Goal: Transaction & Acquisition: Purchase product/service

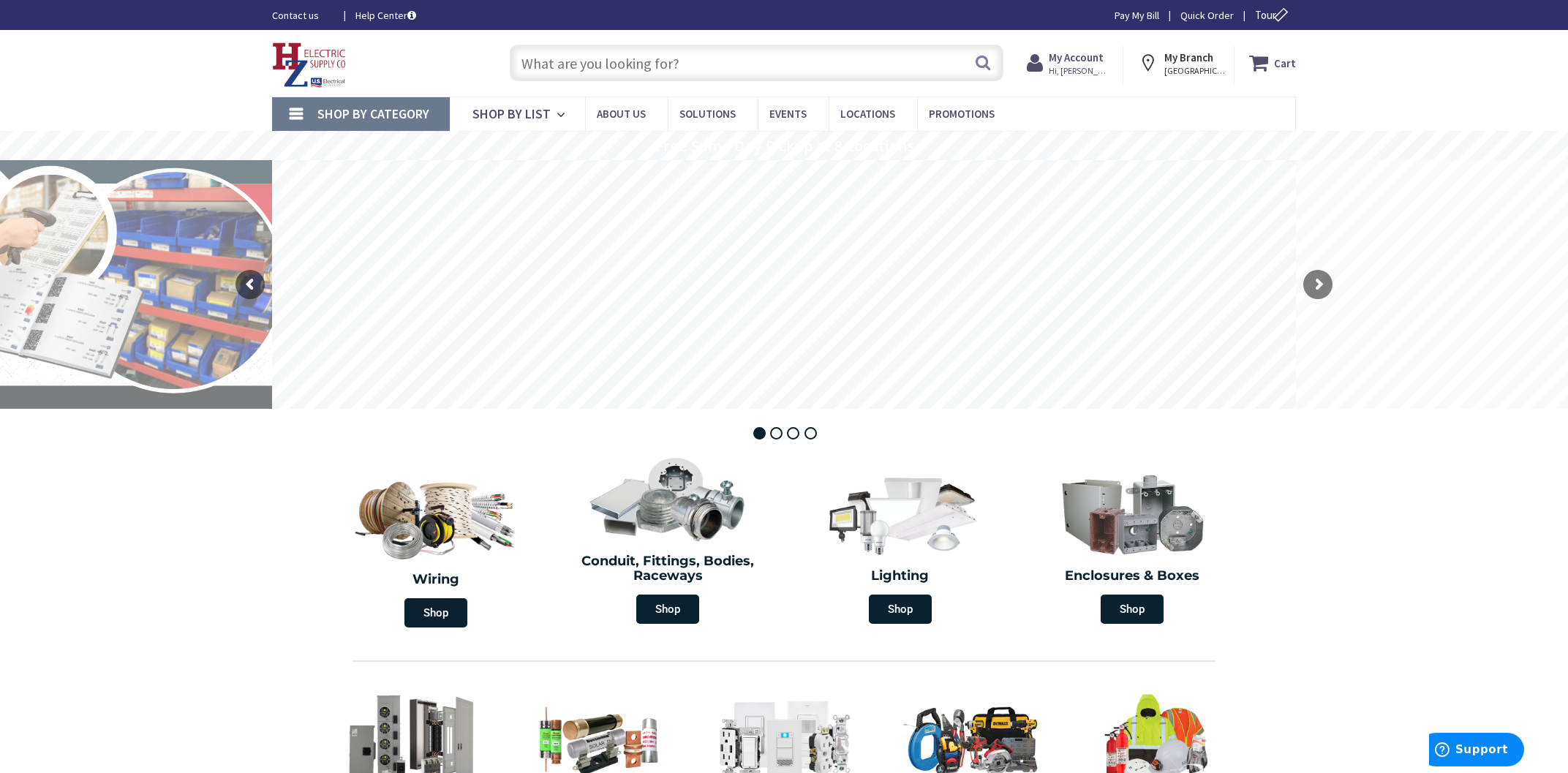
type input "[STREET_ADDRESS][PERSON_NAME]"
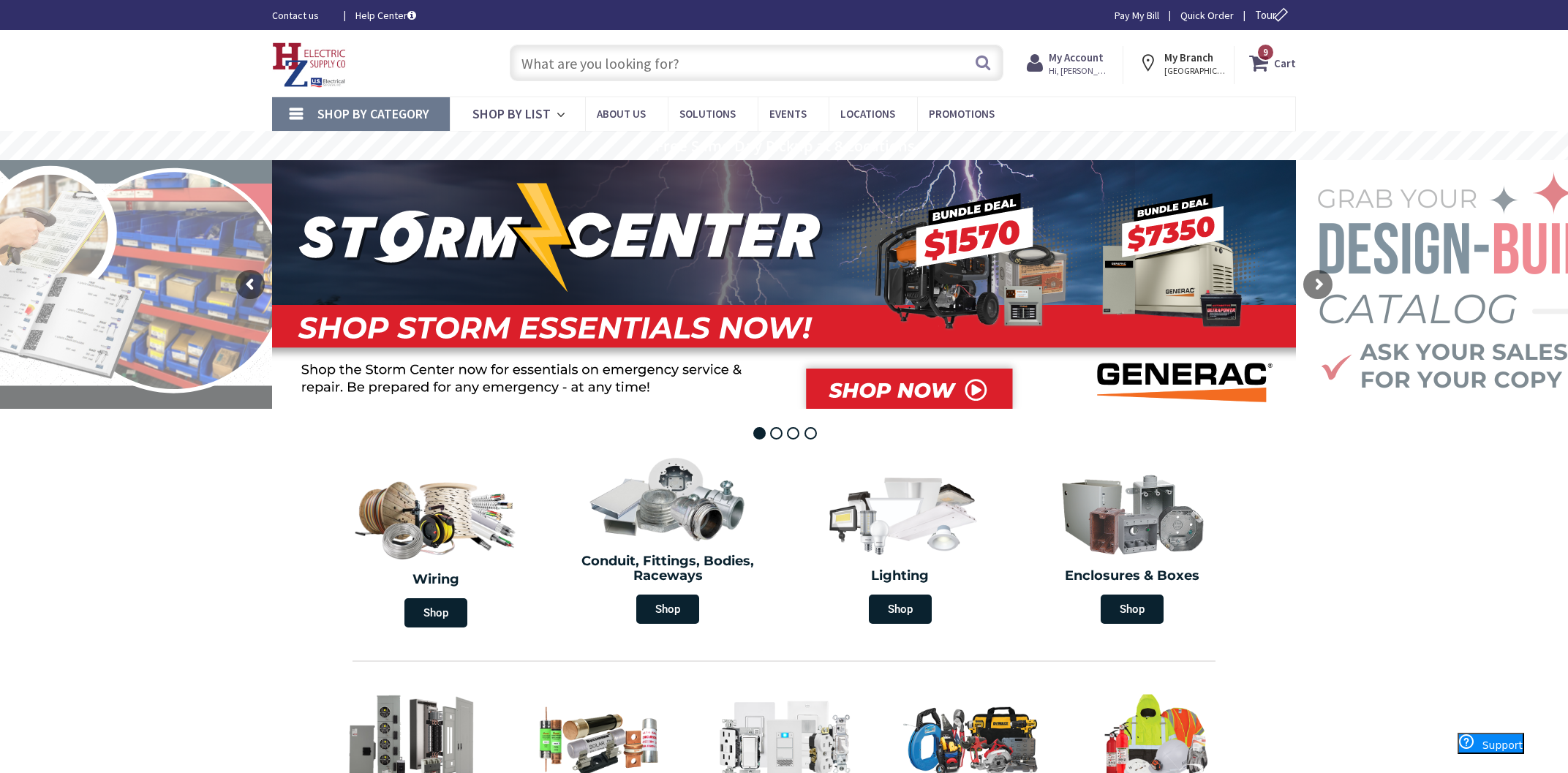
click at [599, 46] on input "text" at bounding box center [756, 62] width 493 height 36
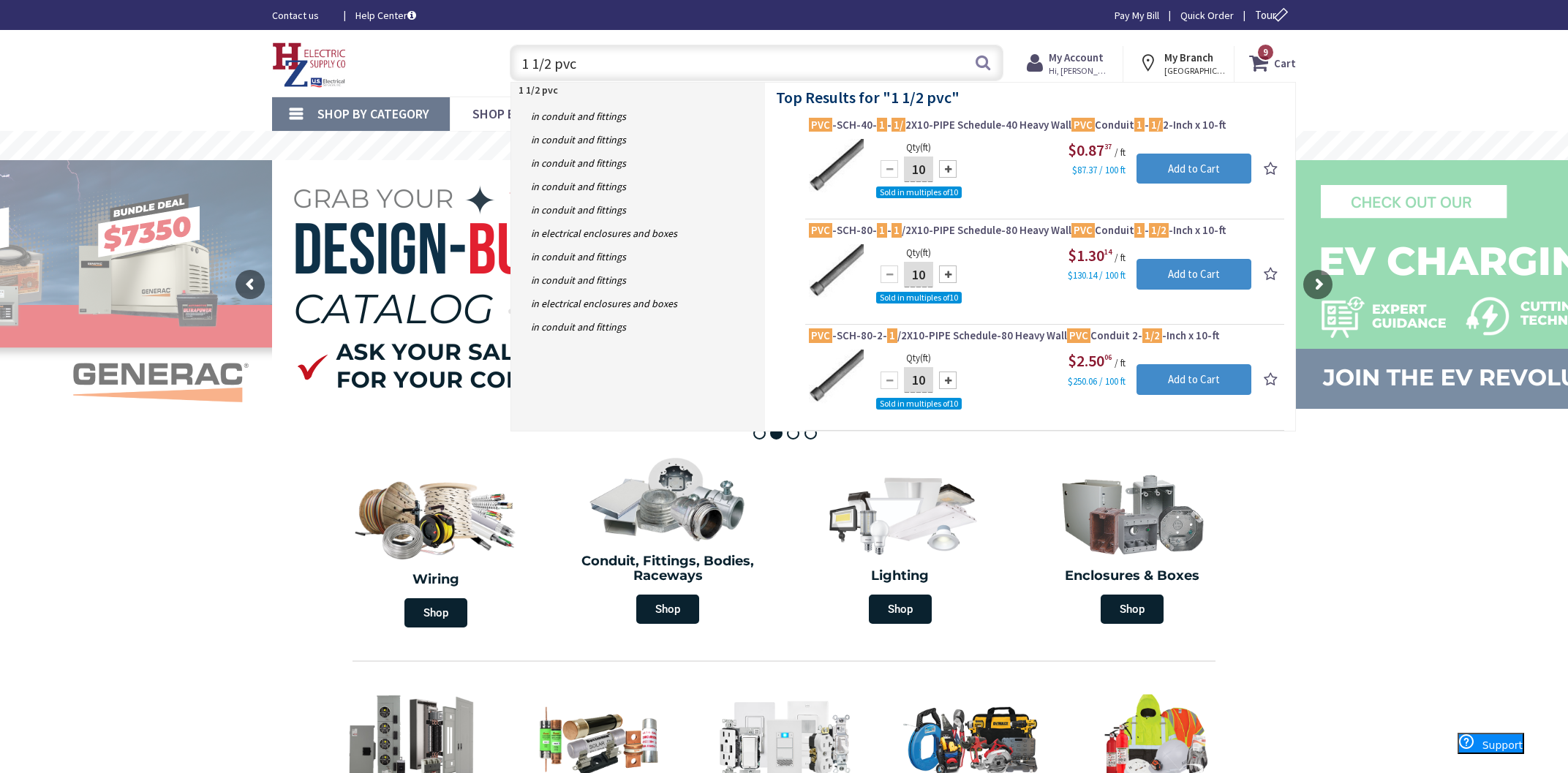
type input "1 1/2 pvc"
click at [951, 168] on div at bounding box center [948, 169] width 17 height 17
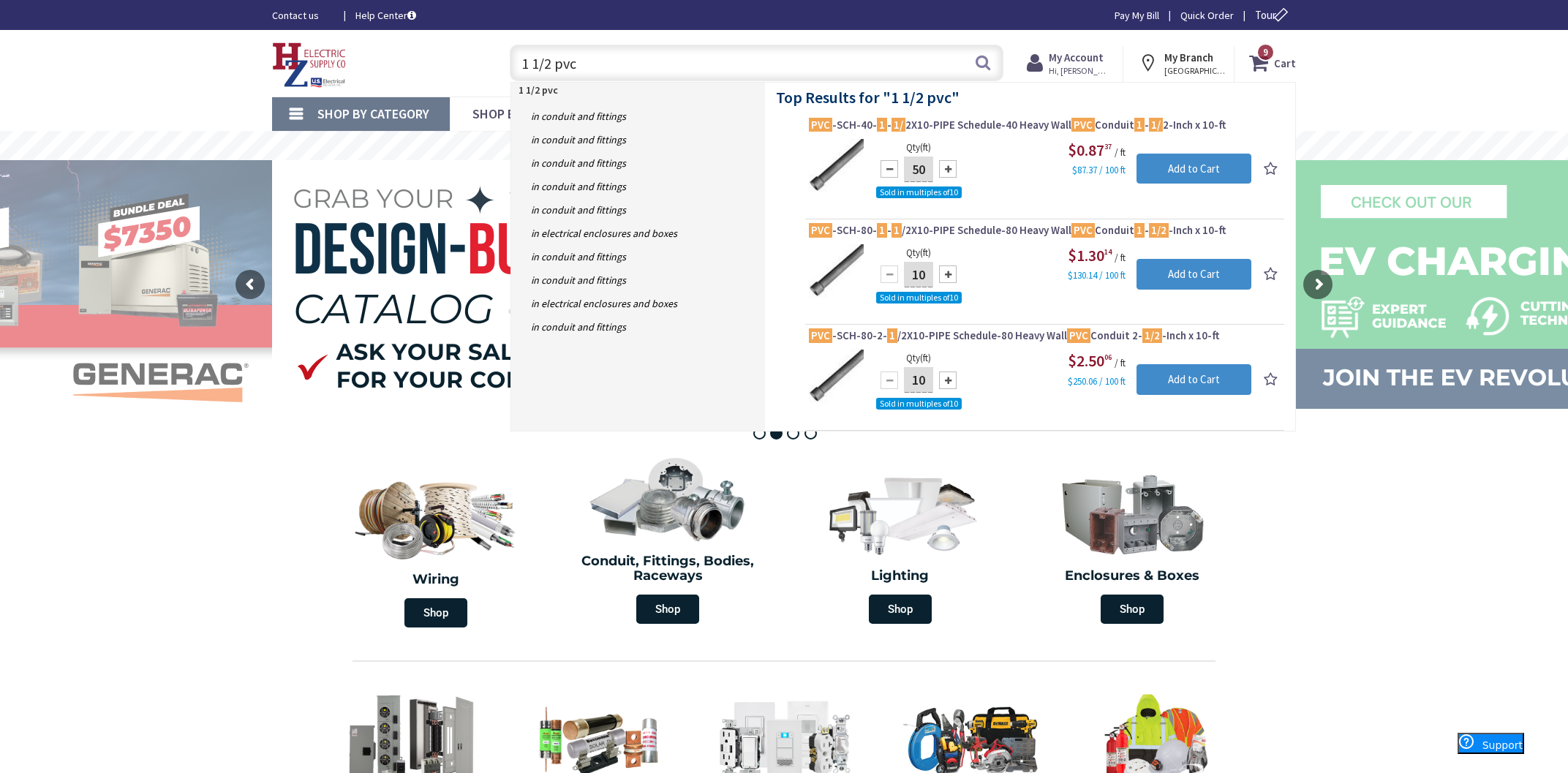
click at [951, 168] on div at bounding box center [948, 169] width 17 height 17
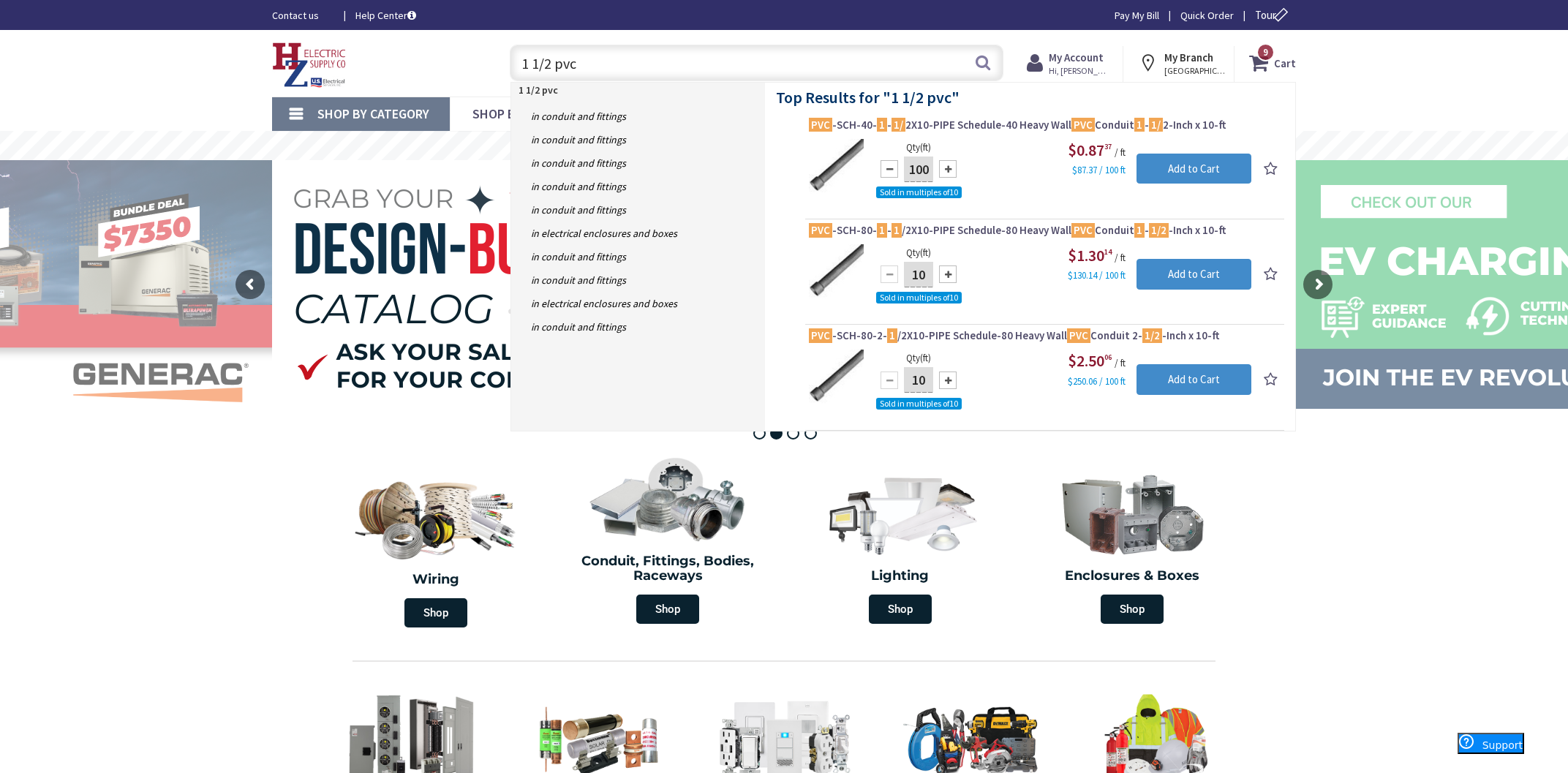
click at [951, 168] on div at bounding box center [948, 169] width 17 height 17
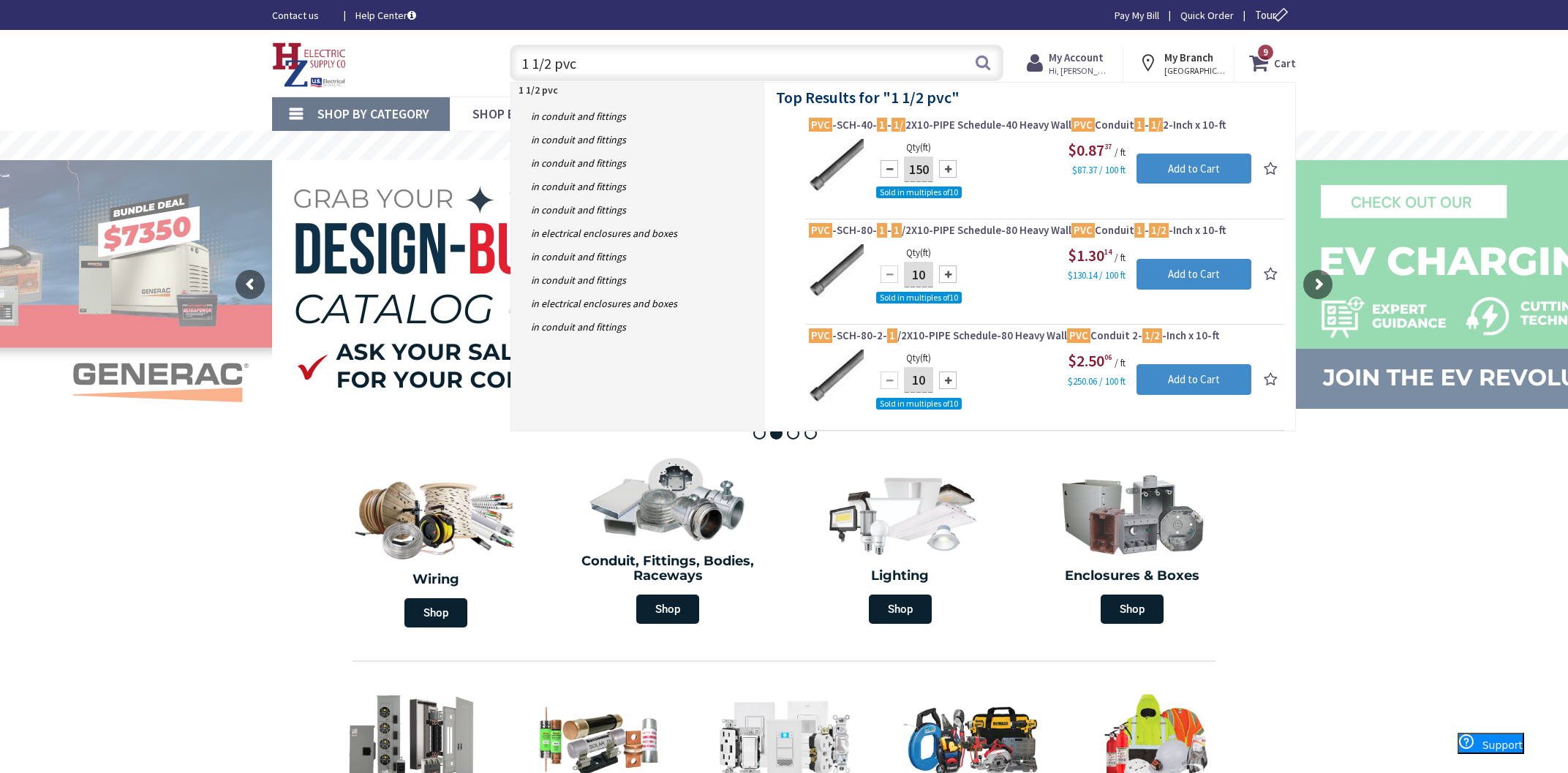
click at [951, 168] on div at bounding box center [948, 169] width 17 height 17
type input "160"
click at [1176, 168] on input "Add to Cart" at bounding box center [1193, 168] width 114 height 30
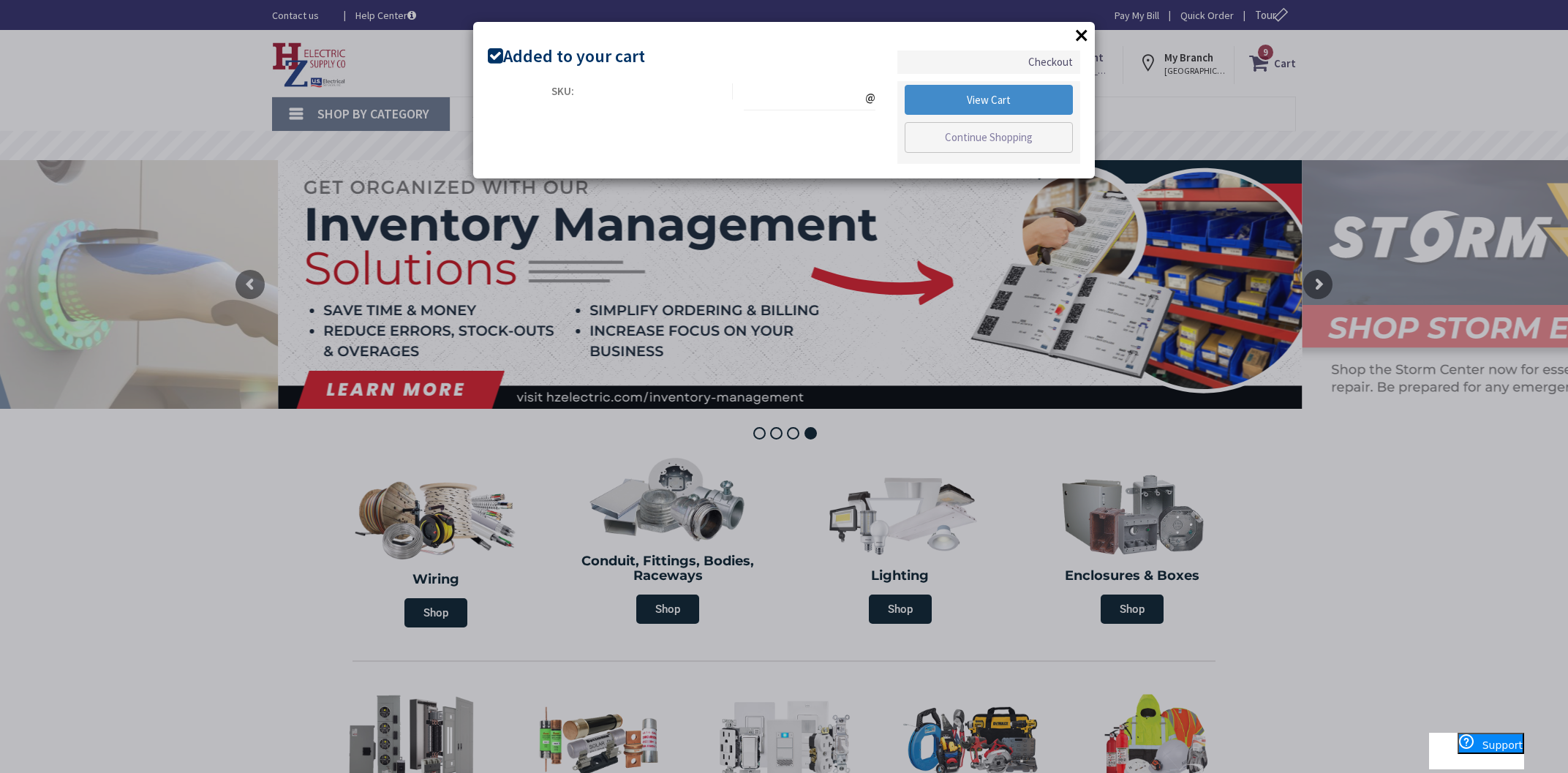
click at [1073, 30] on button "×" at bounding box center [1081, 35] width 22 height 22
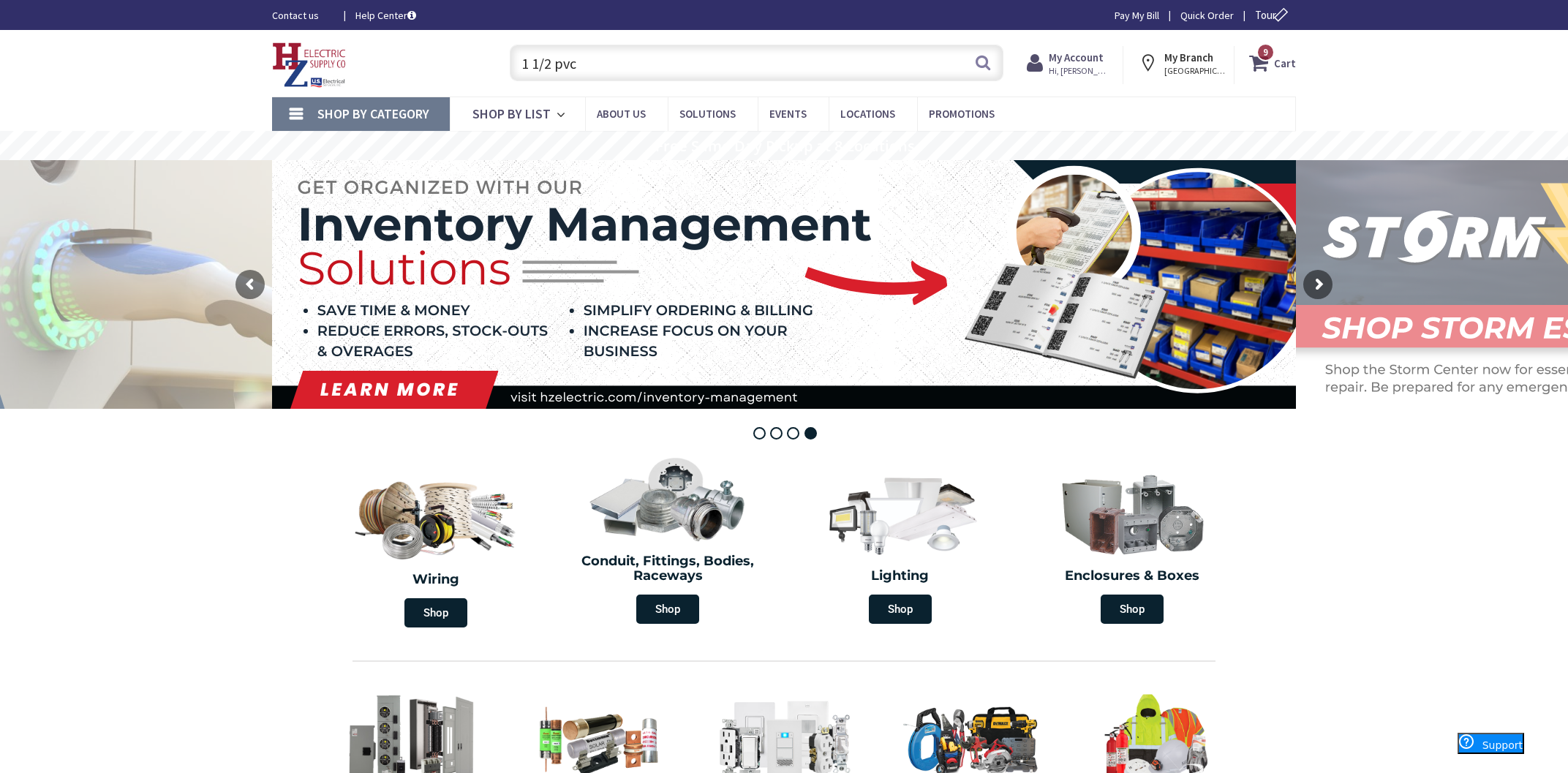
click at [700, 63] on input "1 1/2 pvc" at bounding box center [756, 62] width 493 height 36
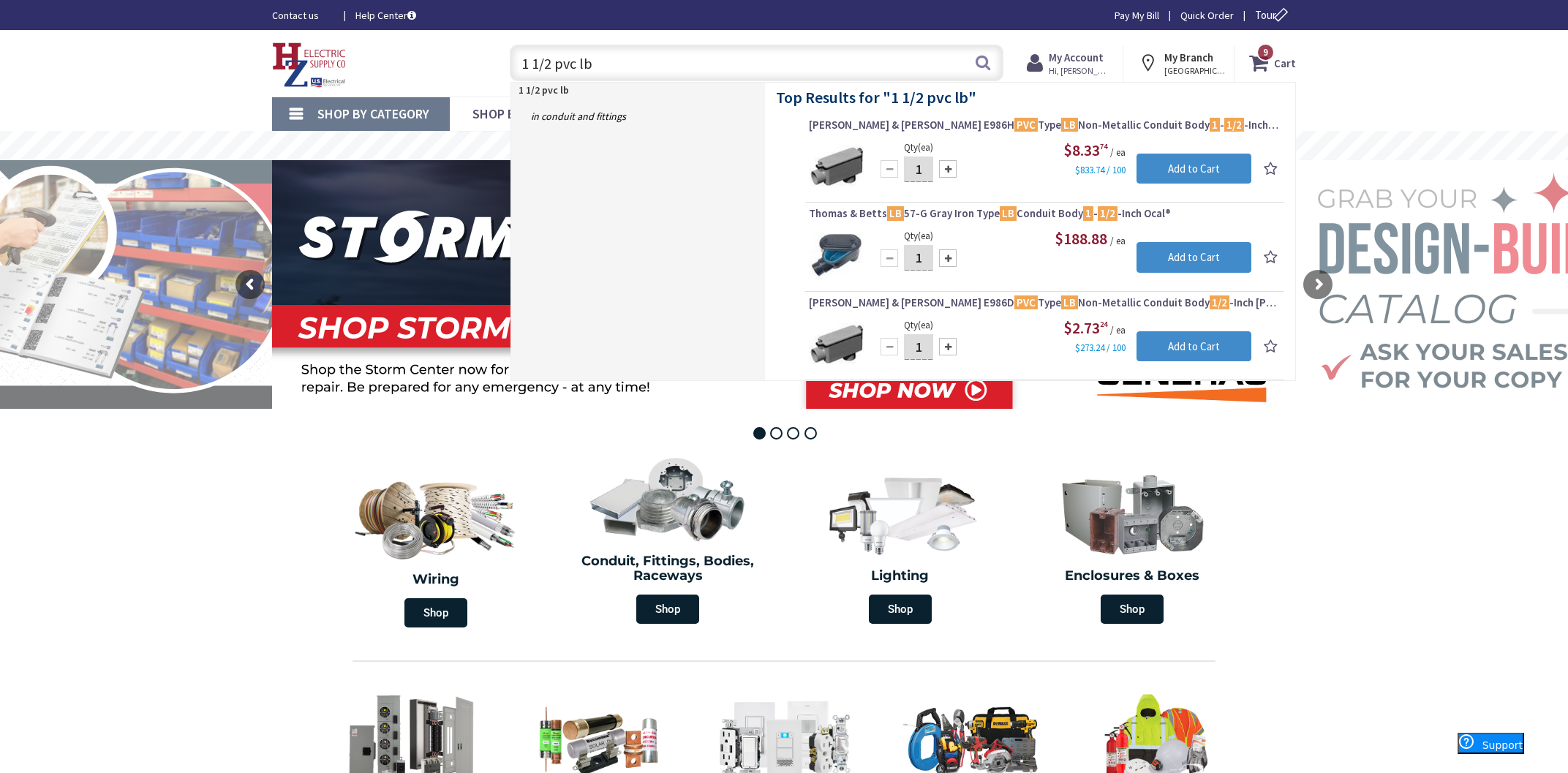
type input "1 1/2 pvc lb"
click at [944, 166] on div at bounding box center [948, 169] width 17 height 17
type input "4"
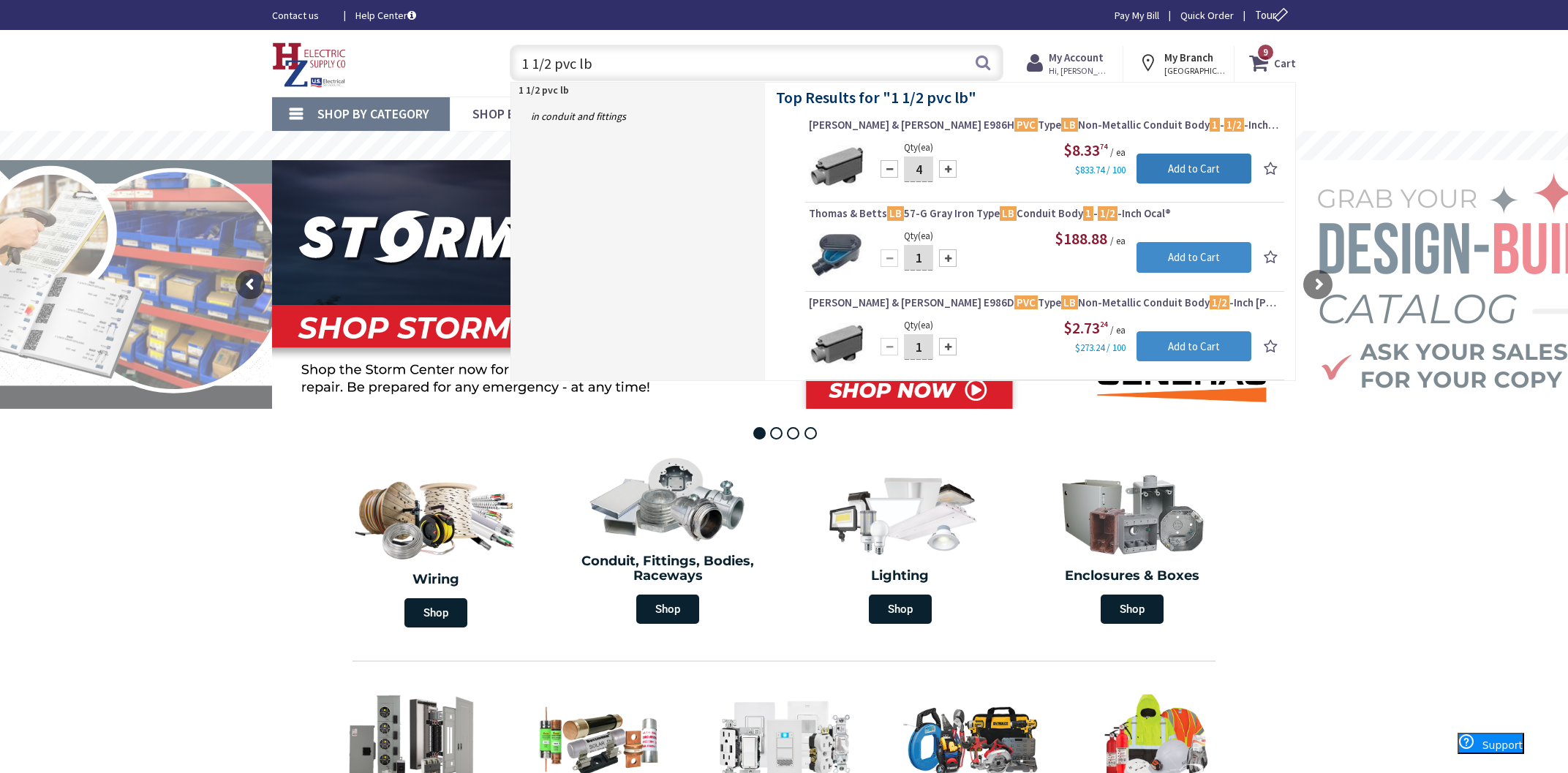
click at [1173, 173] on input "Add to Cart" at bounding box center [1193, 168] width 114 height 30
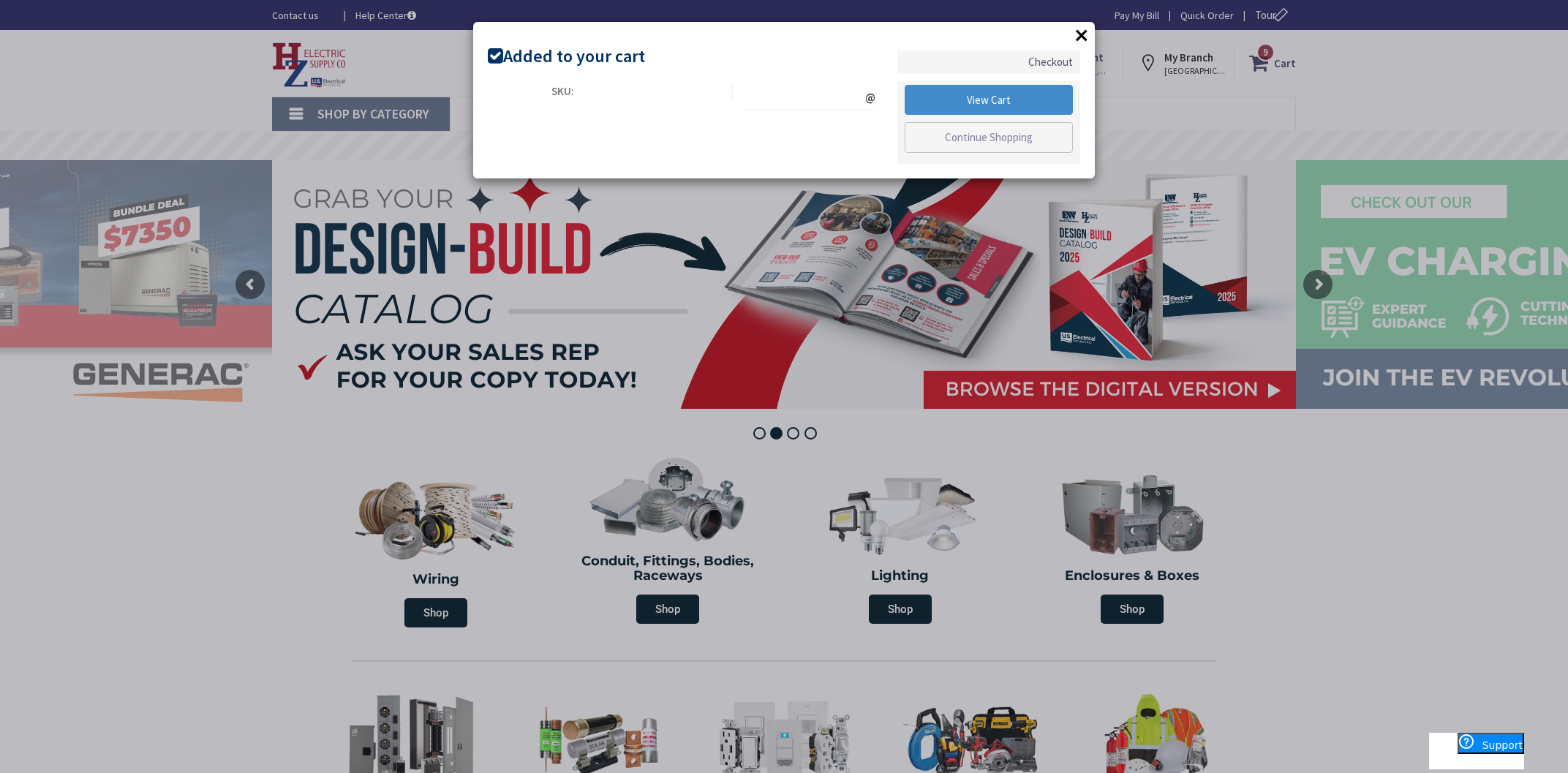
click at [1085, 40] on button "×" at bounding box center [1081, 35] width 22 height 22
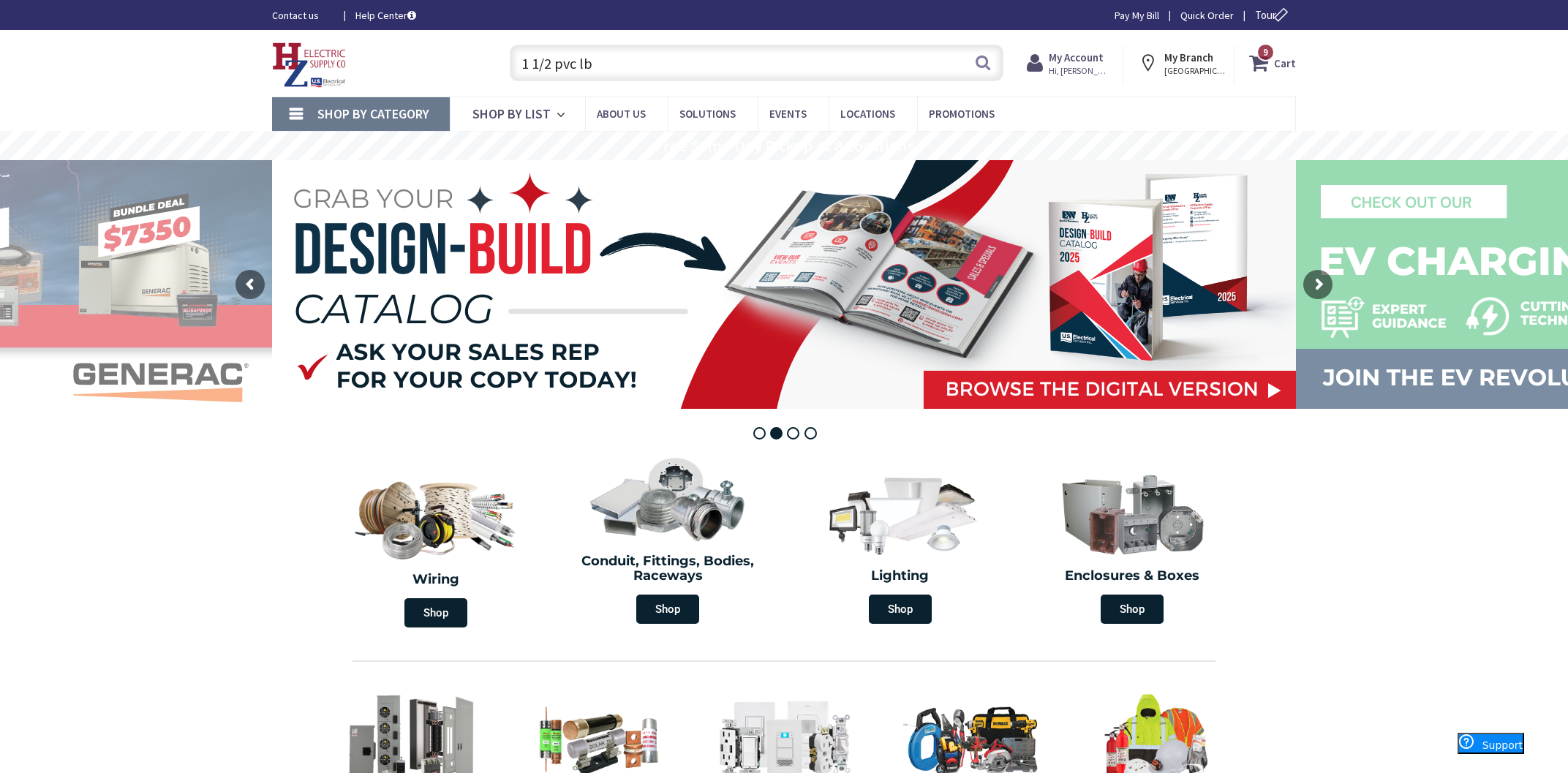
click at [783, 64] on input "1 1/2 pvc lb" at bounding box center [756, 62] width 493 height 36
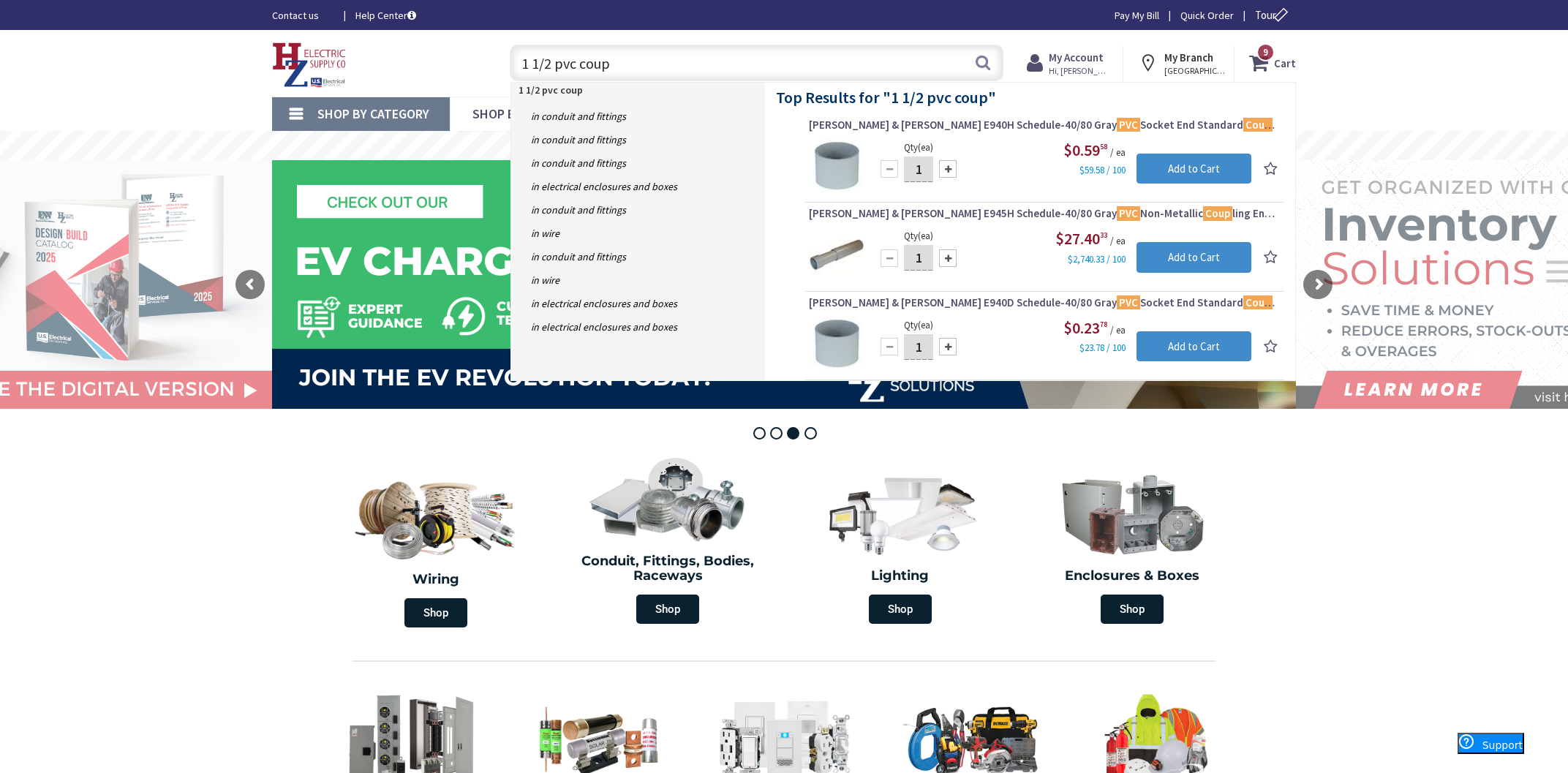
type input "1 1/2 pvc coup"
click at [918, 172] on input "1" at bounding box center [918, 169] width 29 height 26
type input "16"
click at [1181, 172] on input "Add to Cart" at bounding box center [1193, 168] width 114 height 30
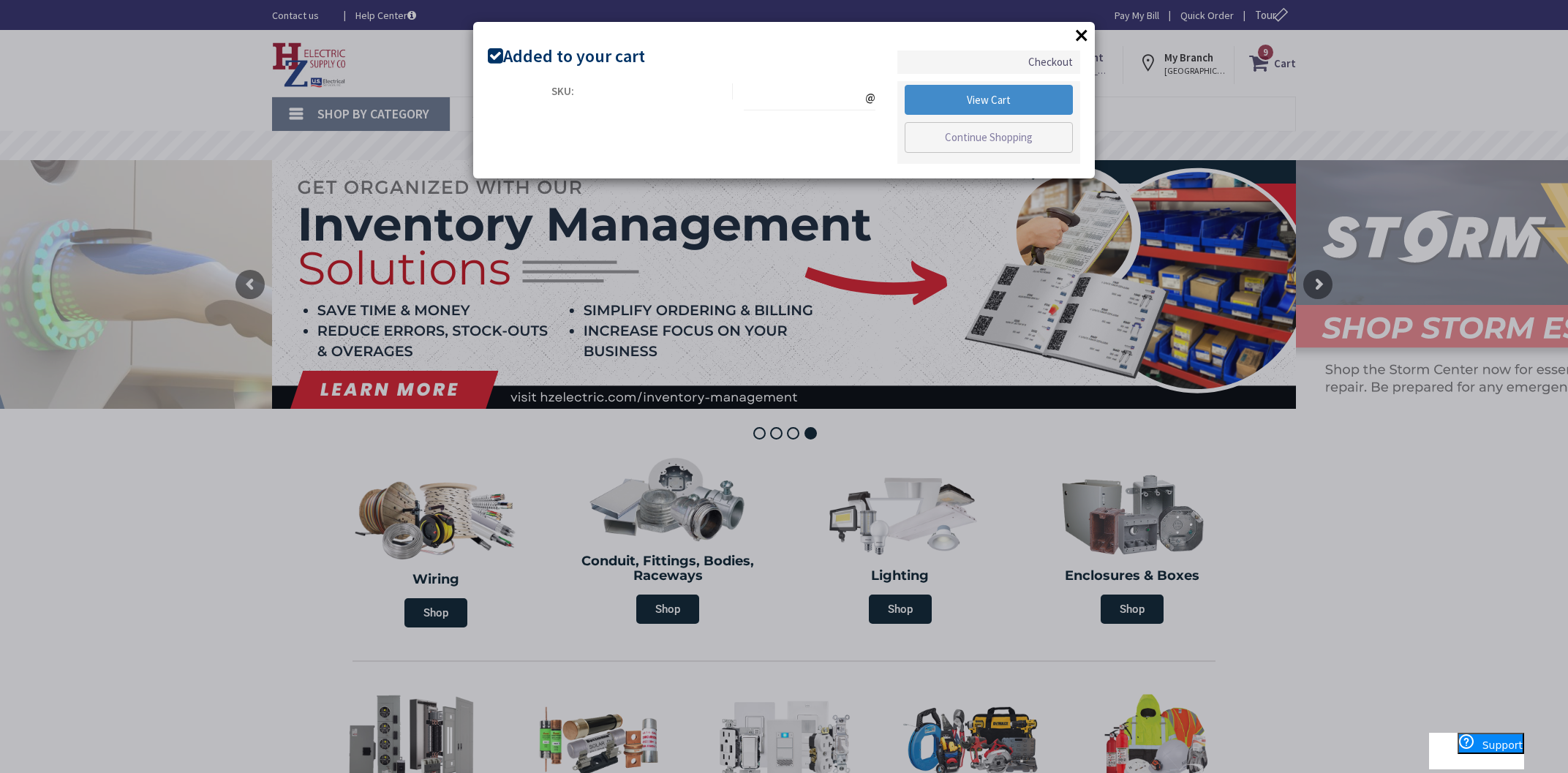
click at [1084, 35] on button "×" at bounding box center [1081, 35] width 22 height 22
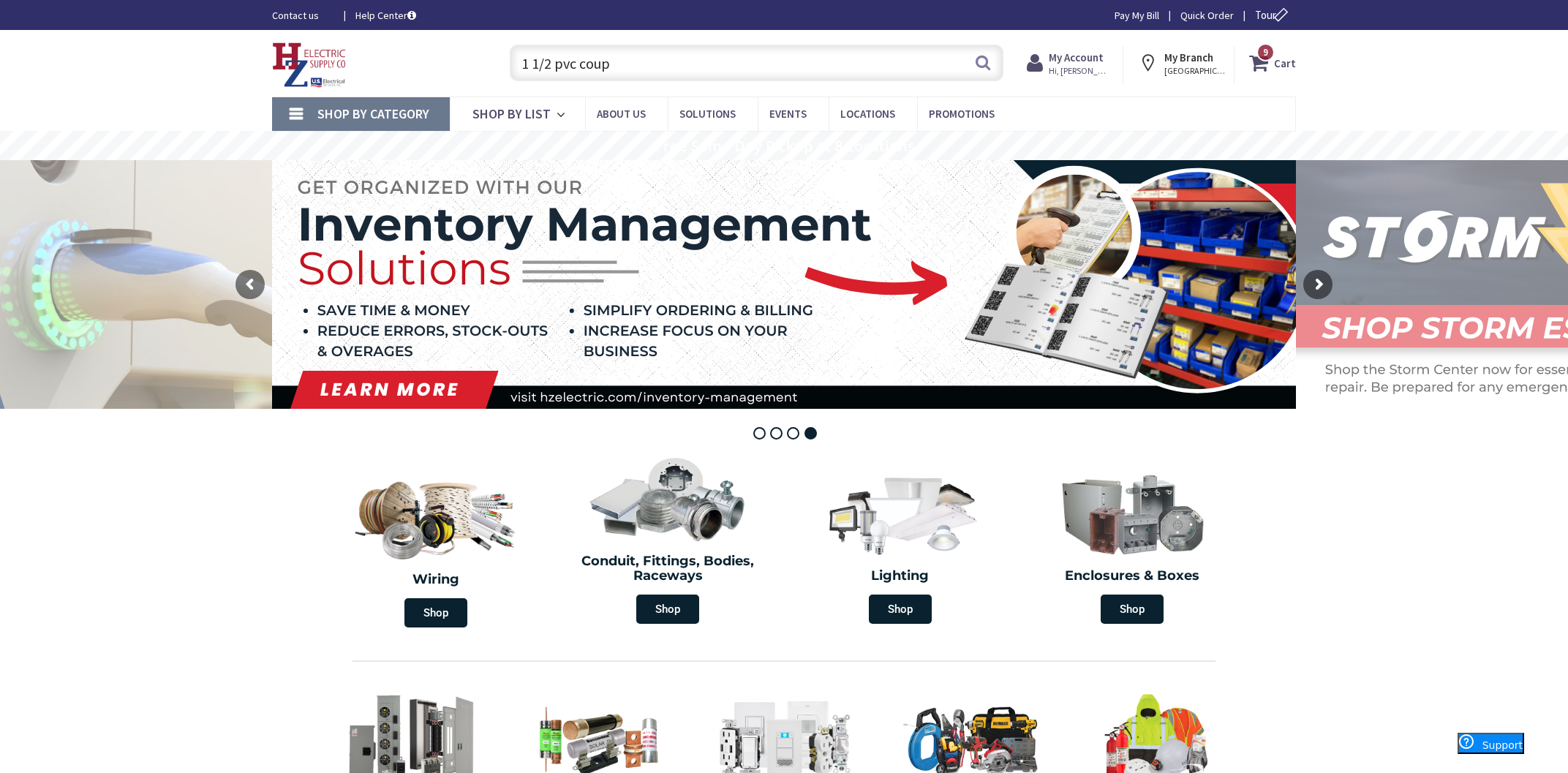
click at [776, 56] on input "1 1/2 pvc coup" at bounding box center [756, 62] width 493 height 36
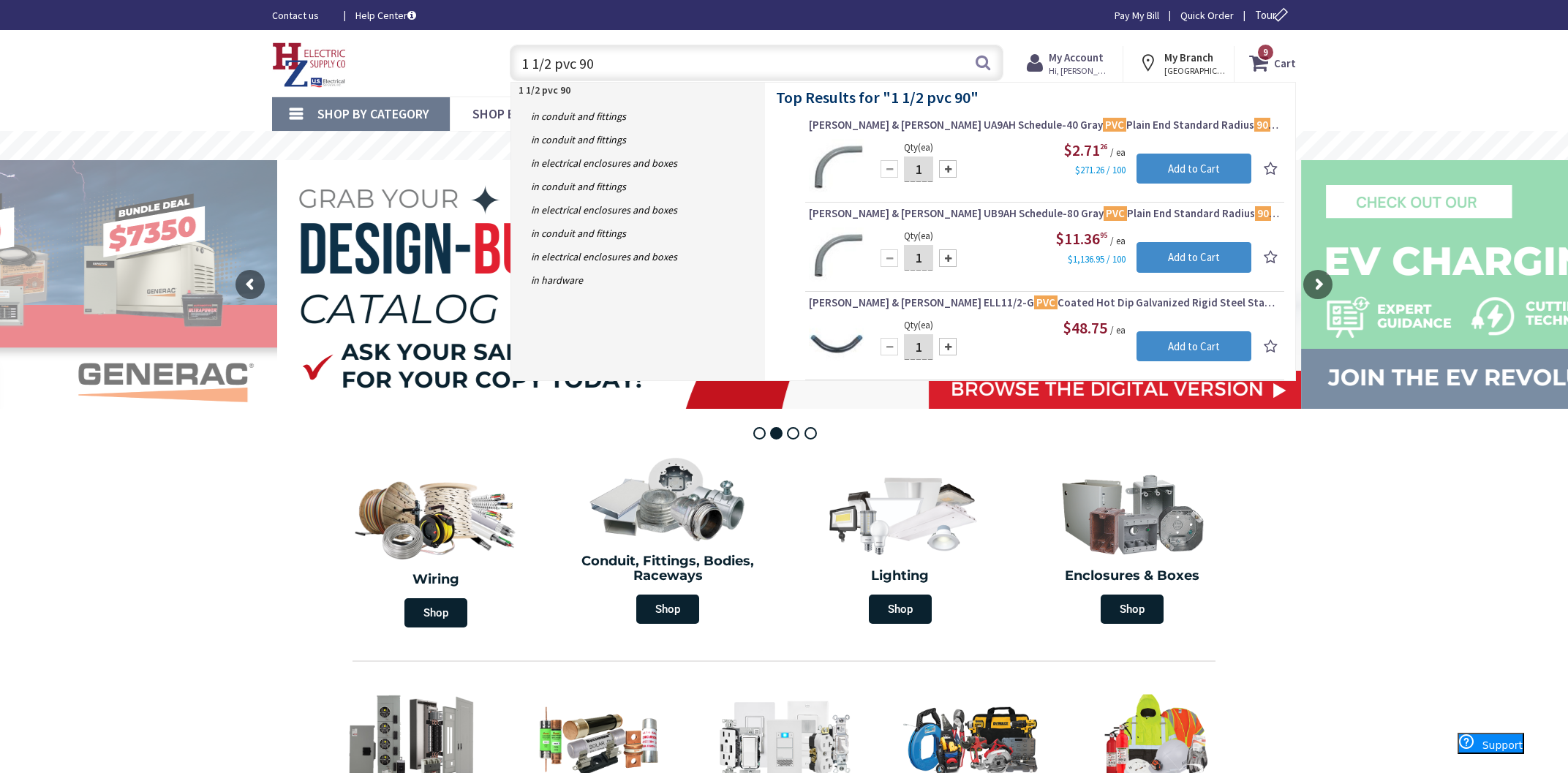
type input "1 1/2 pvc 90"
click at [928, 168] on input "1" at bounding box center [918, 169] width 29 height 26
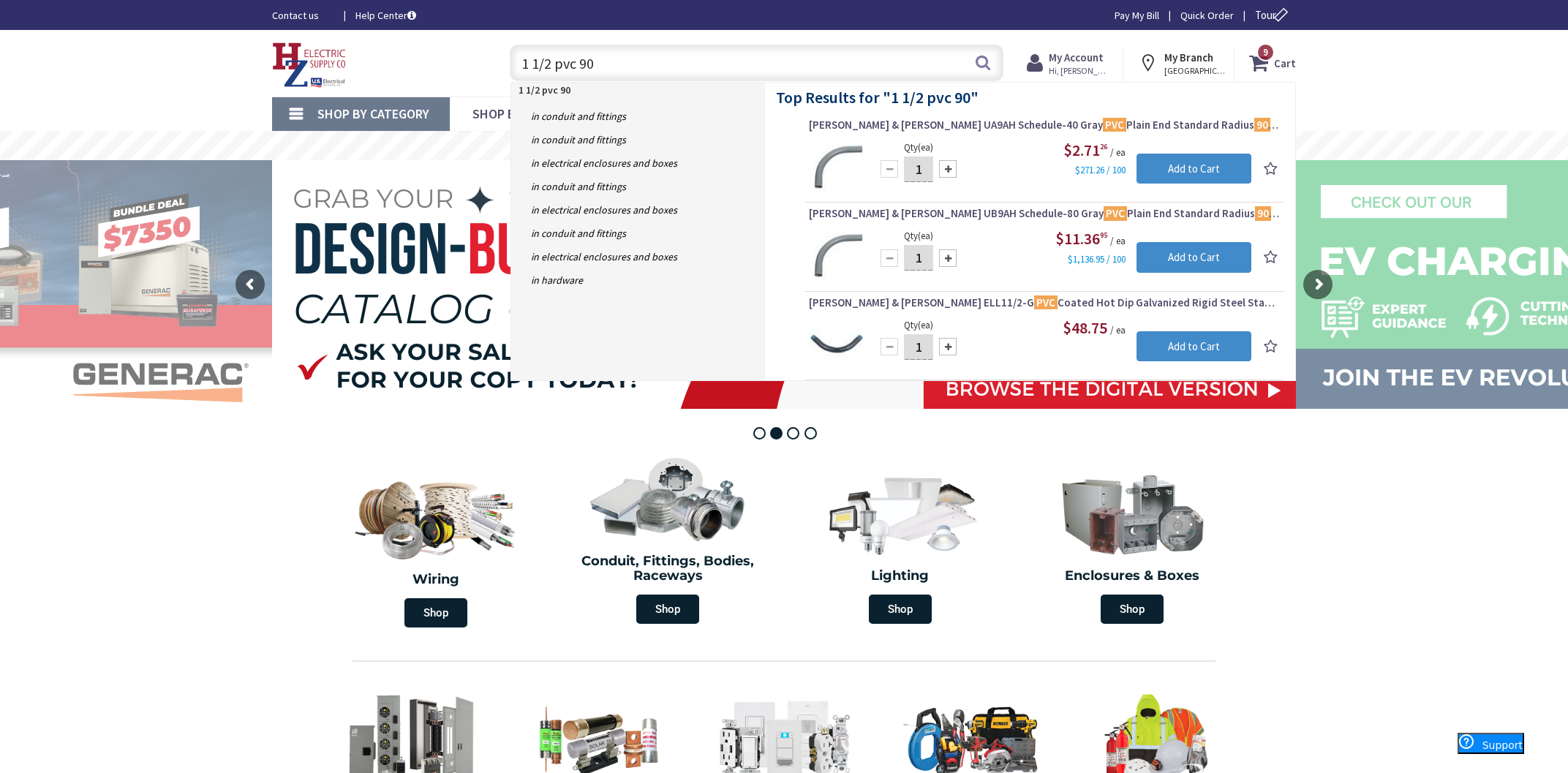
click at [928, 168] on input "1" at bounding box center [918, 169] width 29 height 26
type input "8"
click at [1188, 172] on input "Add to Cart" at bounding box center [1193, 168] width 114 height 30
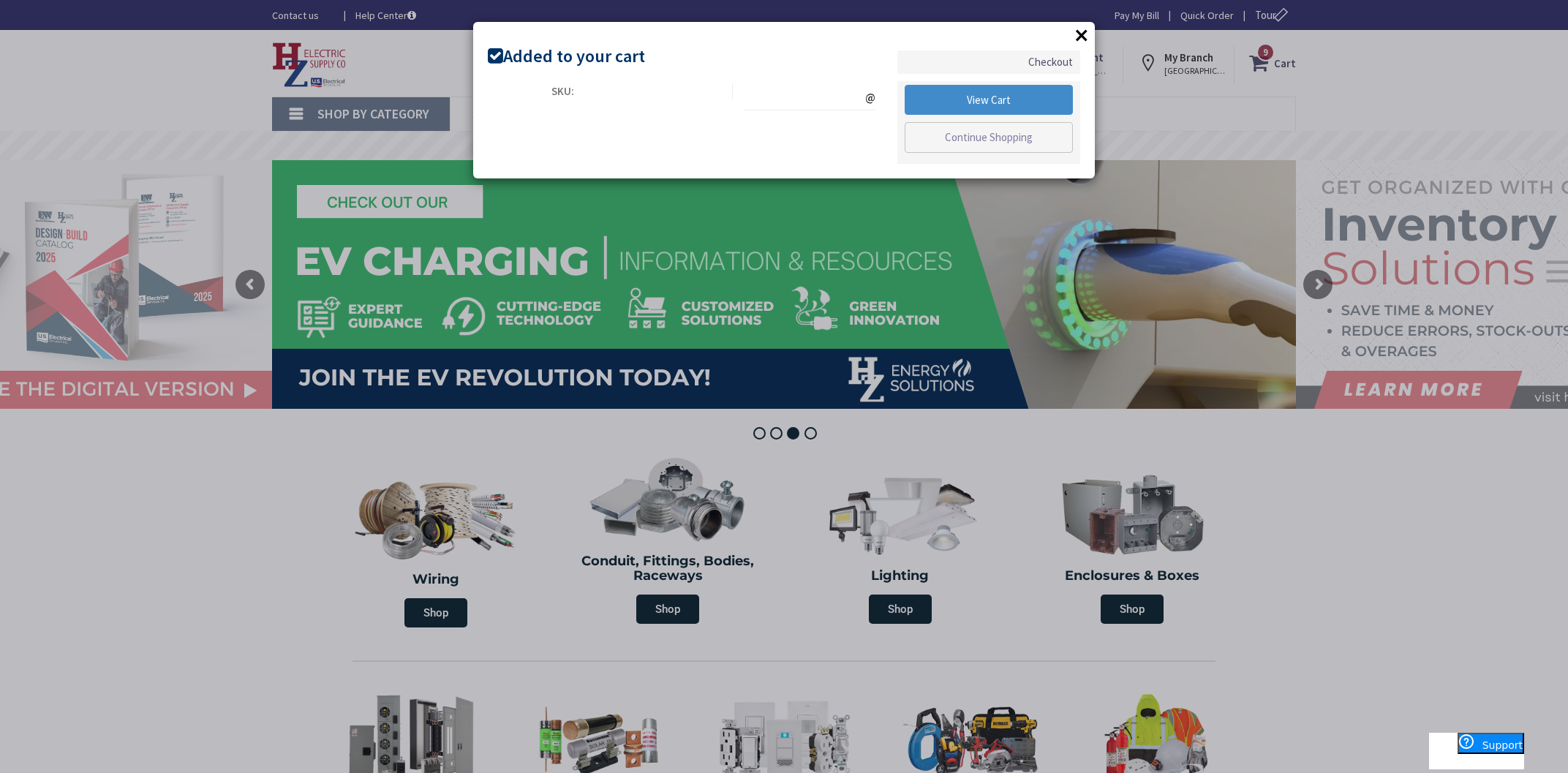
click at [1088, 34] on button "×" at bounding box center [1081, 35] width 22 height 22
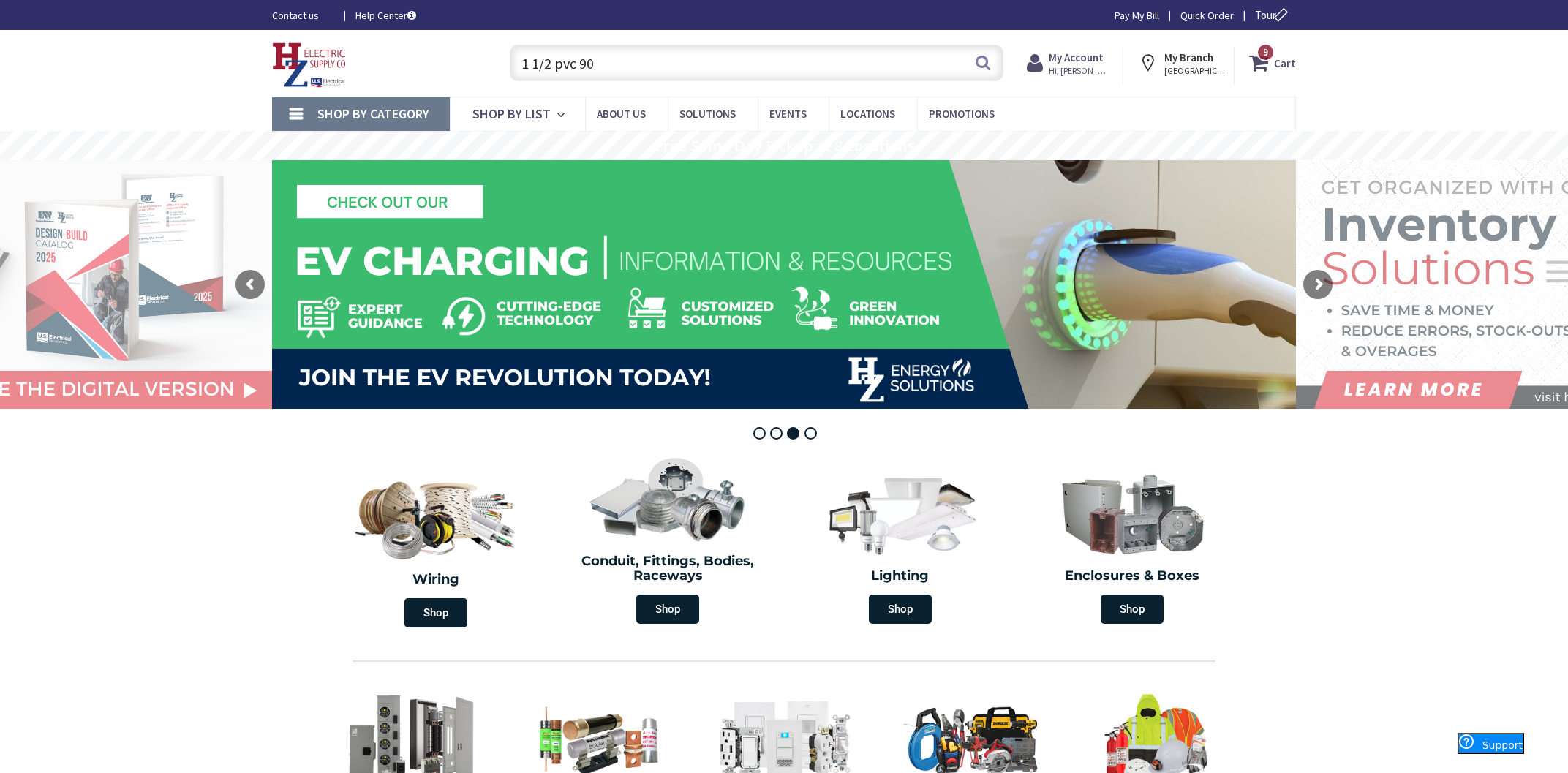
click at [807, 54] on input "1 1/2 pvc 90" at bounding box center [756, 62] width 493 height 36
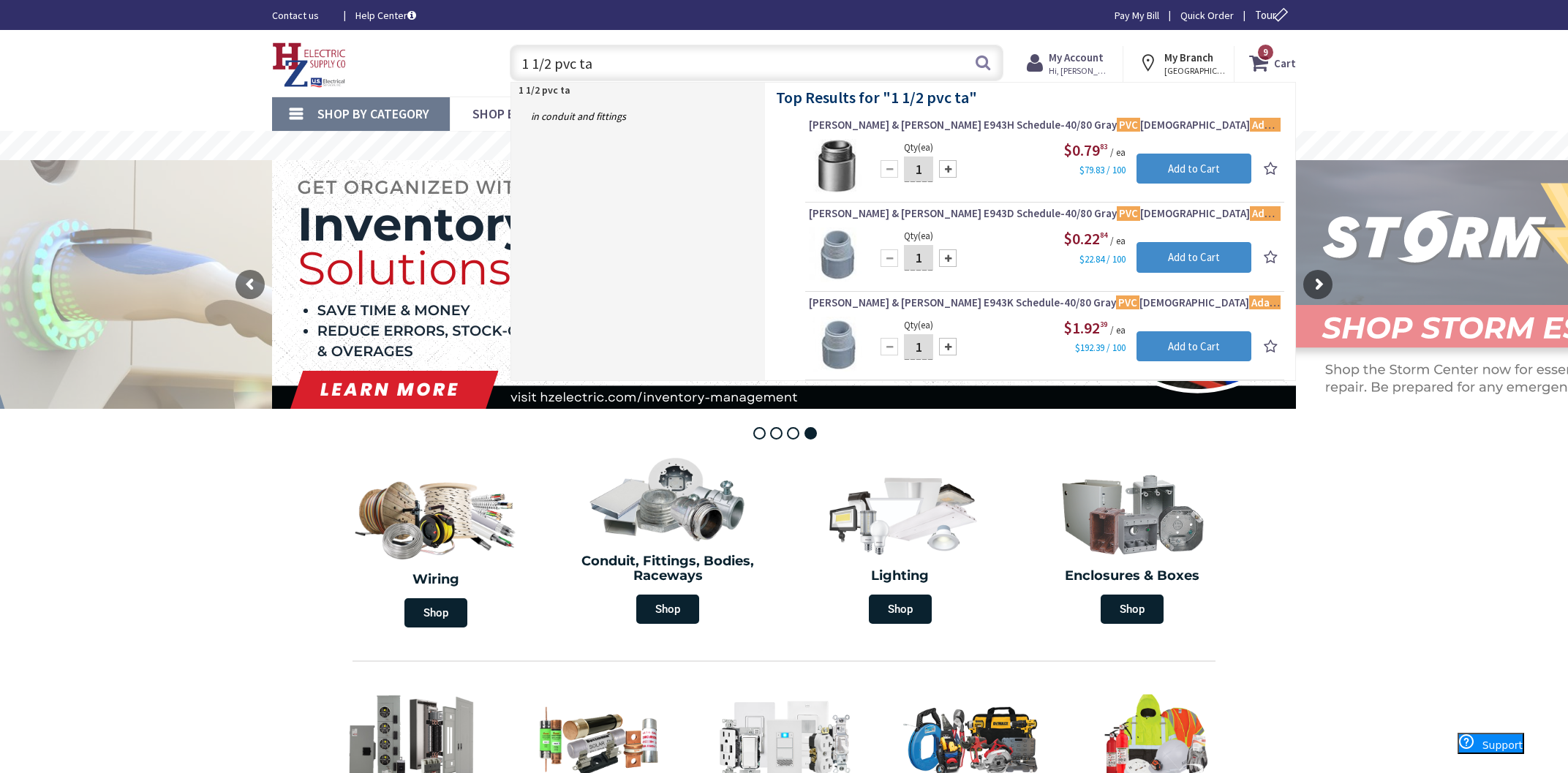
type input "1 1/2 pvc ta"
click at [922, 174] on input "1" at bounding box center [918, 169] width 29 height 26
type input "6"
click at [1224, 176] on input "Add to Cart" at bounding box center [1193, 168] width 114 height 30
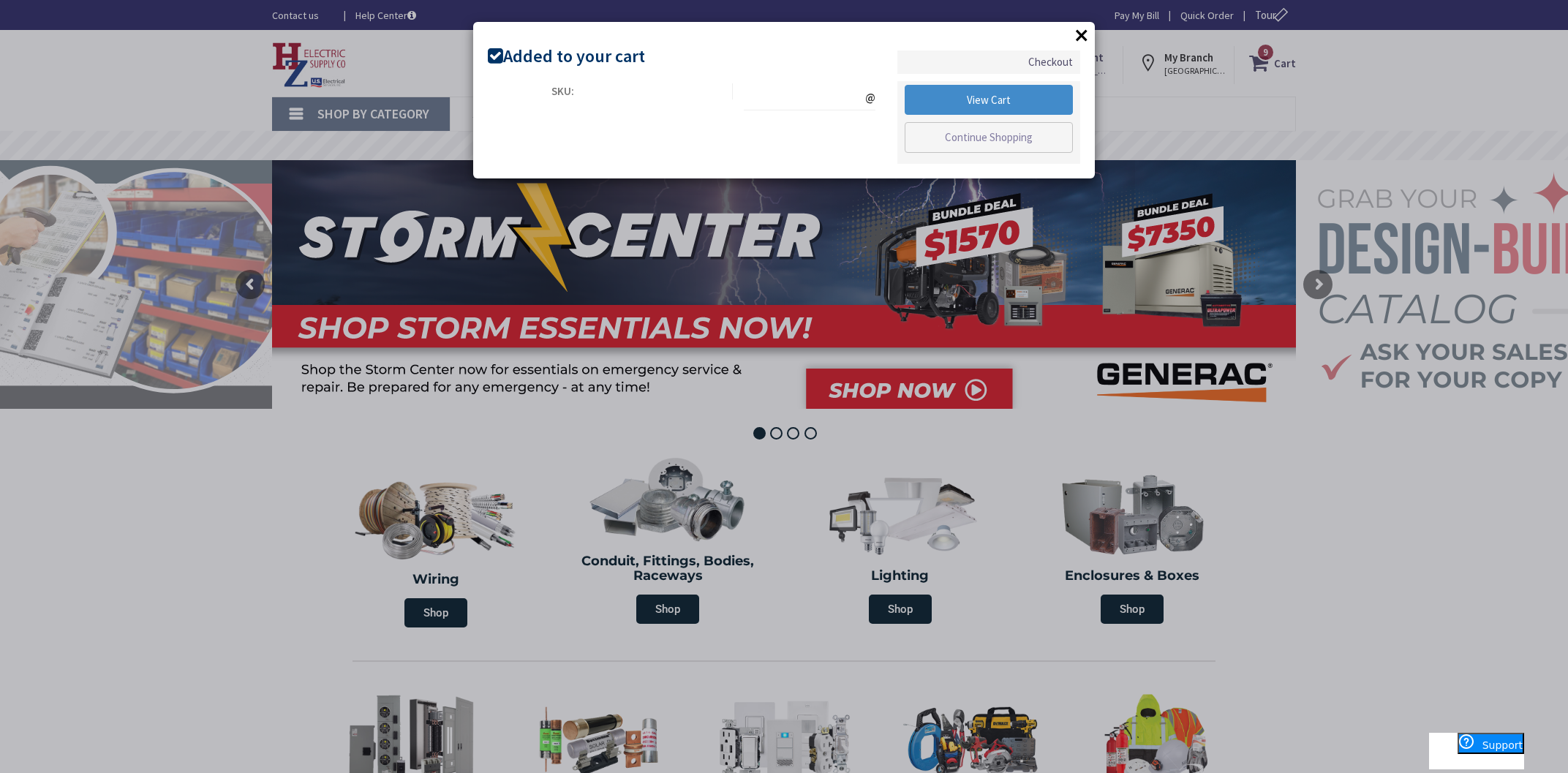
click at [1083, 30] on button "×" at bounding box center [1081, 35] width 22 height 22
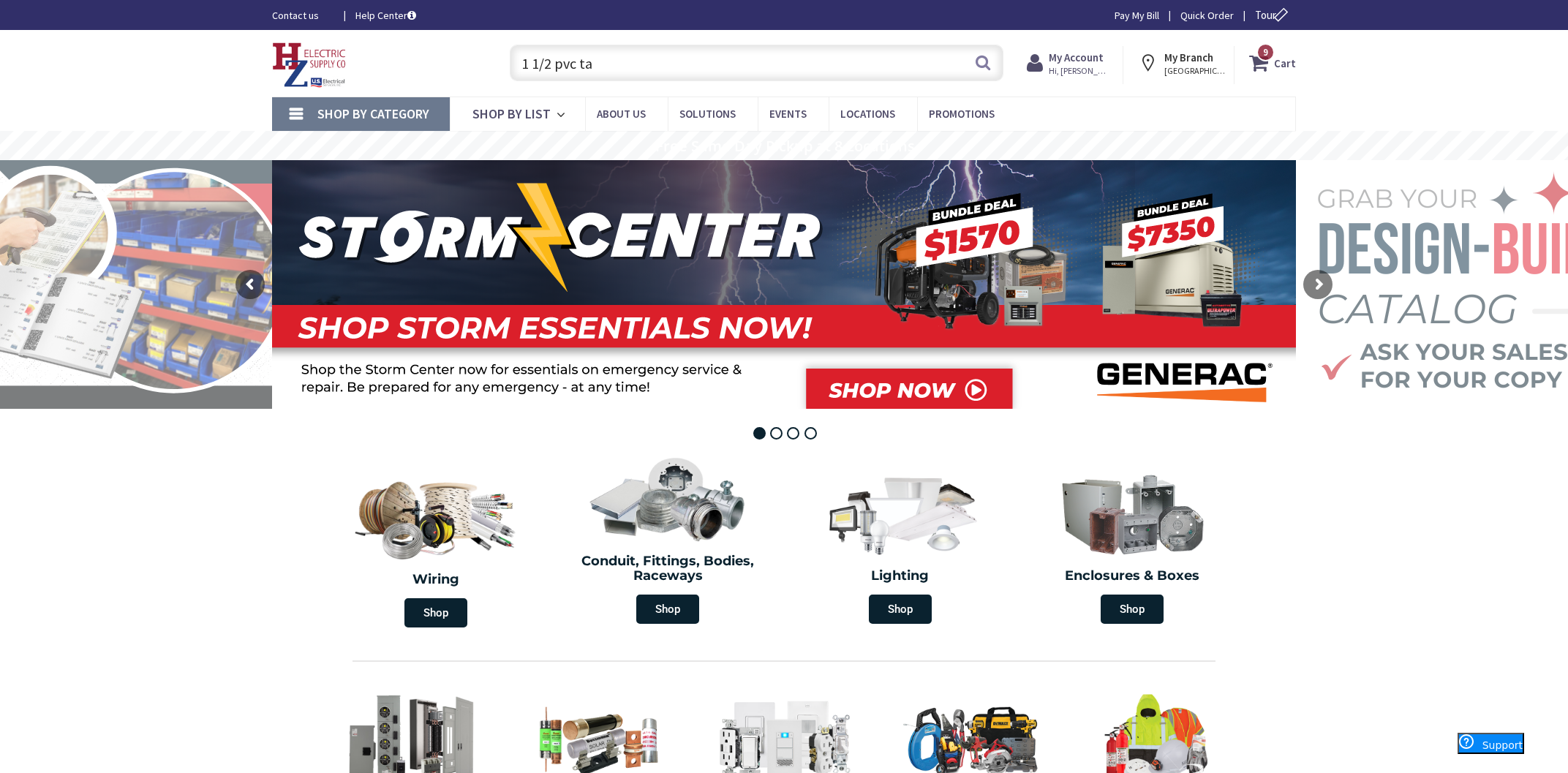
click at [802, 65] on input "1 1/2 pvc ta" at bounding box center [756, 62] width 493 height 36
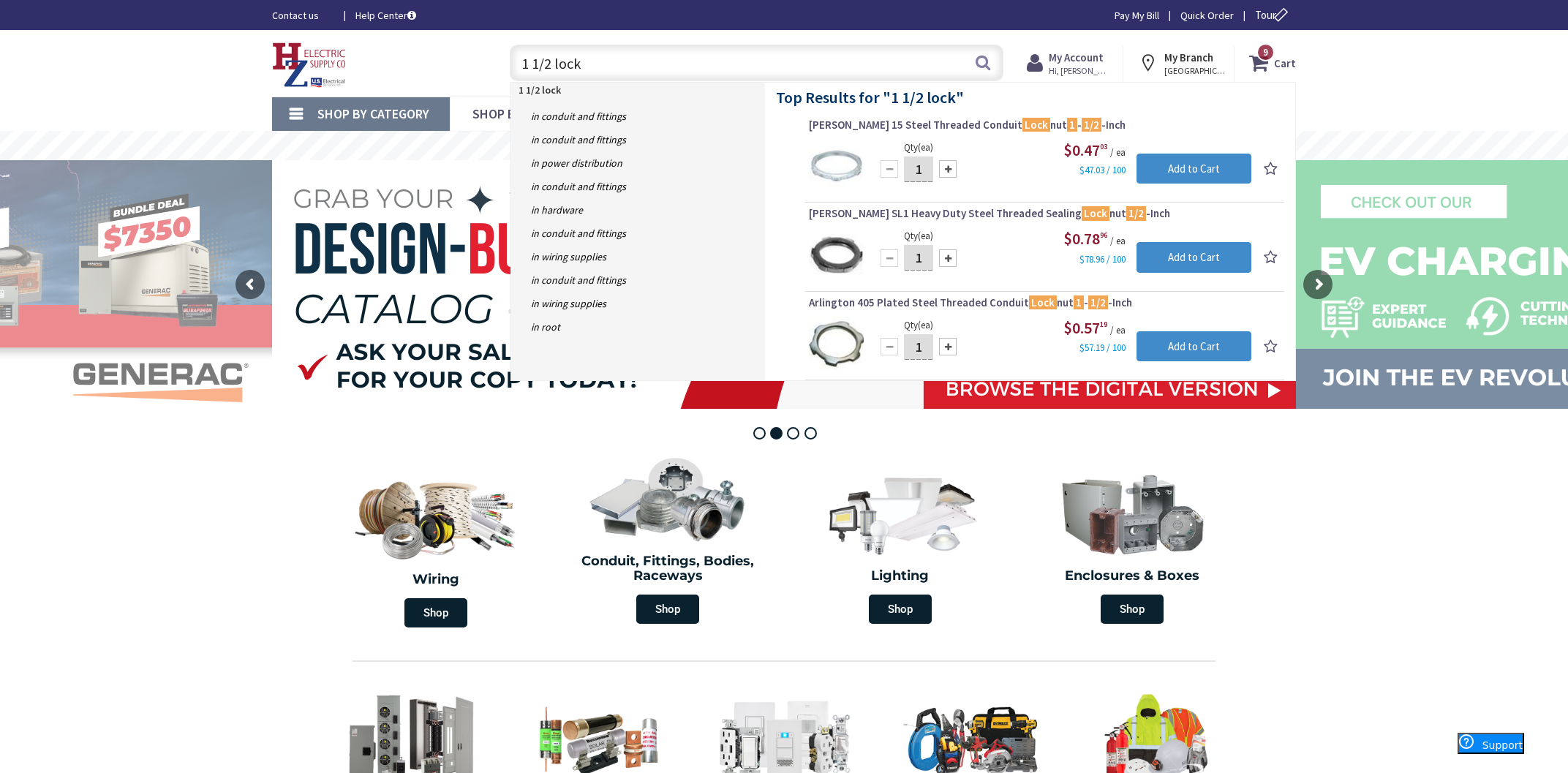
type input "1 1/2 lock"
click at [918, 173] on input "1" at bounding box center [918, 169] width 29 height 26
type input "6"
click at [1160, 163] on input "Add to Cart" at bounding box center [1193, 168] width 114 height 30
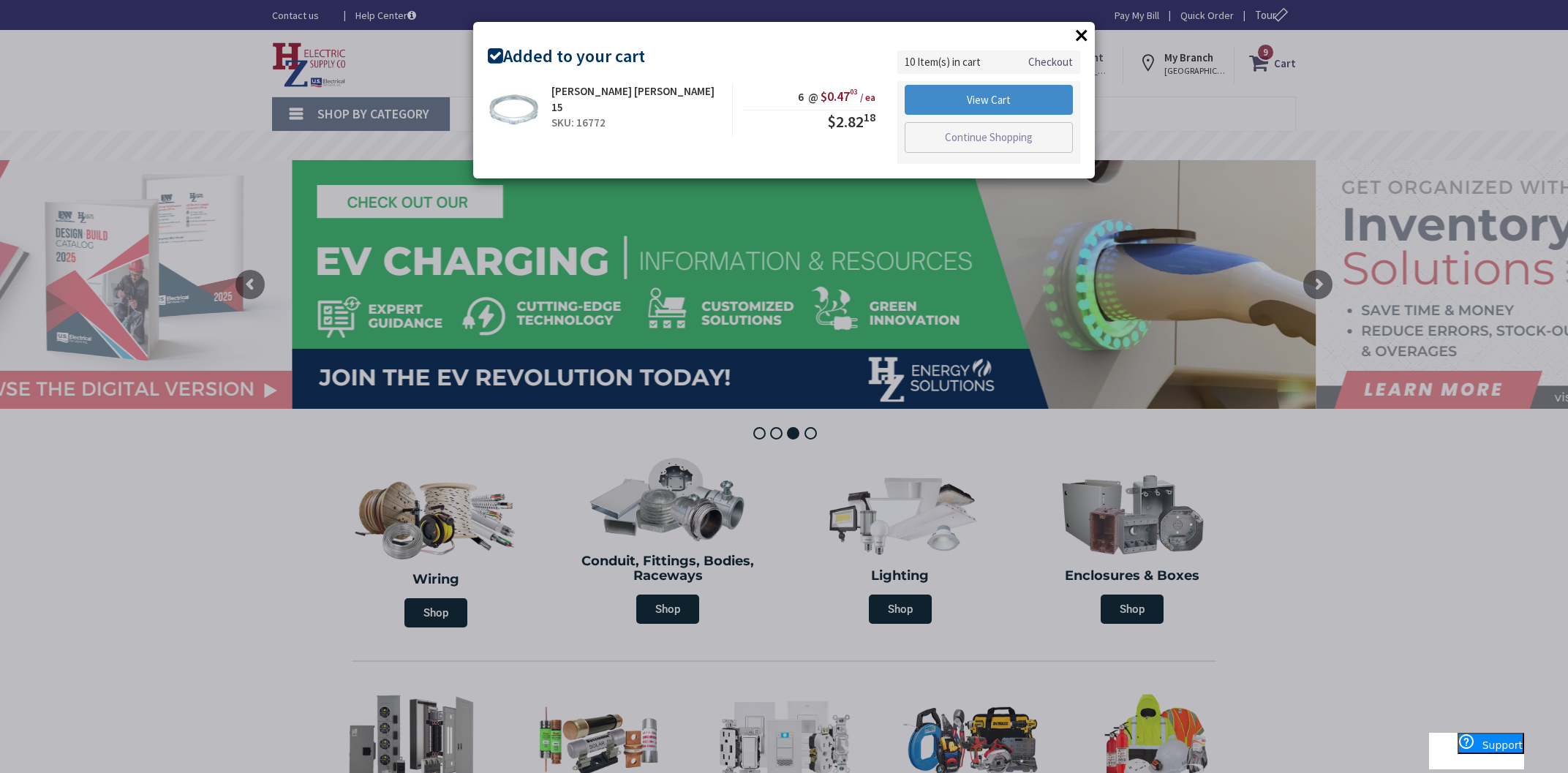
click at [1082, 43] on button "×" at bounding box center [1081, 35] width 22 height 22
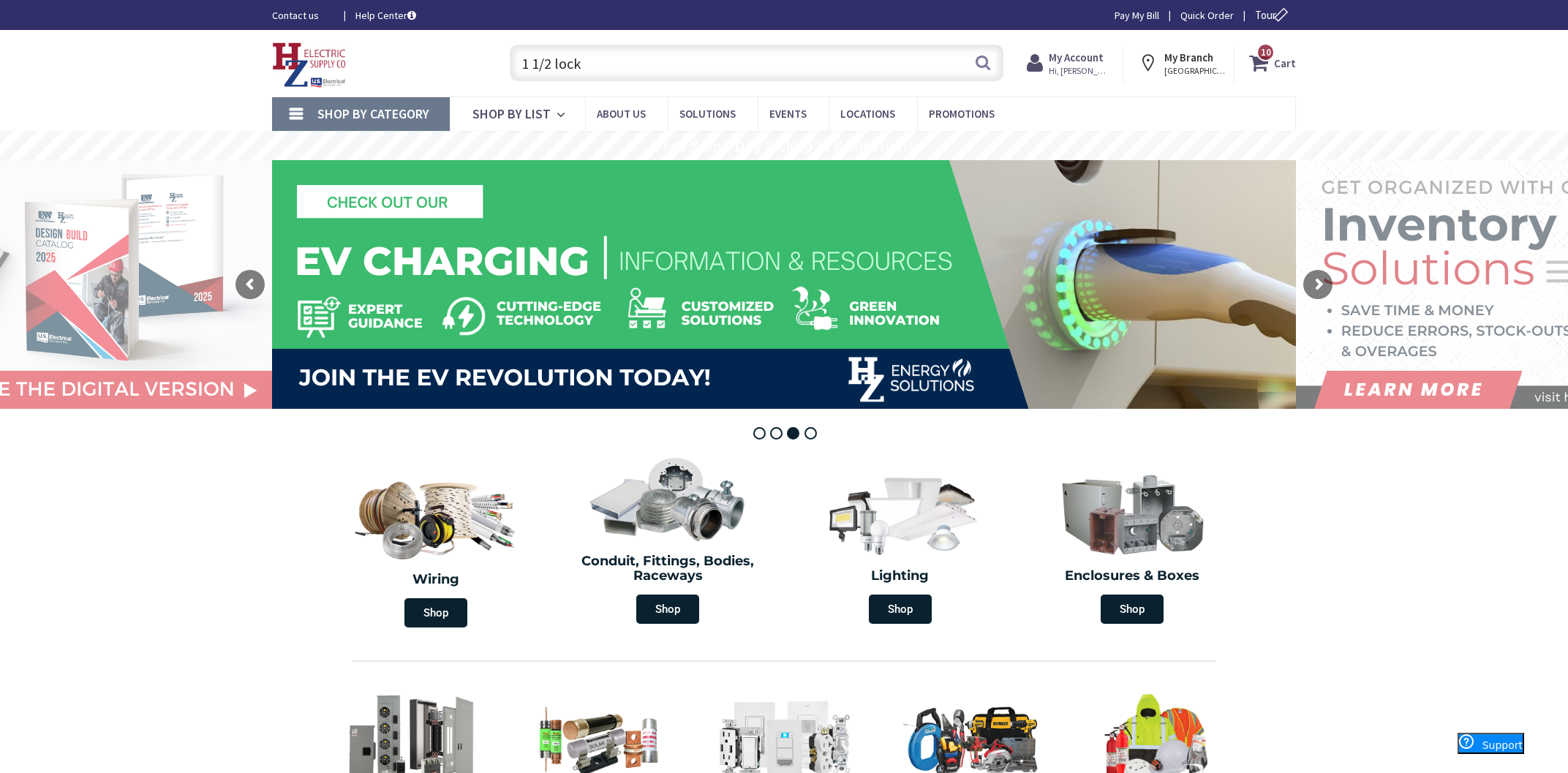
click at [702, 69] on input "1 1/2 lock" at bounding box center [756, 62] width 493 height 36
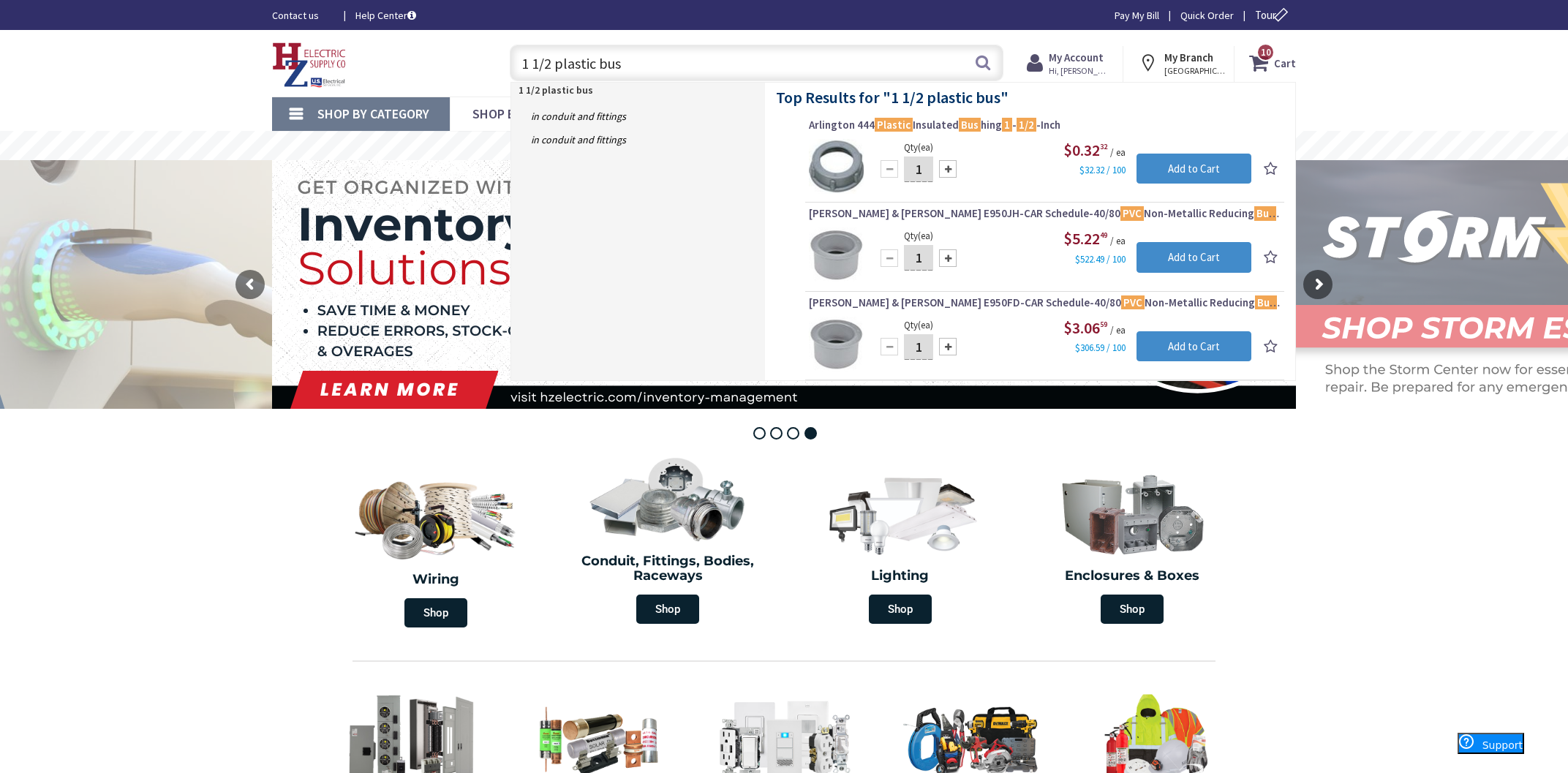
type input "1 1/2 plastic bus"
click at [917, 173] on input "1" at bounding box center [918, 169] width 29 height 26
type input "6"
click at [1184, 173] on input "Add to Cart" at bounding box center [1193, 168] width 114 height 30
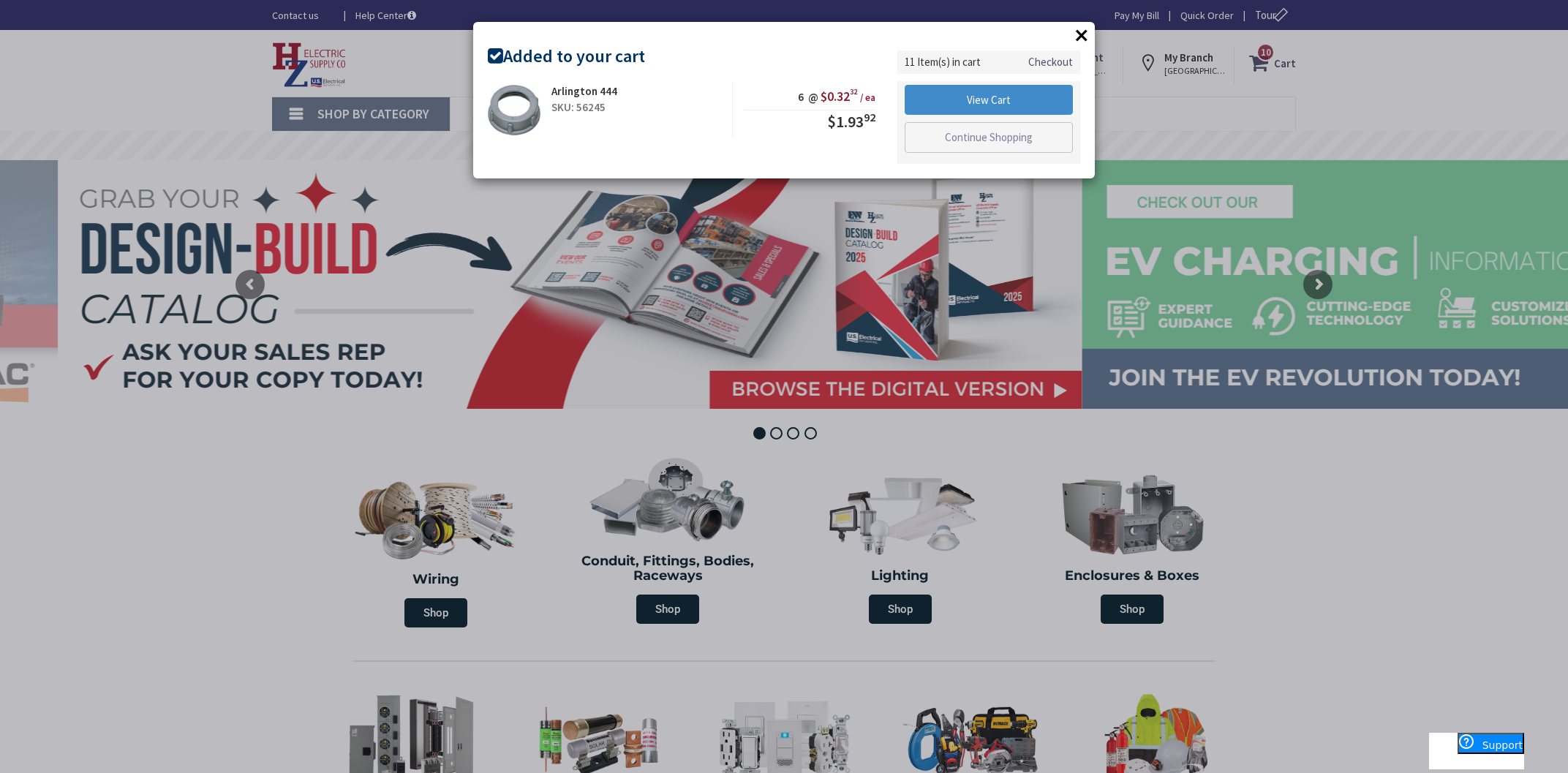
click at [1085, 36] on button "×" at bounding box center [1081, 35] width 22 height 22
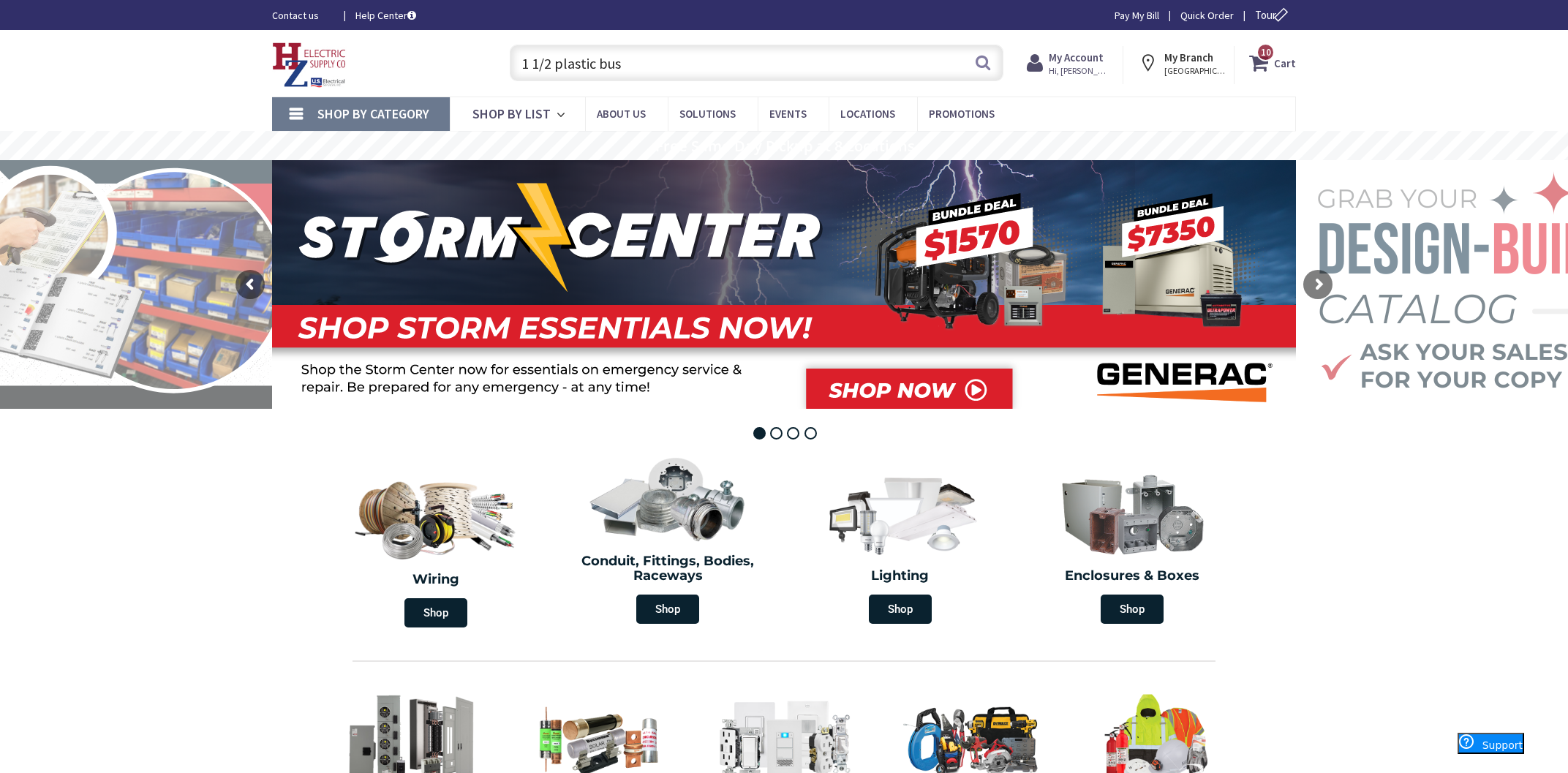
click at [834, 72] on input "1 1/2 plastic bus" at bounding box center [756, 62] width 493 height 36
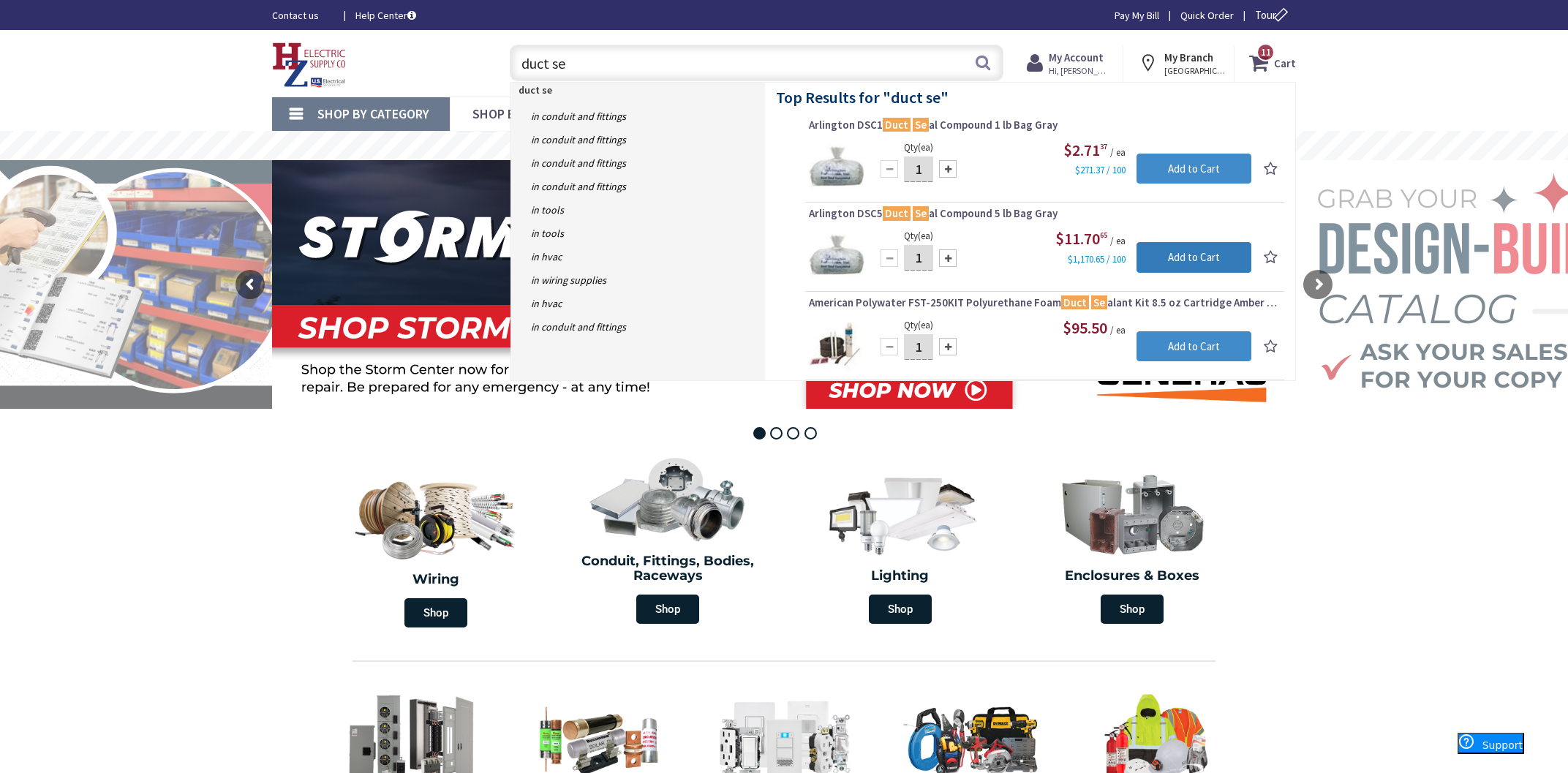
click at [1167, 264] on input "Add to Cart" at bounding box center [1193, 257] width 114 height 30
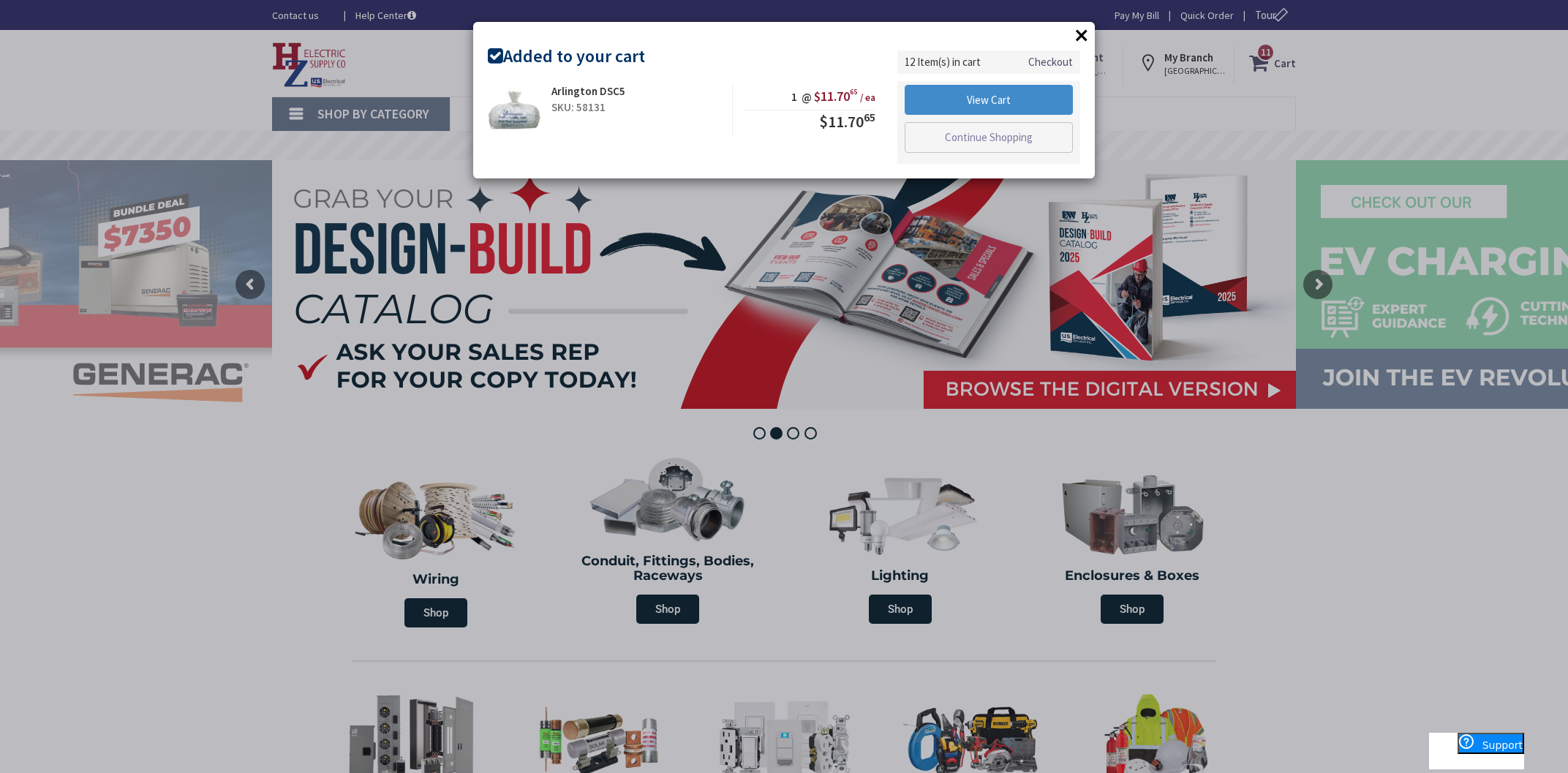
click at [1078, 34] on button "×" at bounding box center [1081, 35] width 22 height 22
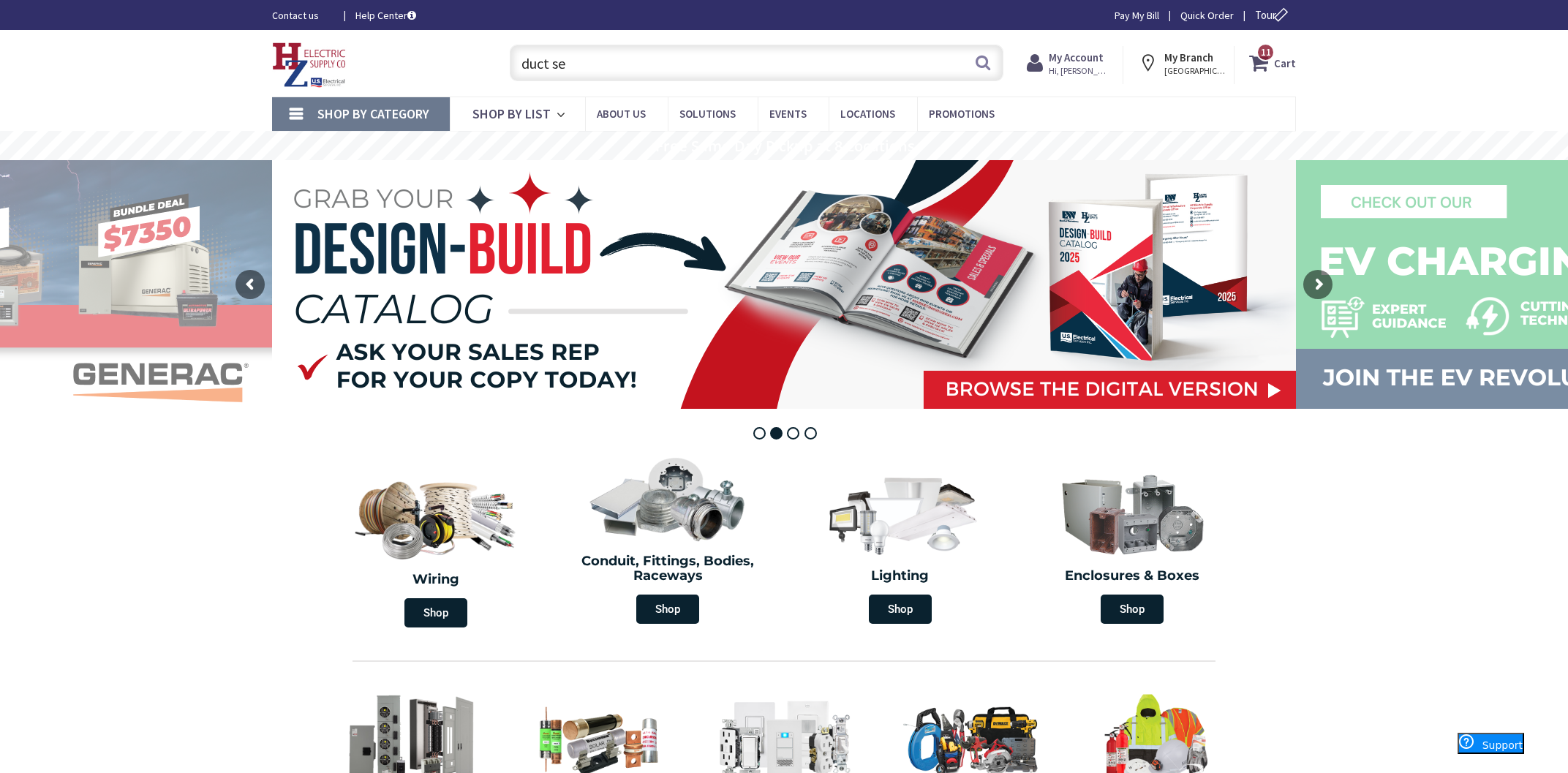
click at [776, 65] on input "duct se" at bounding box center [756, 62] width 493 height 36
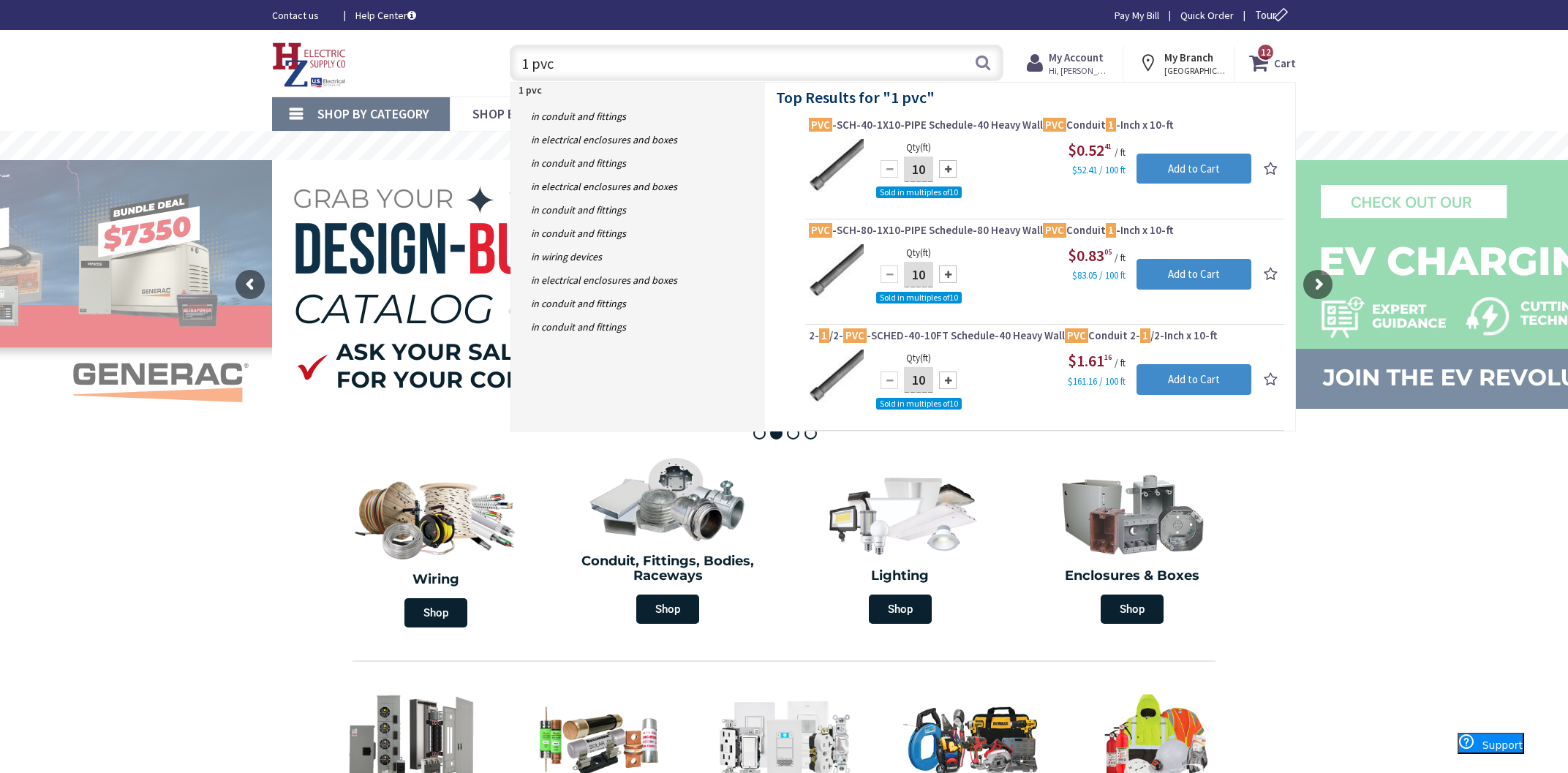
type input "1 pvc"
click at [926, 180] on input "10" at bounding box center [918, 169] width 29 height 26
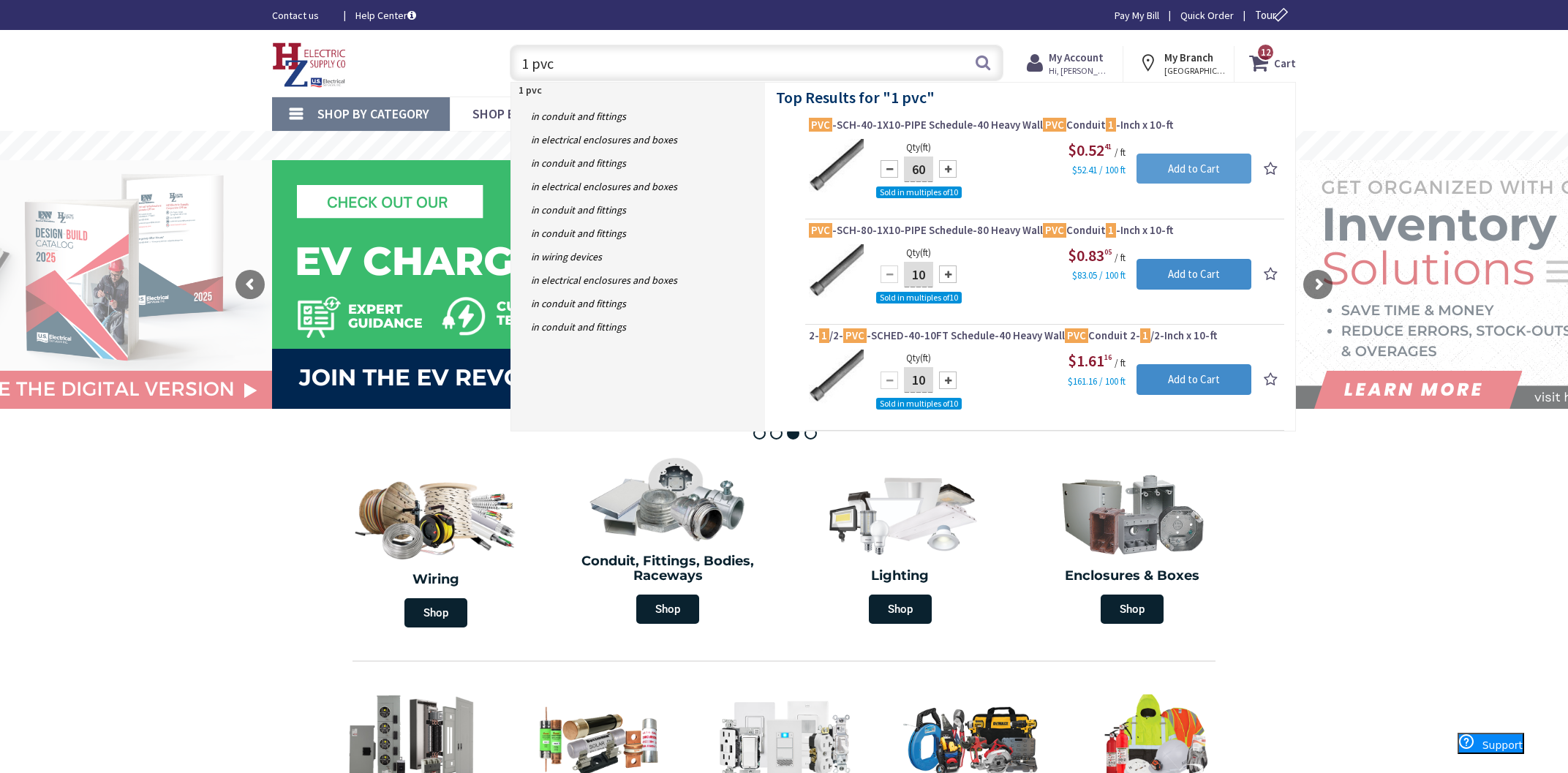
type input "60"
click at [1185, 180] on input "Add to Cart" at bounding box center [1193, 168] width 114 height 30
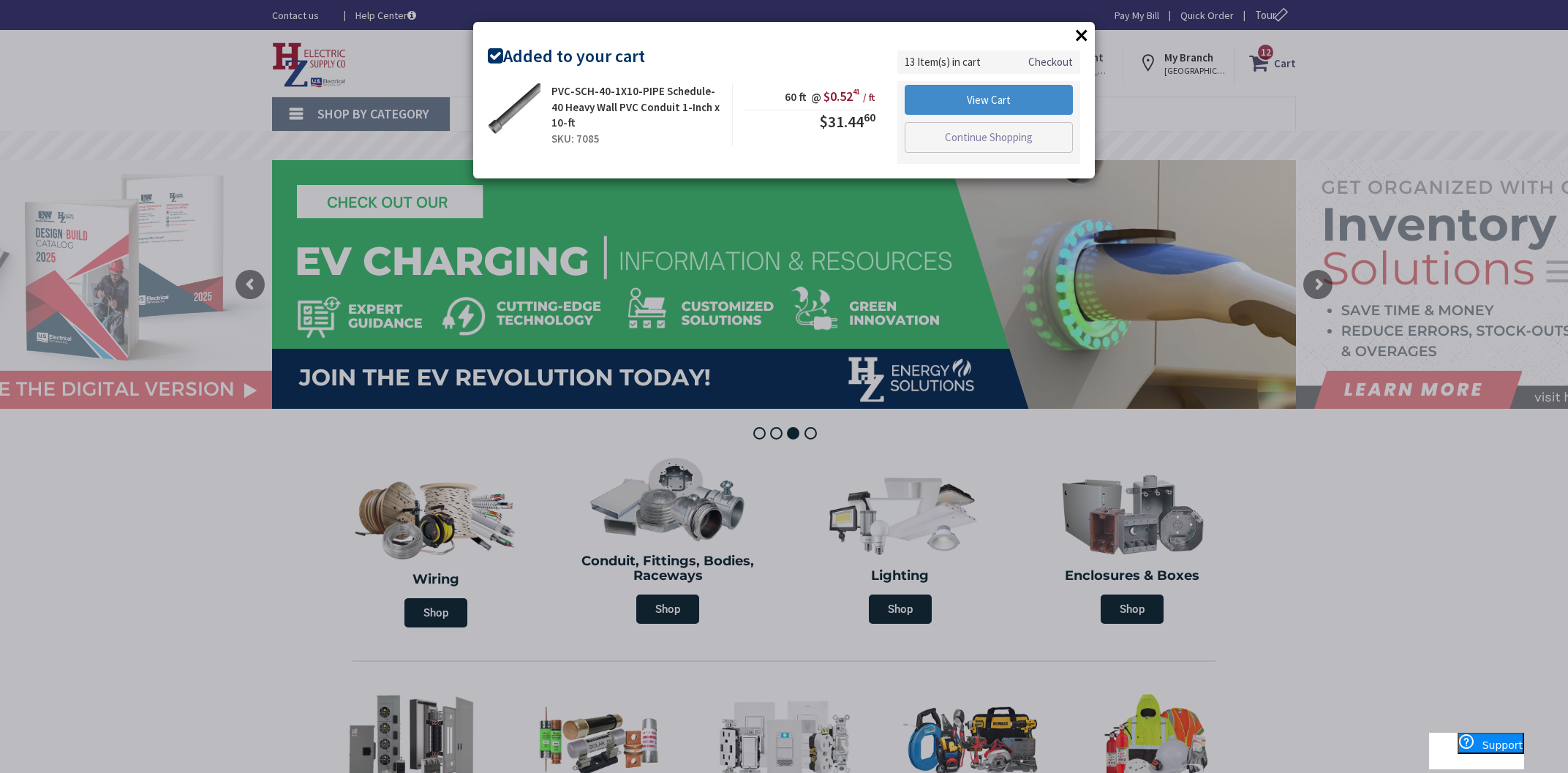
click at [1085, 42] on button "×" at bounding box center [1081, 35] width 22 height 22
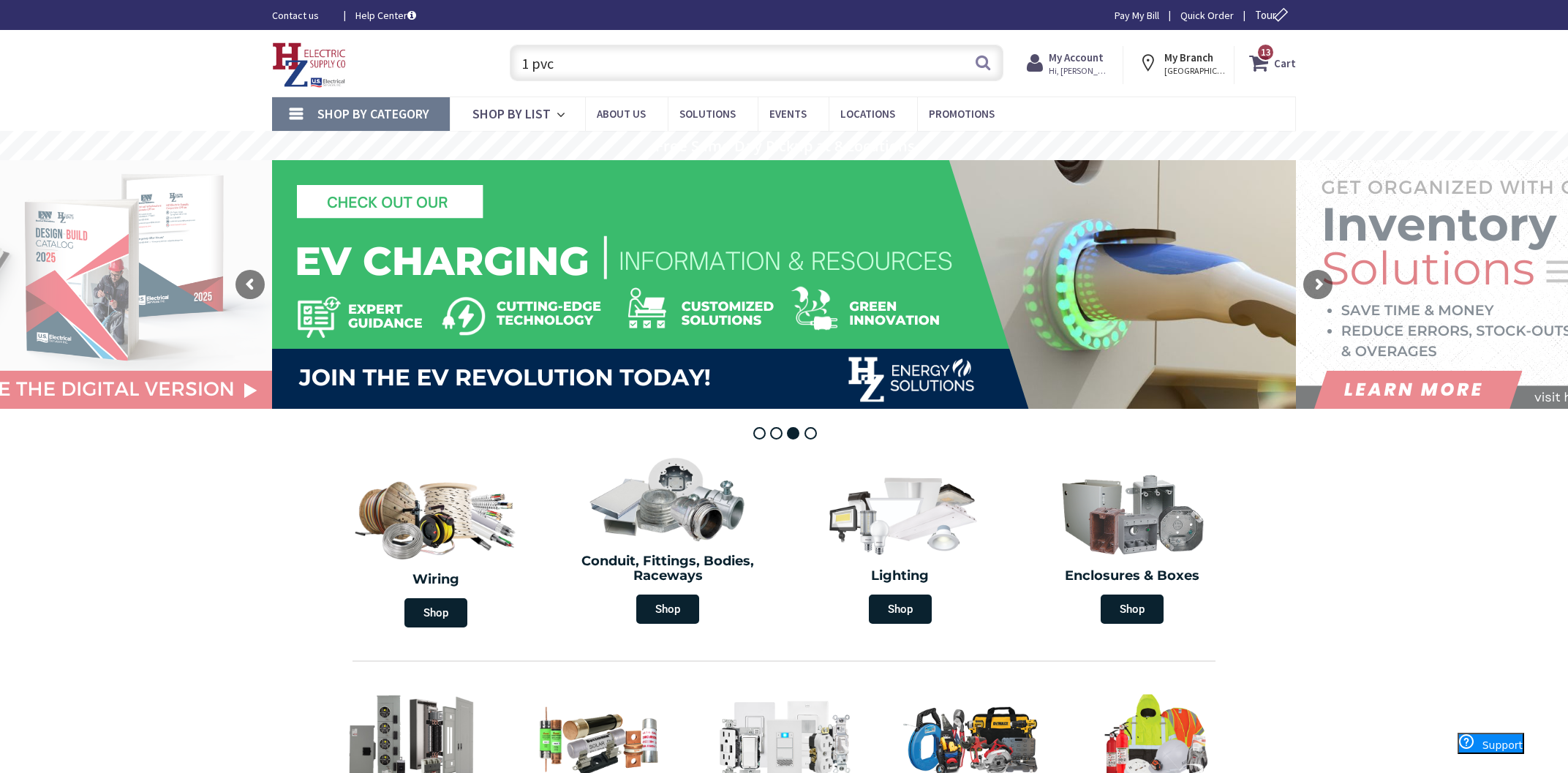
click at [679, 72] on input "1 pvc" at bounding box center [756, 62] width 493 height 36
click at [681, 71] on input "1 pvc" at bounding box center [756, 62] width 493 height 36
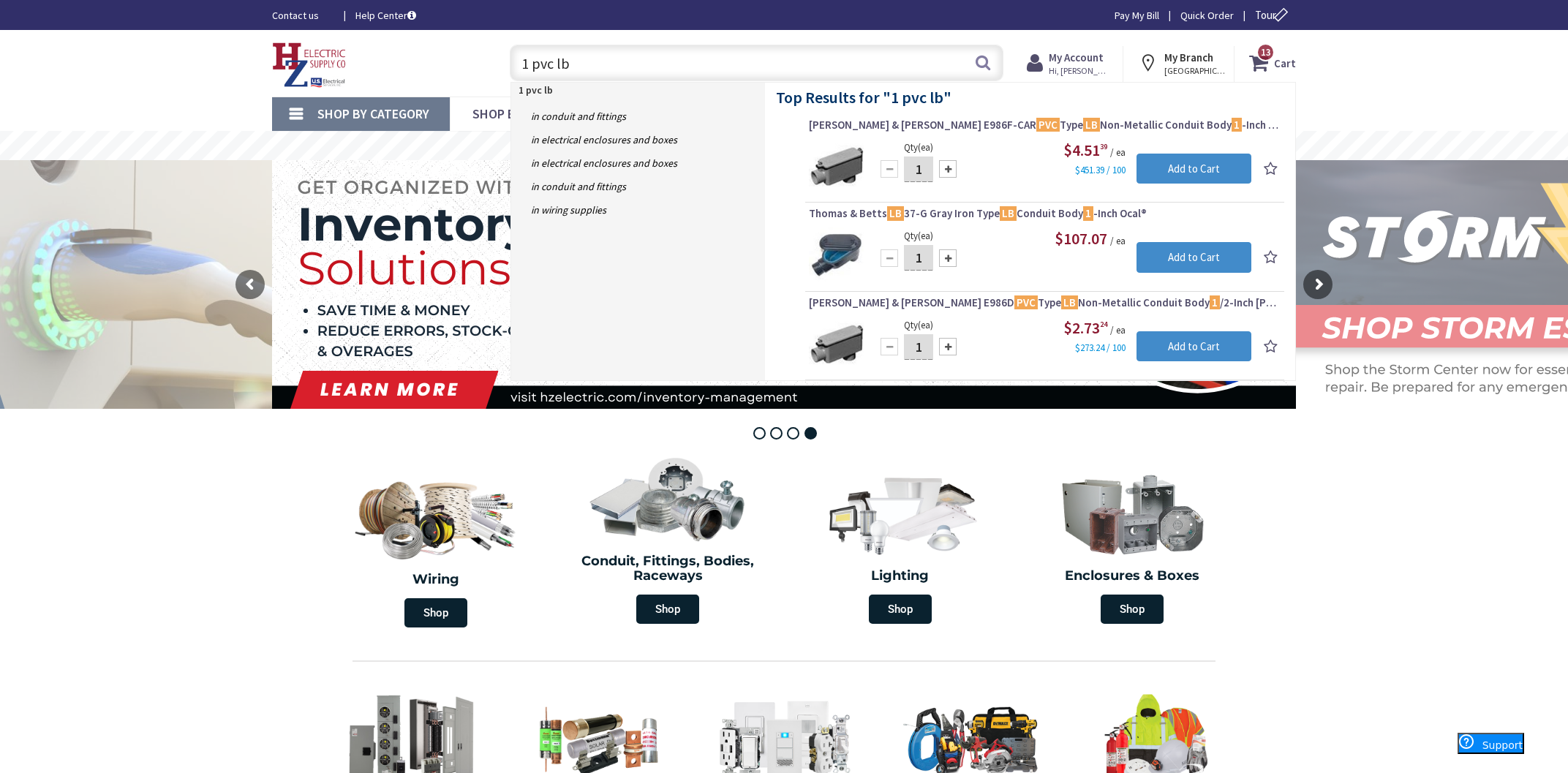
type input "1 pvc lb"
click at [946, 167] on div at bounding box center [948, 169] width 17 height 17
type input "2"
click at [1181, 158] on input "Add to Cart" at bounding box center [1193, 168] width 114 height 30
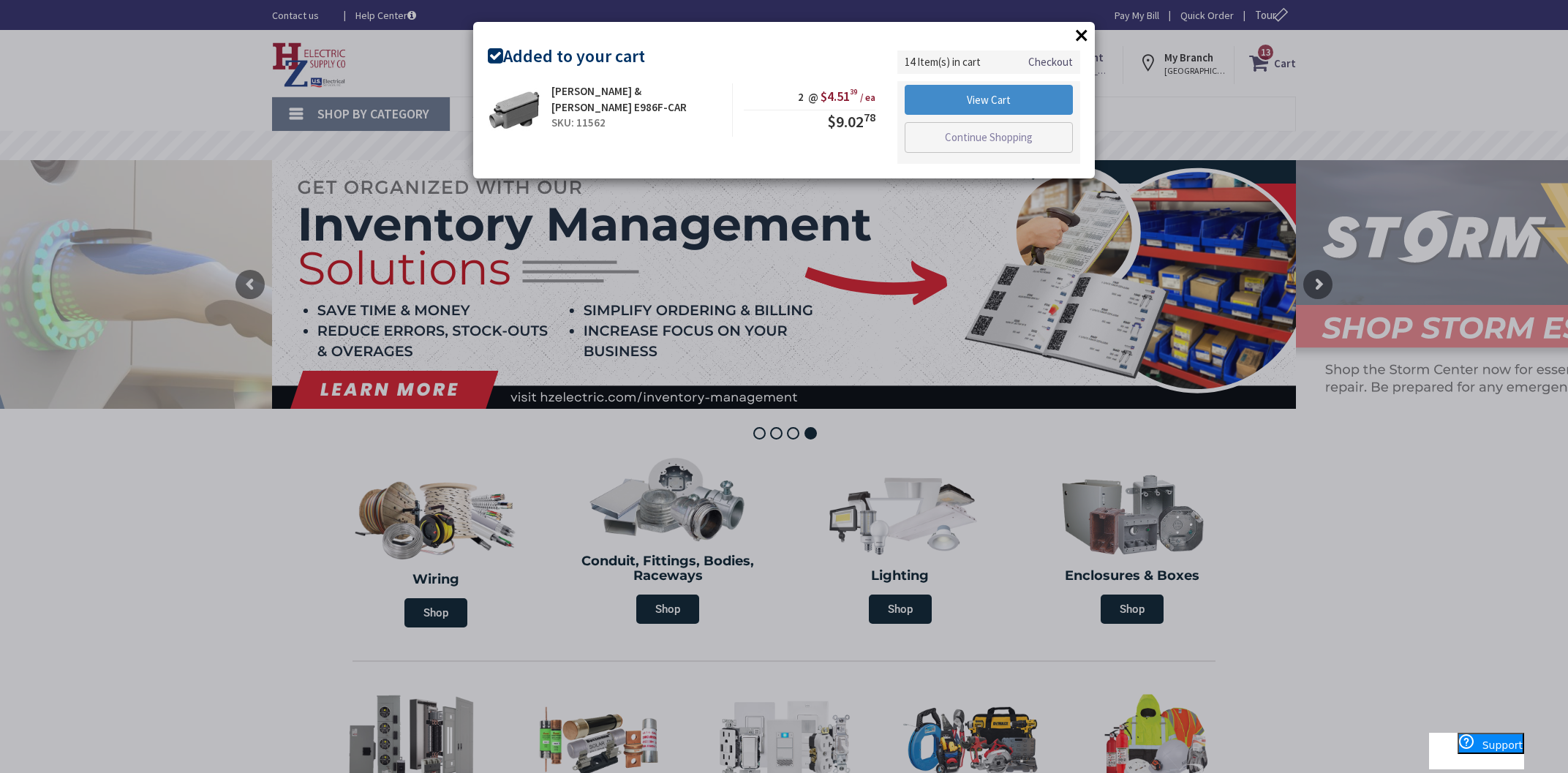
click at [1081, 38] on button "×" at bounding box center [1081, 35] width 22 height 22
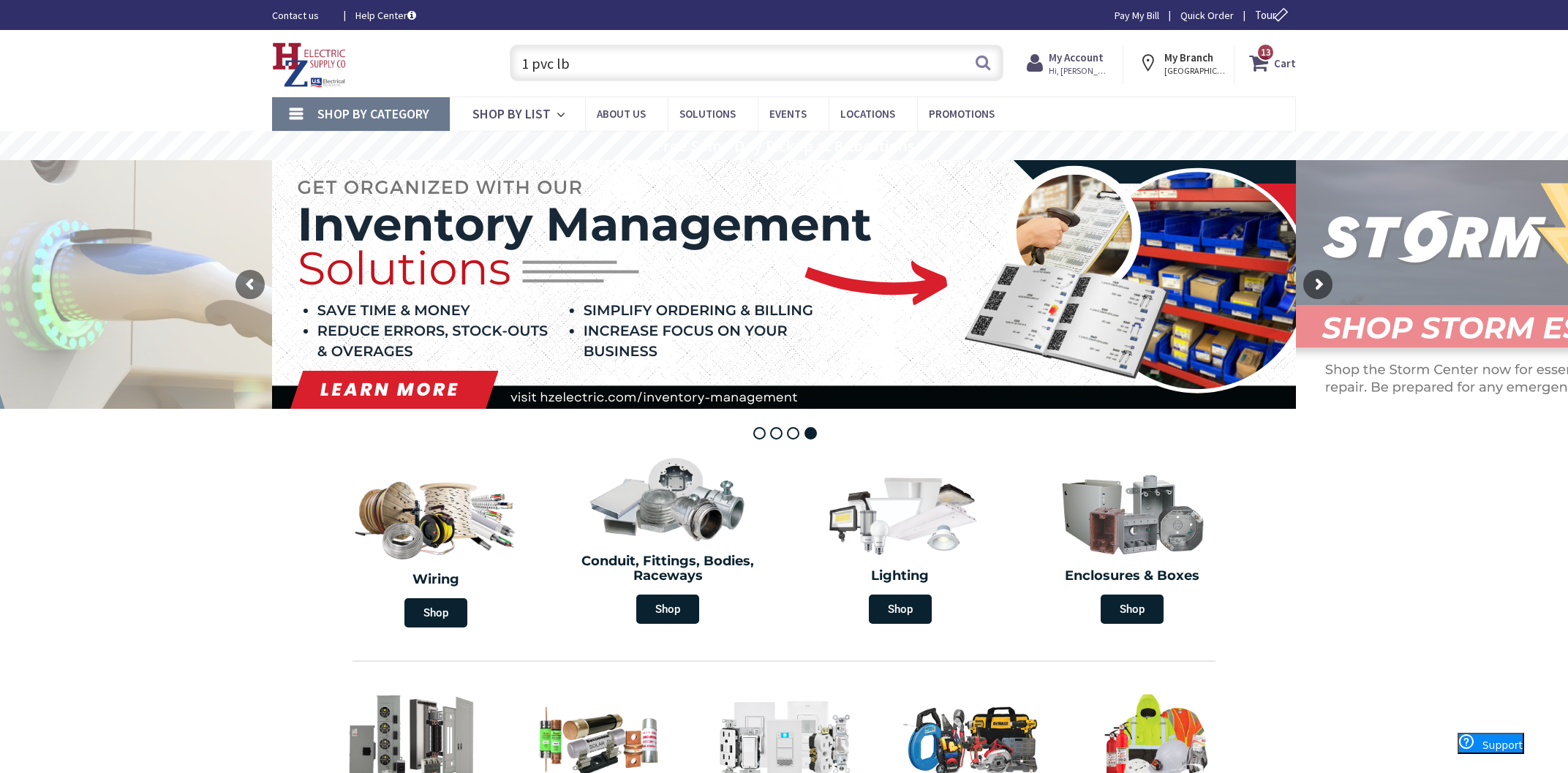
click at [679, 56] on input "1 pvc lb" at bounding box center [756, 62] width 493 height 36
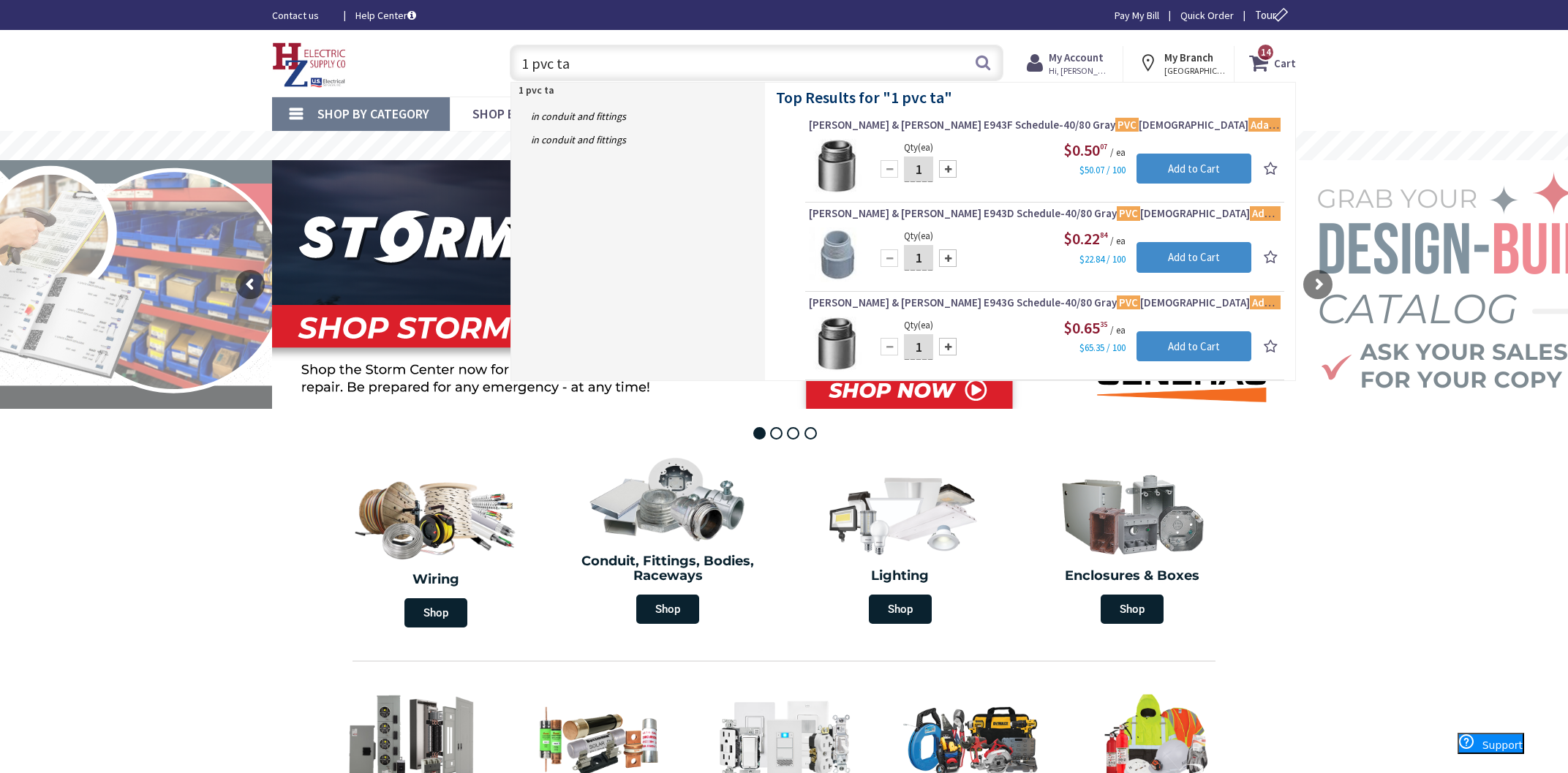
type input "1 pvc ta"
click at [952, 174] on div at bounding box center [948, 169] width 17 height 17
type input "4"
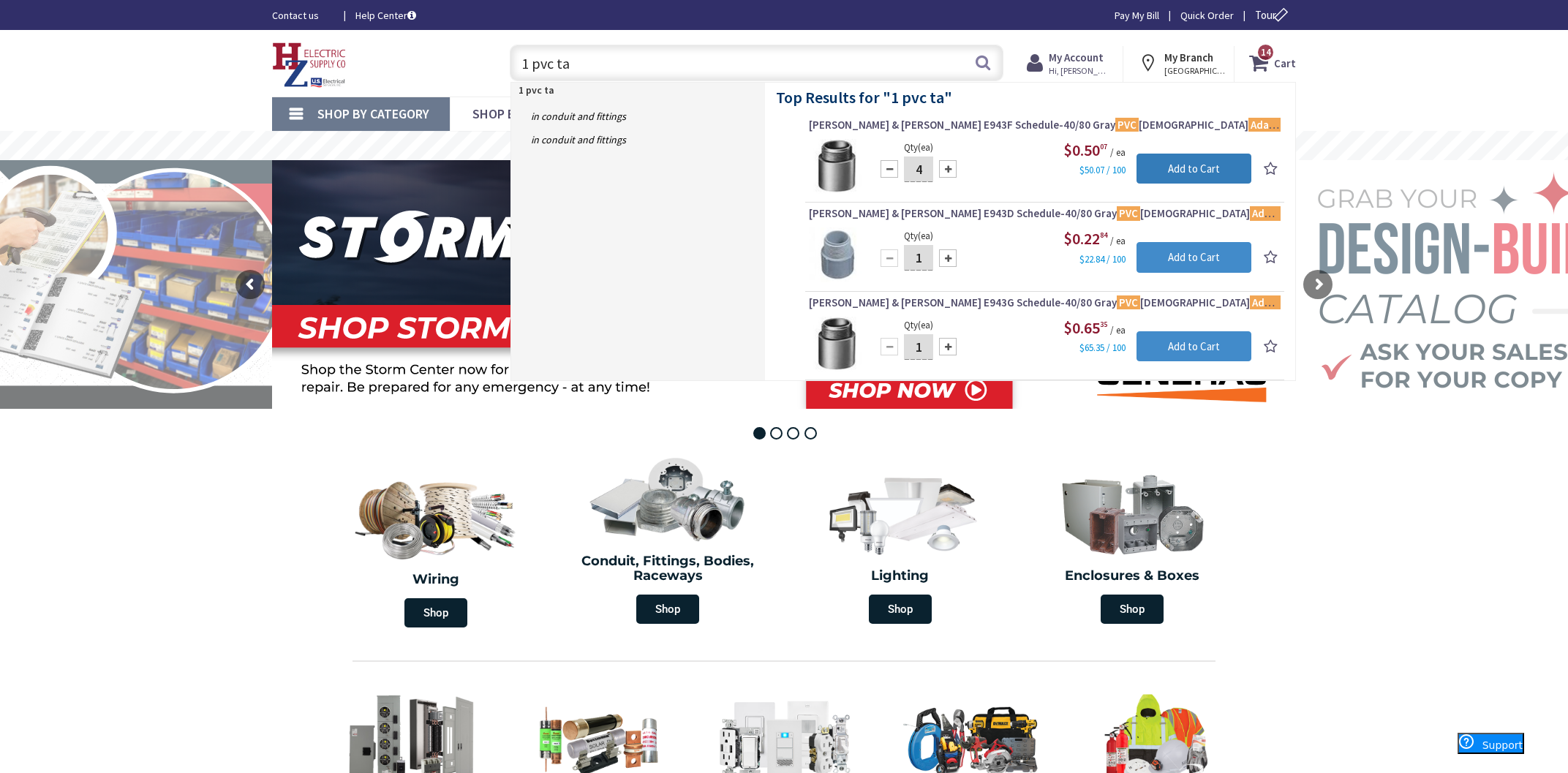
click at [1233, 172] on input "Add to Cart" at bounding box center [1193, 168] width 114 height 30
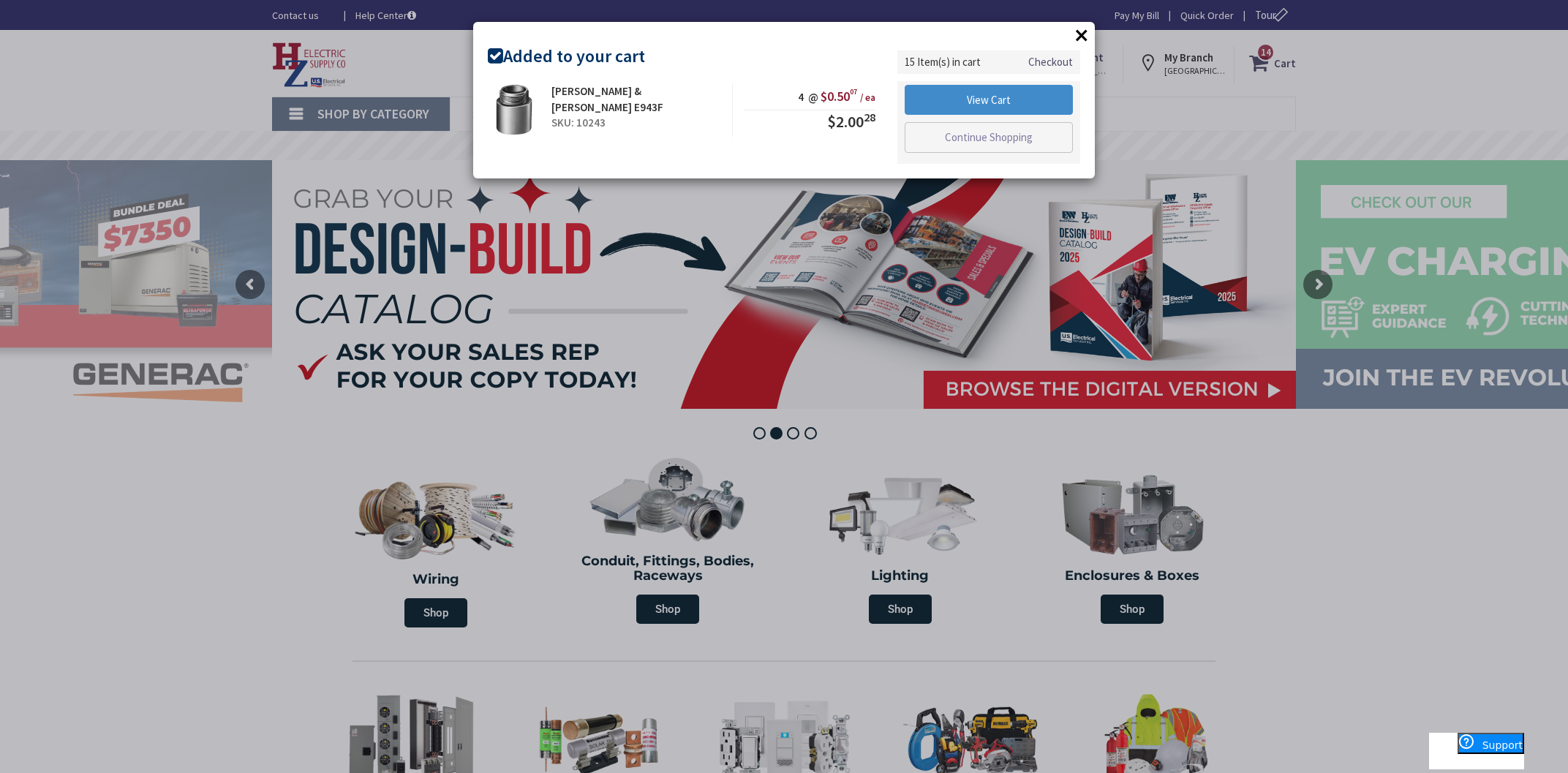
click at [1080, 38] on button "×" at bounding box center [1081, 35] width 22 height 22
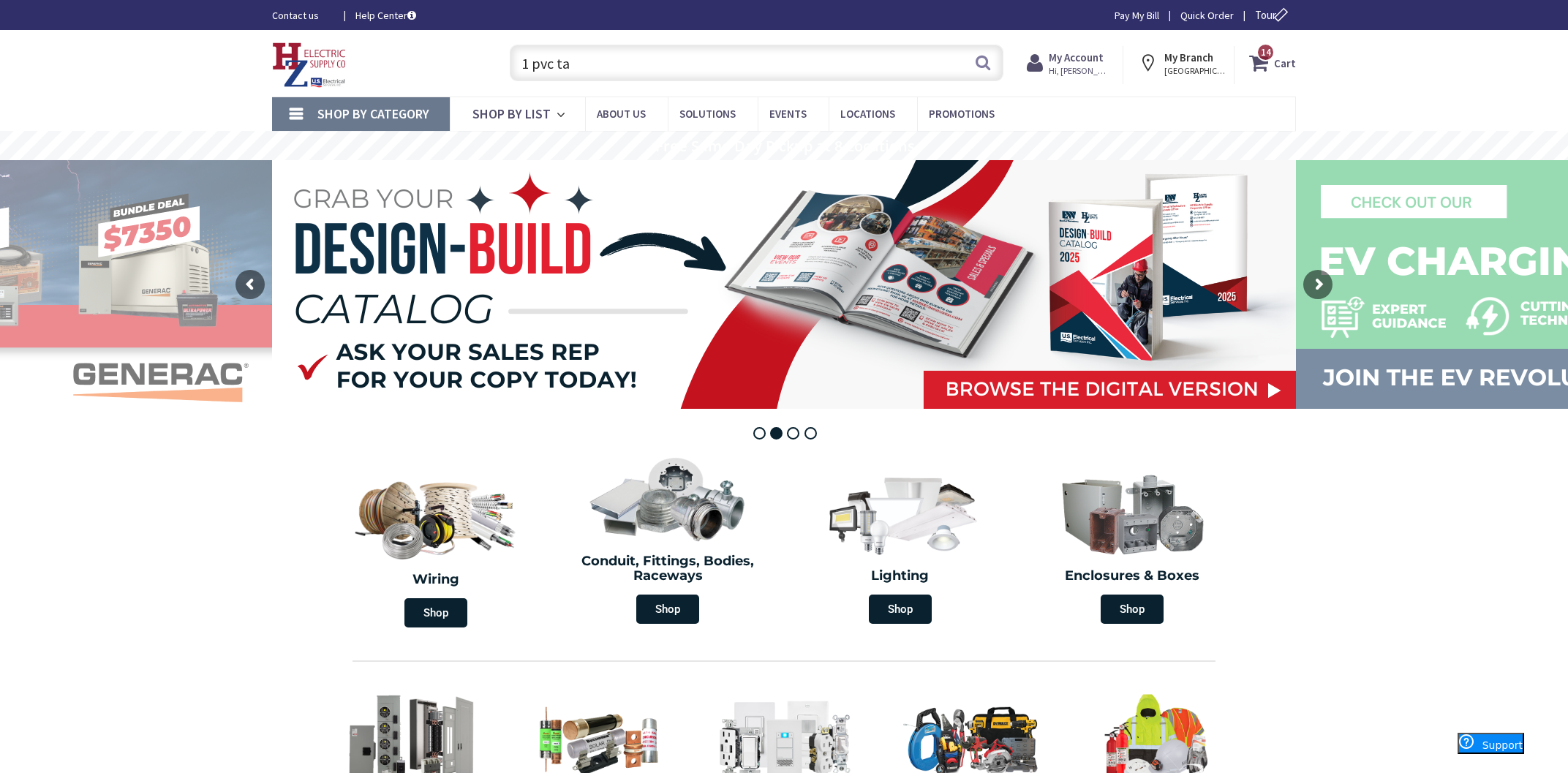
click at [665, 54] on input "1 pvc ta" at bounding box center [756, 62] width 493 height 36
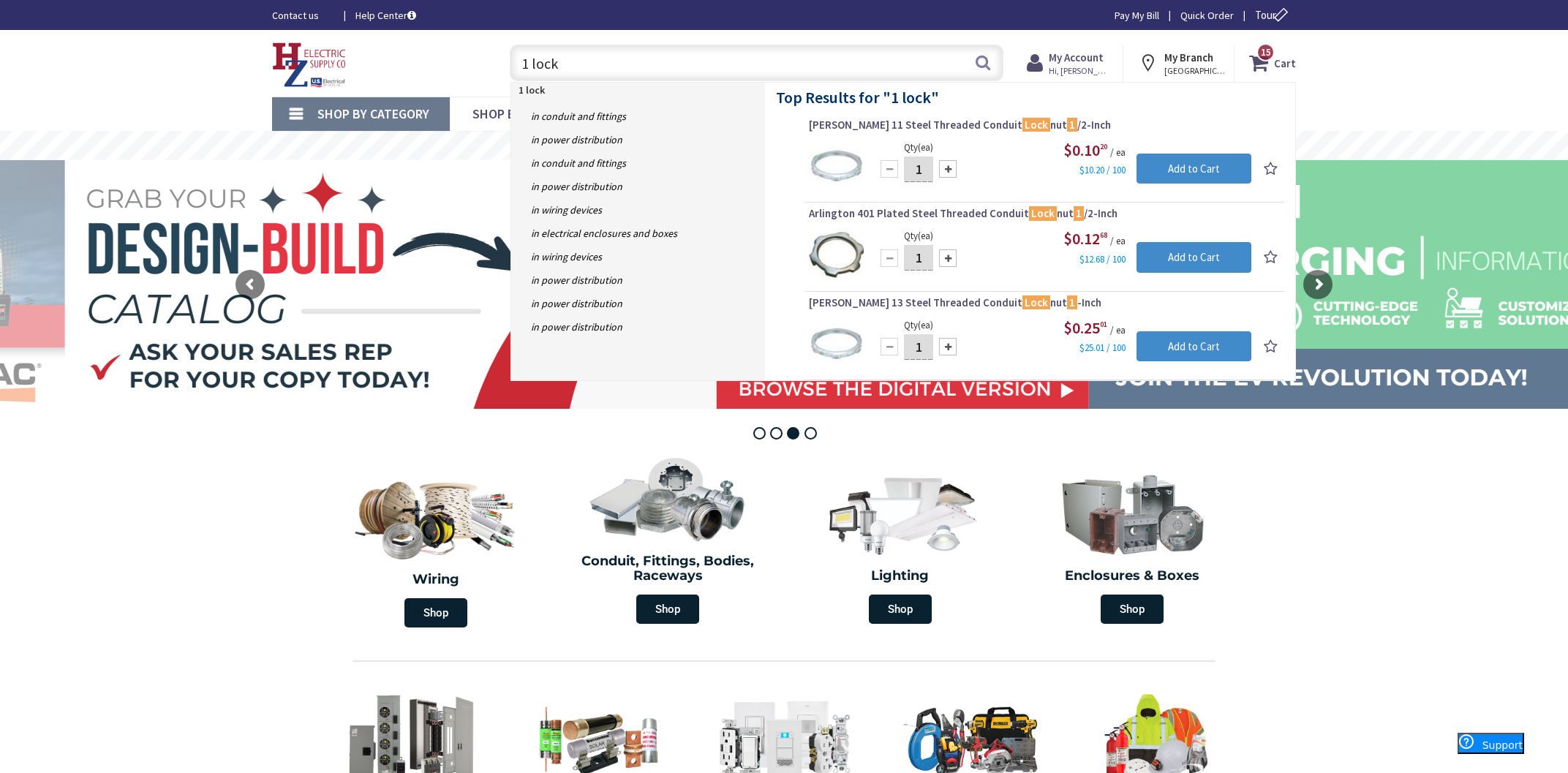
type input "1 lock"
click at [949, 344] on div at bounding box center [948, 347] width 17 height 17
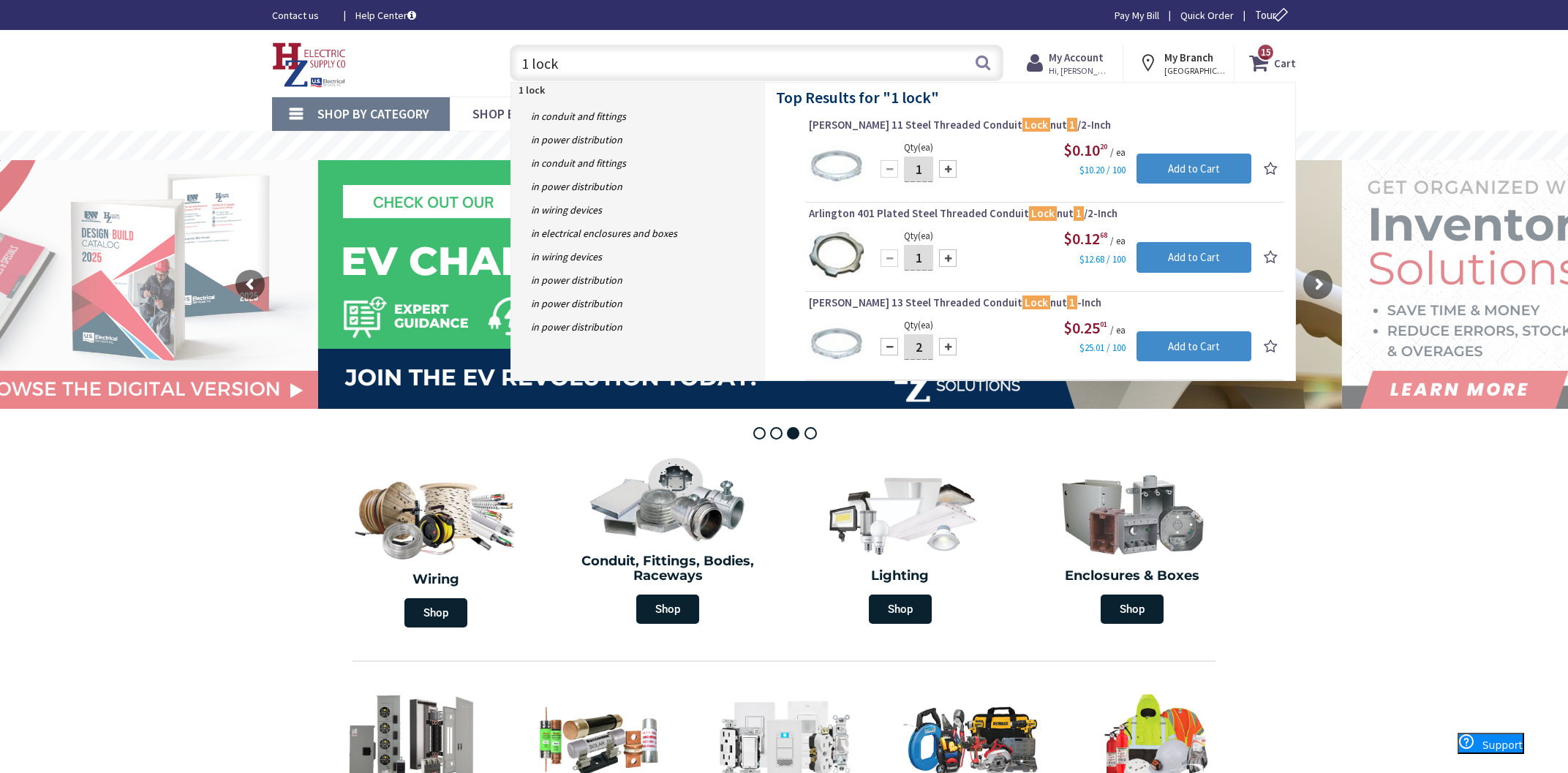
click at [949, 344] on div at bounding box center [948, 347] width 17 height 17
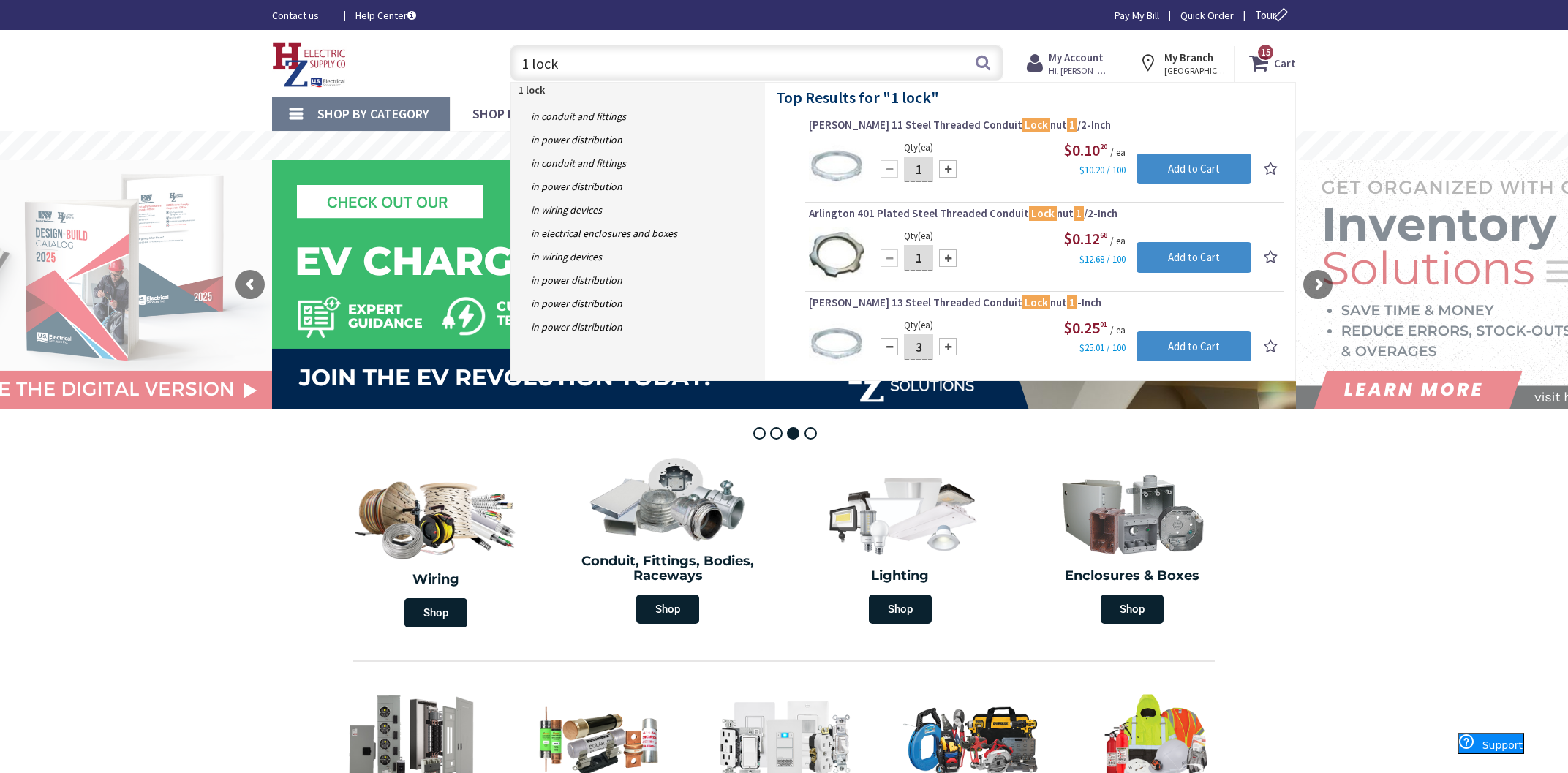
click at [949, 344] on div at bounding box center [948, 347] width 17 height 17
type input "4"
click at [1184, 340] on input "Add to Cart" at bounding box center [1193, 346] width 114 height 30
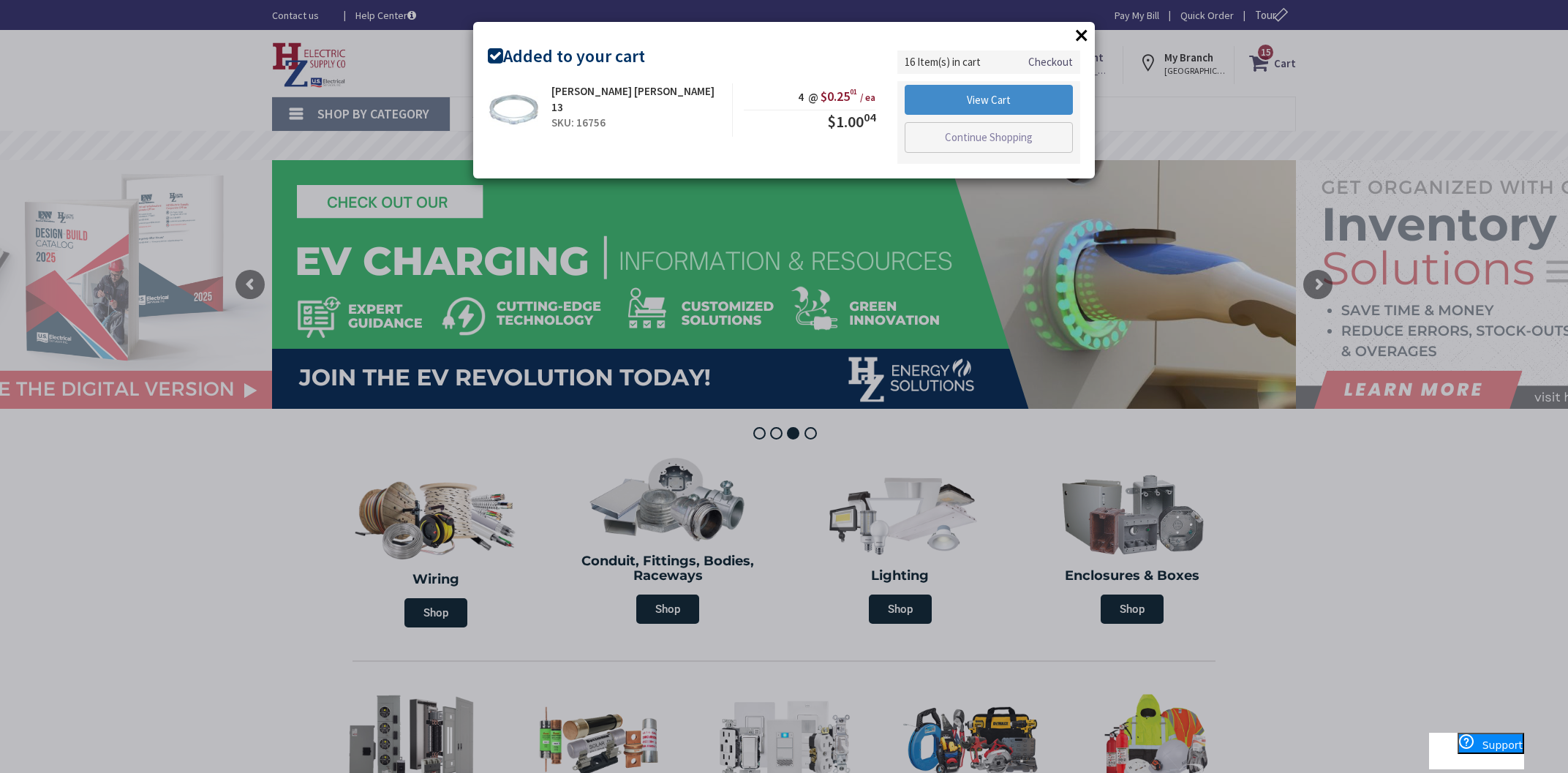
click at [1079, 36] on button "×" at bounding box center [1081, 35] width 22 height 22
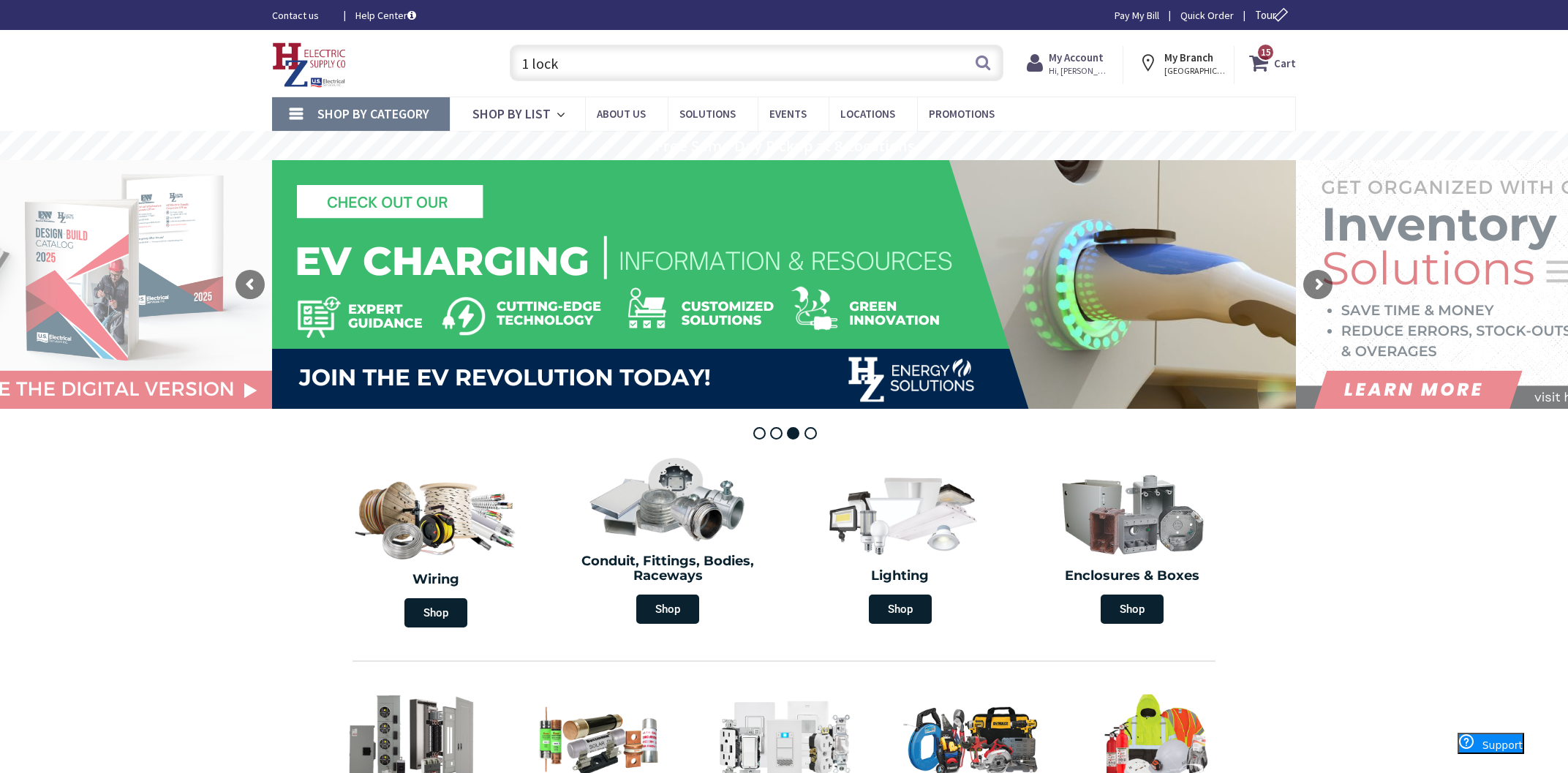
click at [638, 51] on input "1 lock" at bounding box center [756, 62] width 493 height 36
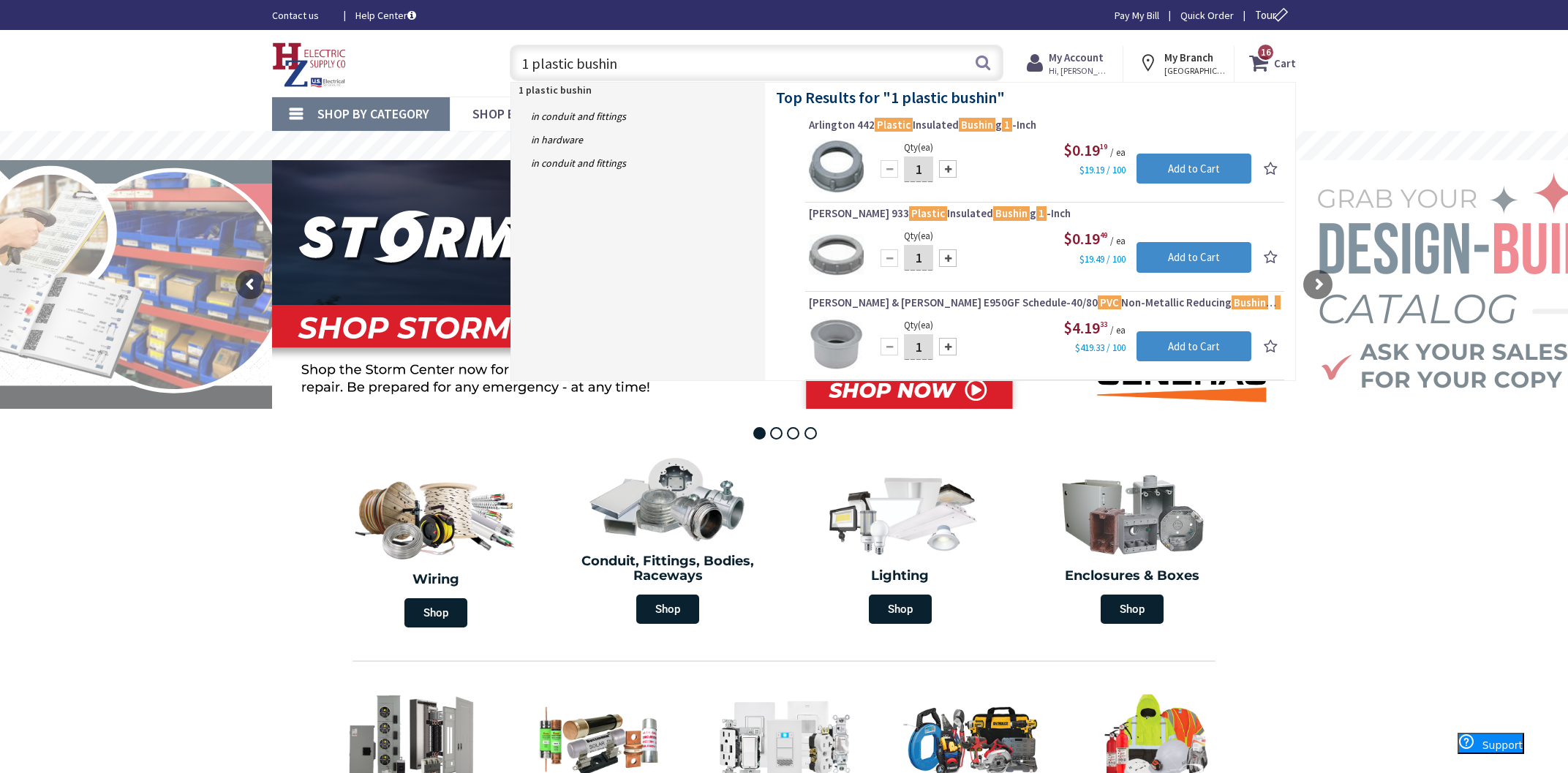
type input "1 plastic bushin"
click at [949, 175] on div at bounding box center [948, 169] width 17 height 17
type input "4"
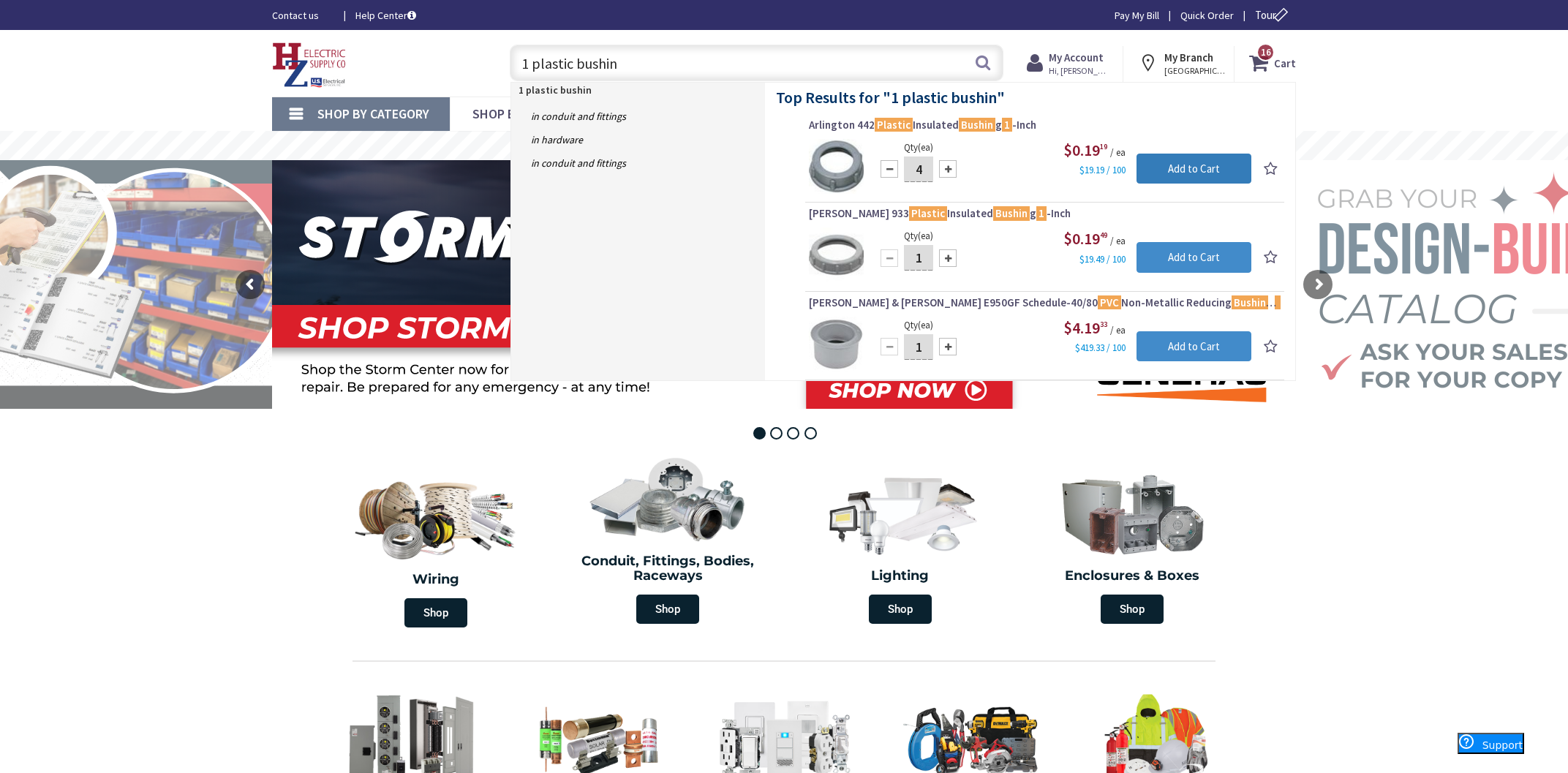
click at [1173, 175] on input "Add to Cart" at bounding box center [1193, 168] width 114 height 30
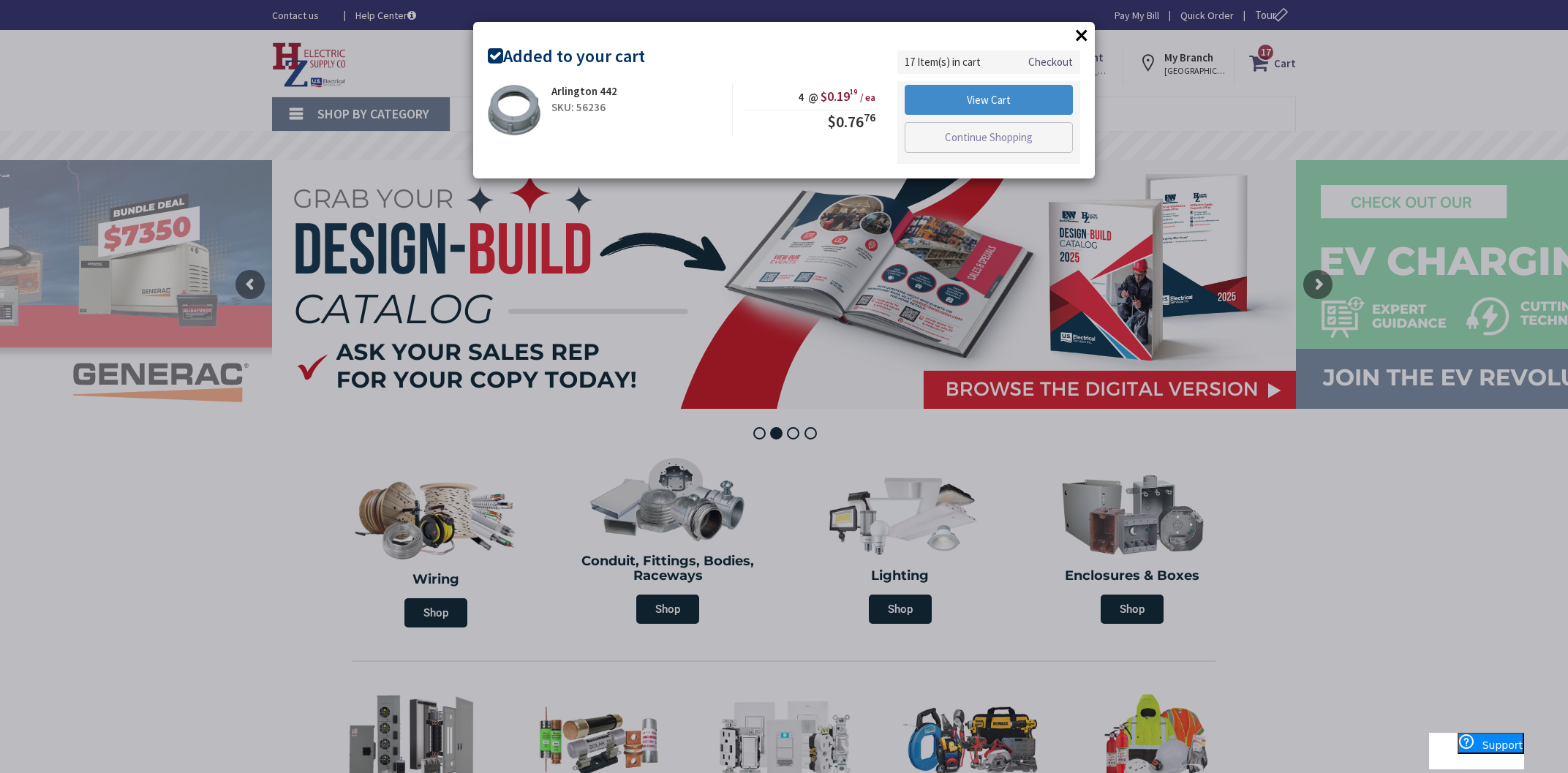
click at [1080, 35] on button "×" at bounding box center [1081, 35] width 22 height 22
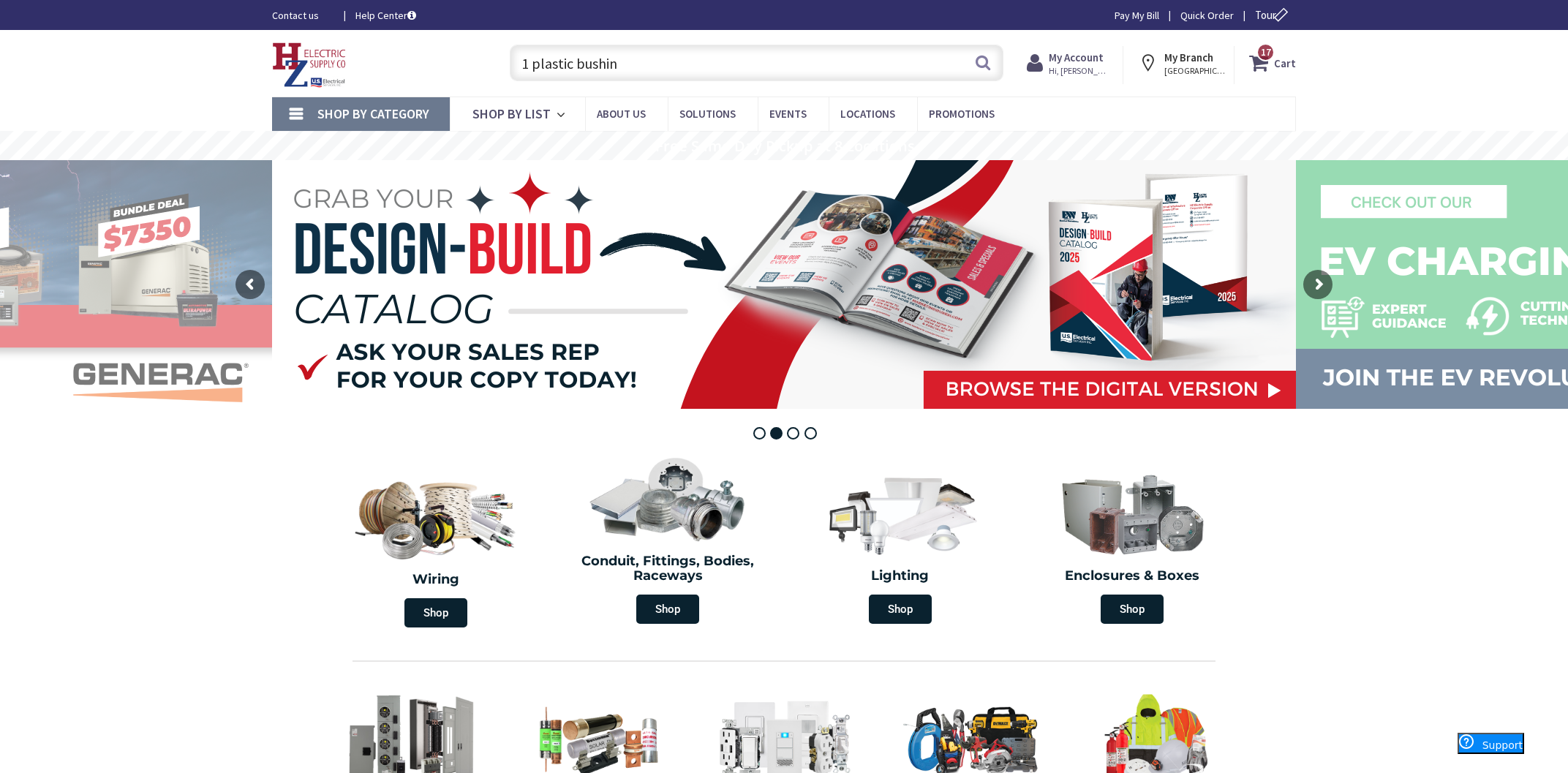
click at [706, 57] on input "1 plastic bushin" at bounding box center [756, 62] width 493 height 36
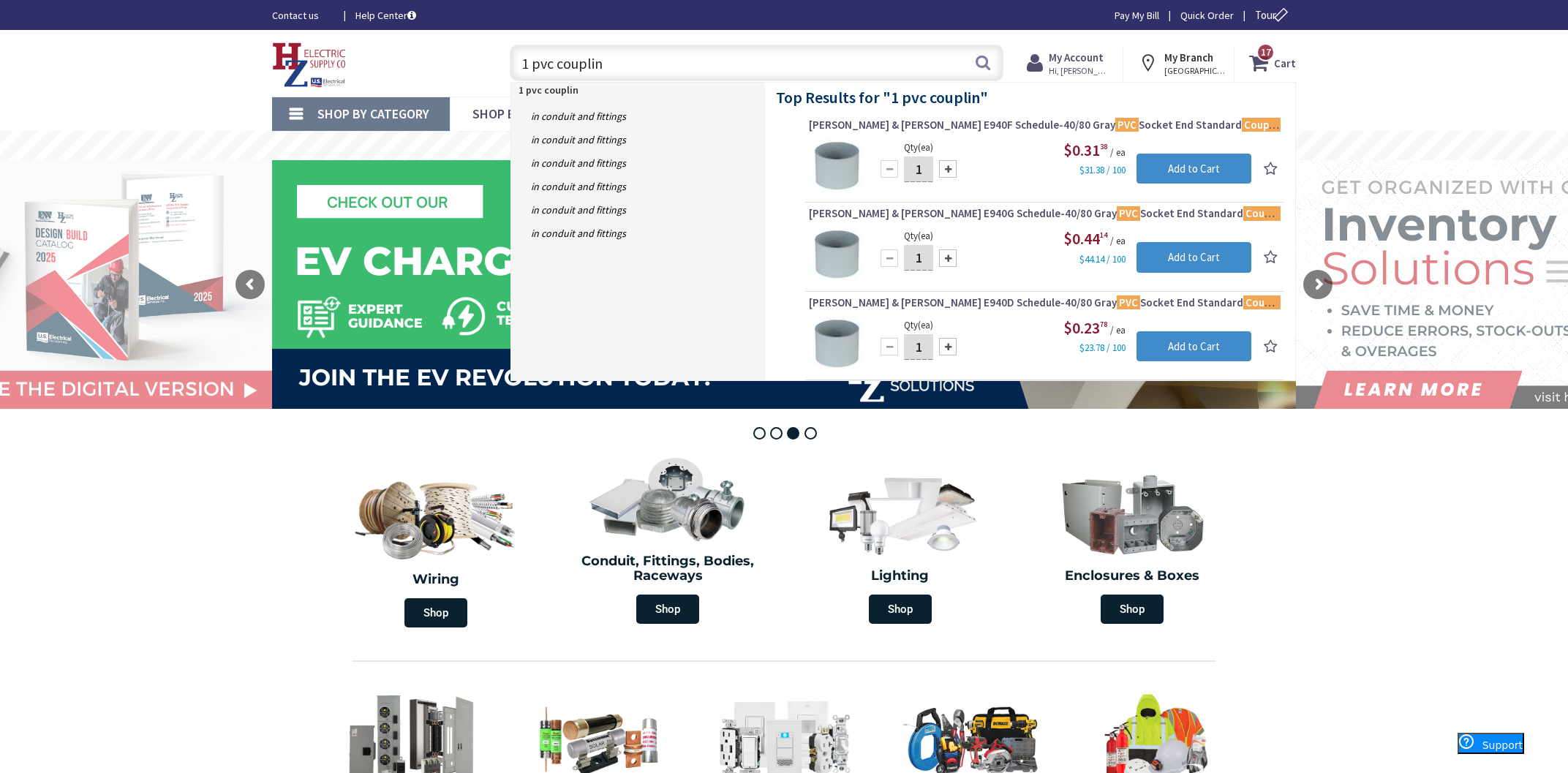
type input "1 pvc couplin"
click at [918, 174] on input "1" at bounding box center [918, 169] width 29 height 26
type input "12"
click at [1192, 181] on input "Add to Cart" at bounding box center [1193, 168] width 114 height 30
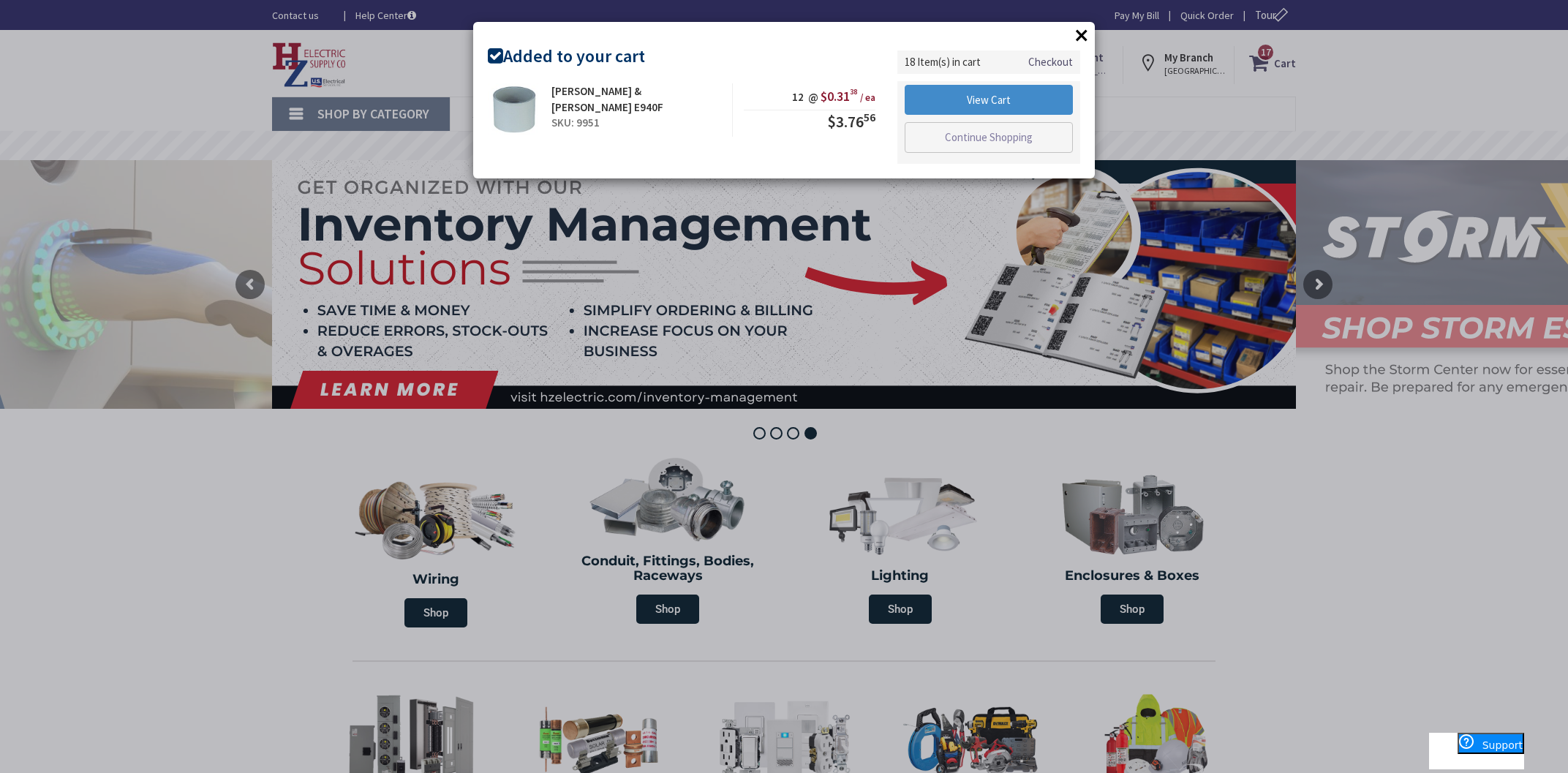
click at [1080, 34] on button "×" at bounding box center [1081, 35] width 22 height 22
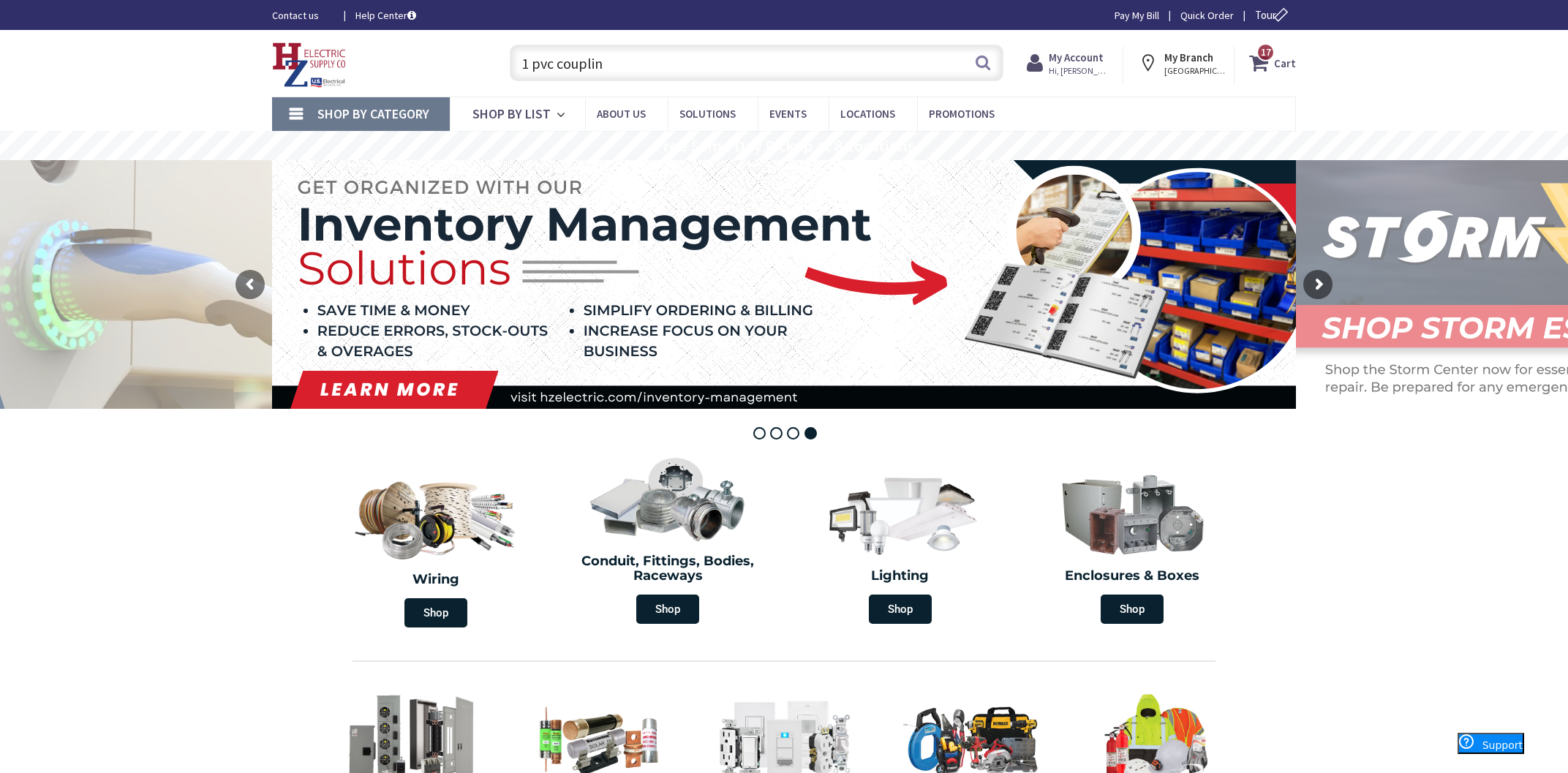
click at [719, 63] on input "1 pvc couplin" at bounding box center [756, 62] width 493 height 36
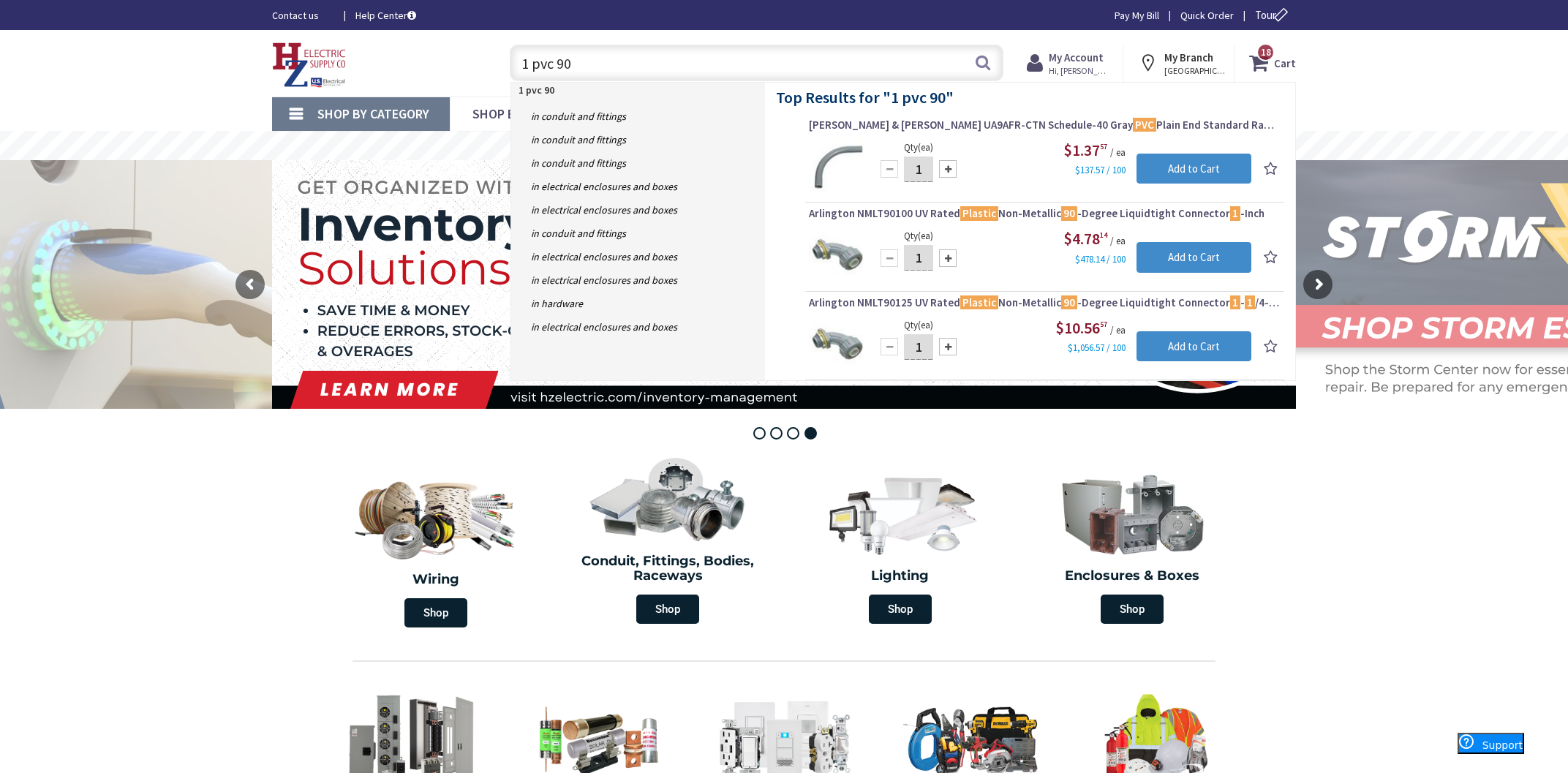
type input "1 pvc 90"
click at [924, 167] on input "1" at bounding box center [918, 169] width 29 height 26
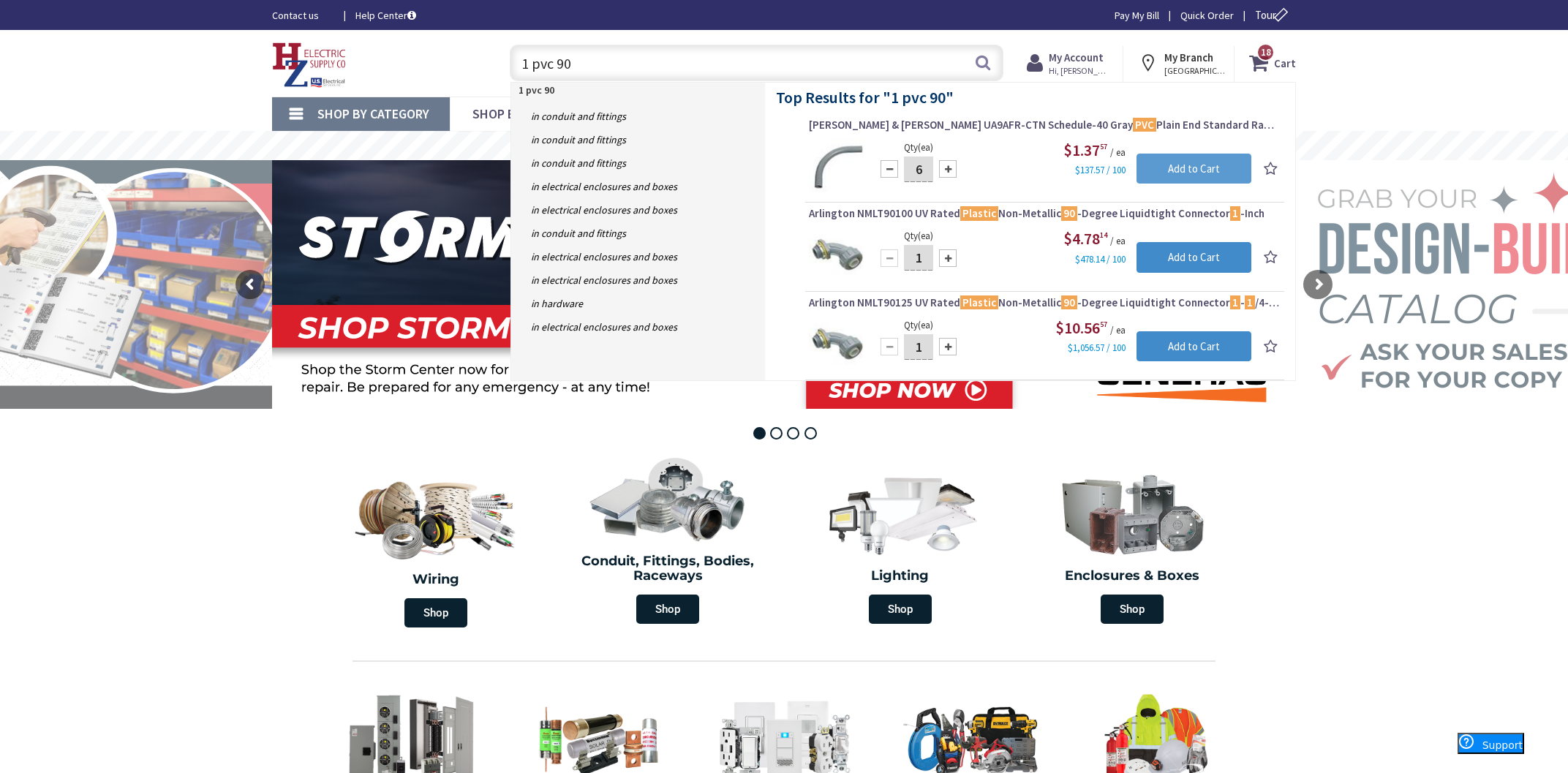
type input "6"
click at [1178, 161] on input "Add to Cart" at bounding box center [1193, 168] width 114 height 30
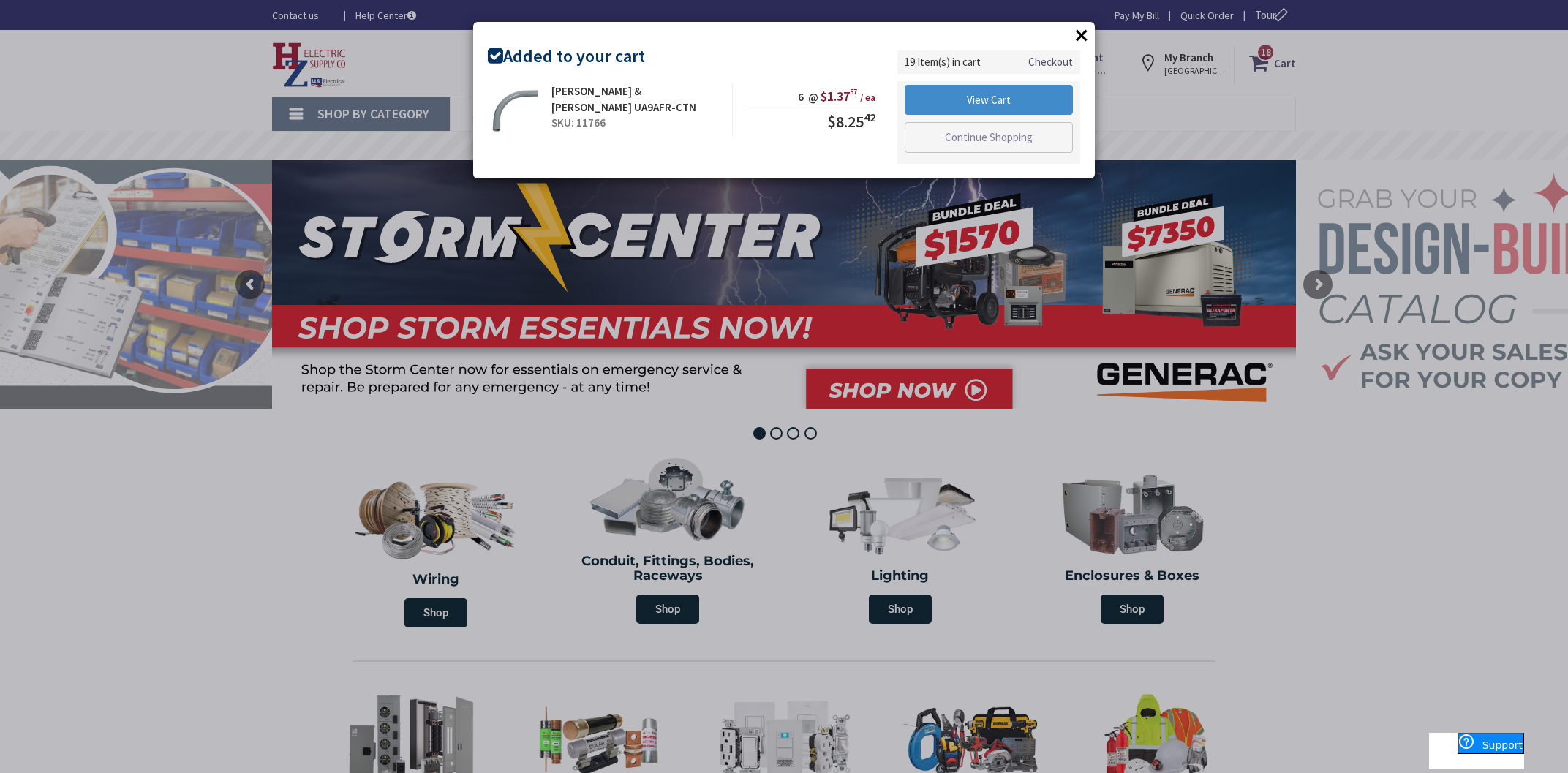
drag, startPoint x: 1082, startPoint y: 35, endPoint x: 1068, endPoint y: 37, distance: 14.1
click at [1081, 35] on button "×" at bounding box center [1081, 35] width 22 height 22
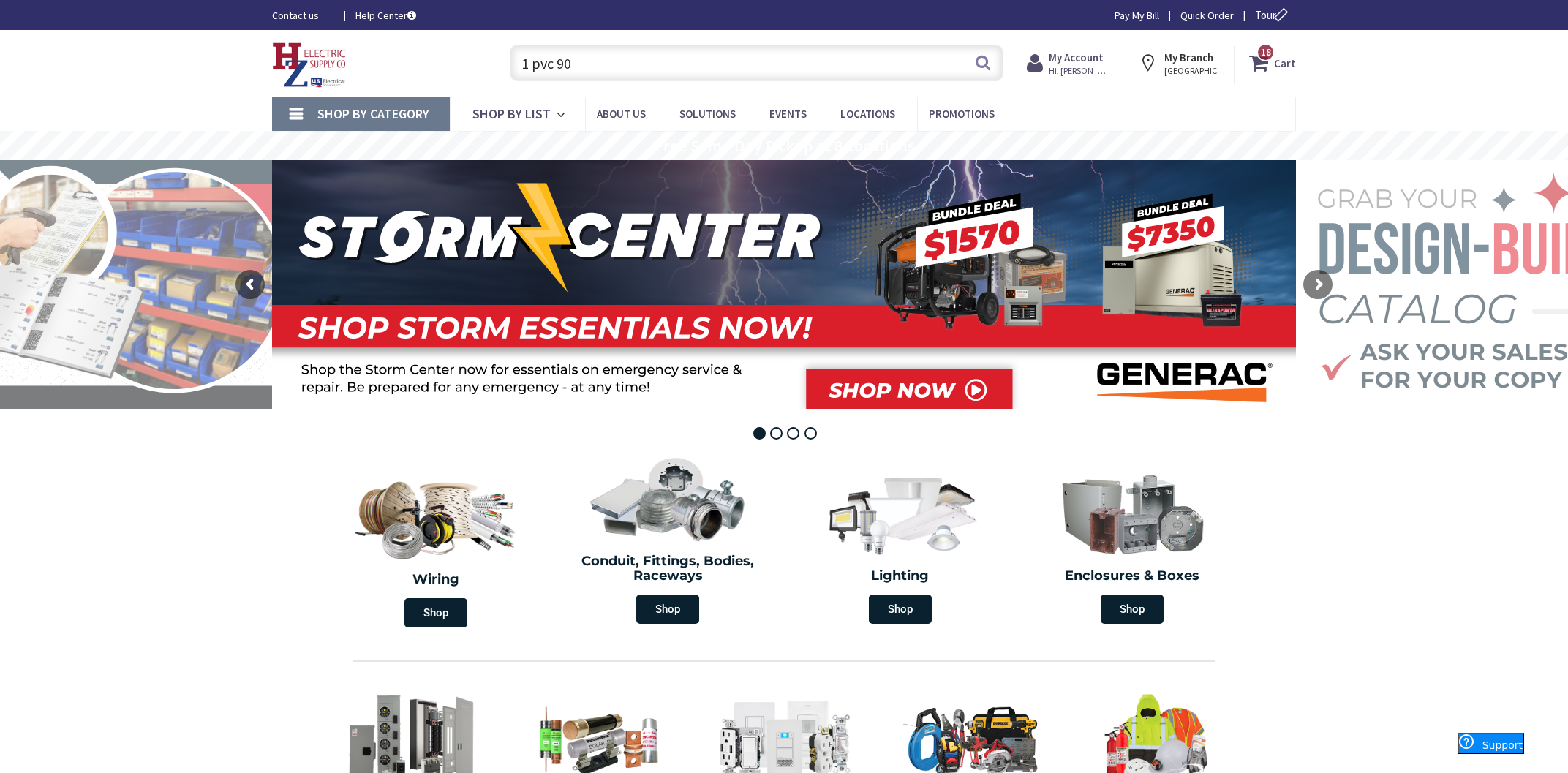
click at [924, 60] on input "1 pvc 90" at bounding box center [756, 62] width 493 height 36
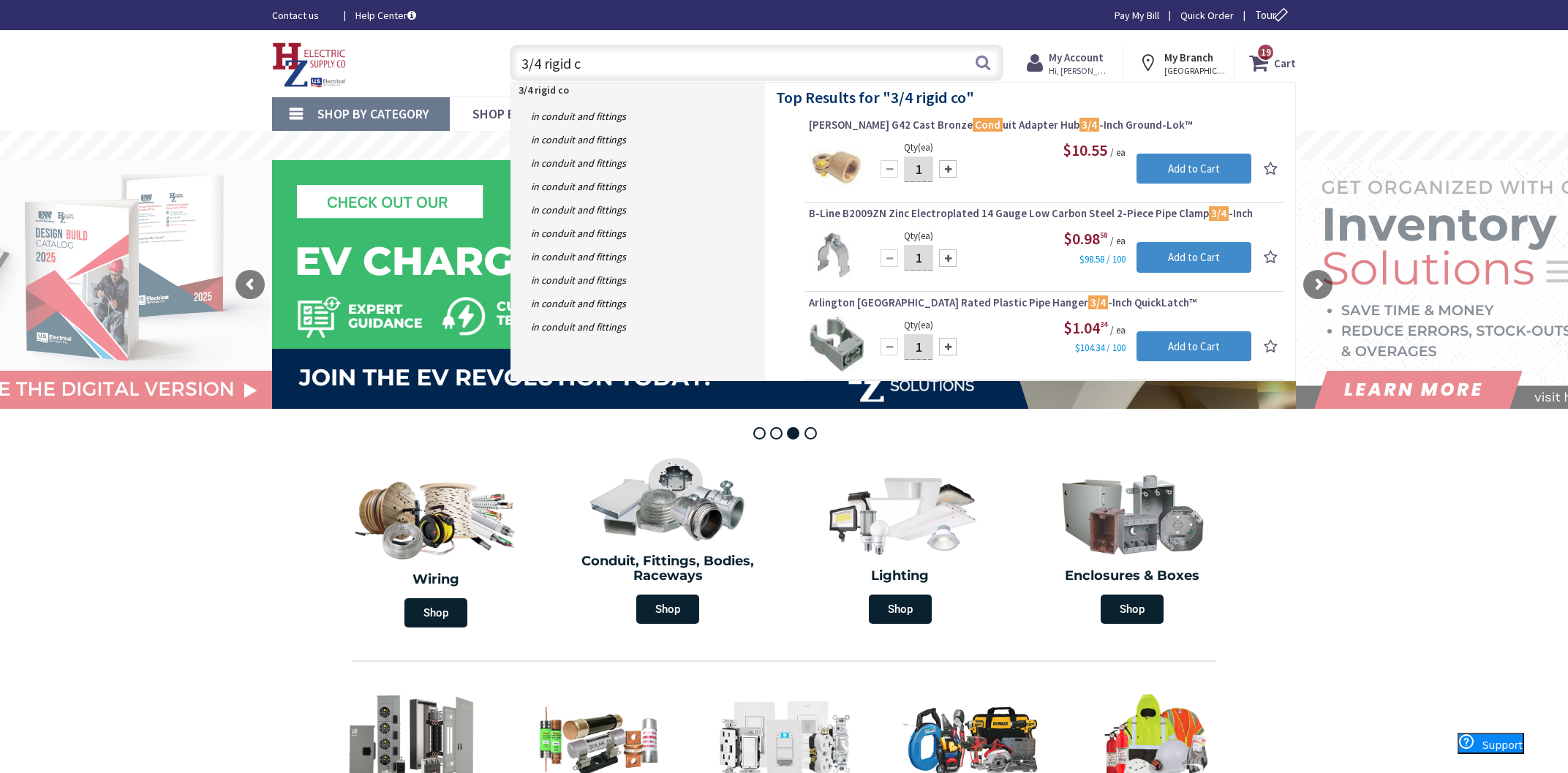
type input "3/4 rigid"
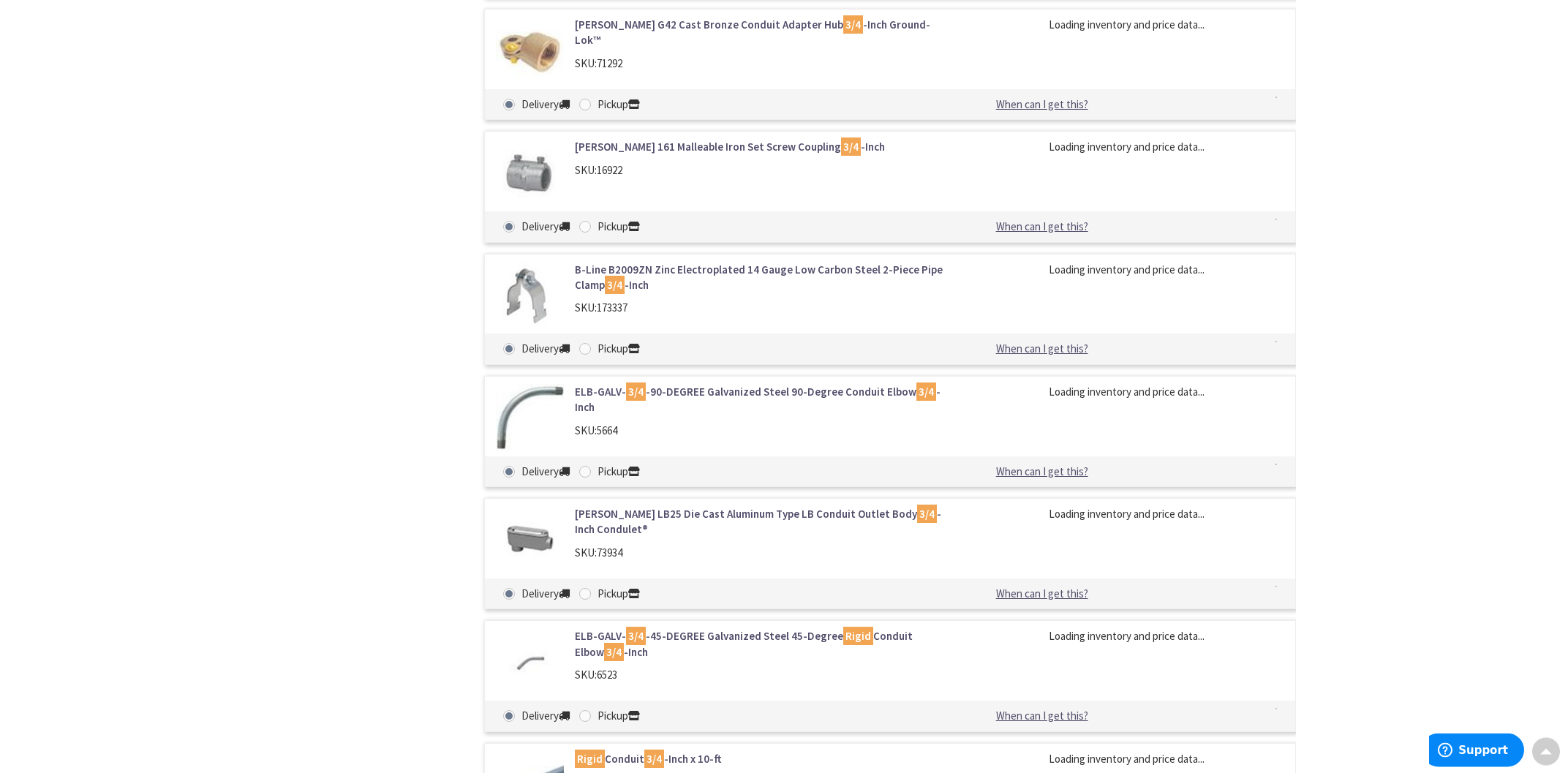
scroll to position [1477, 0]
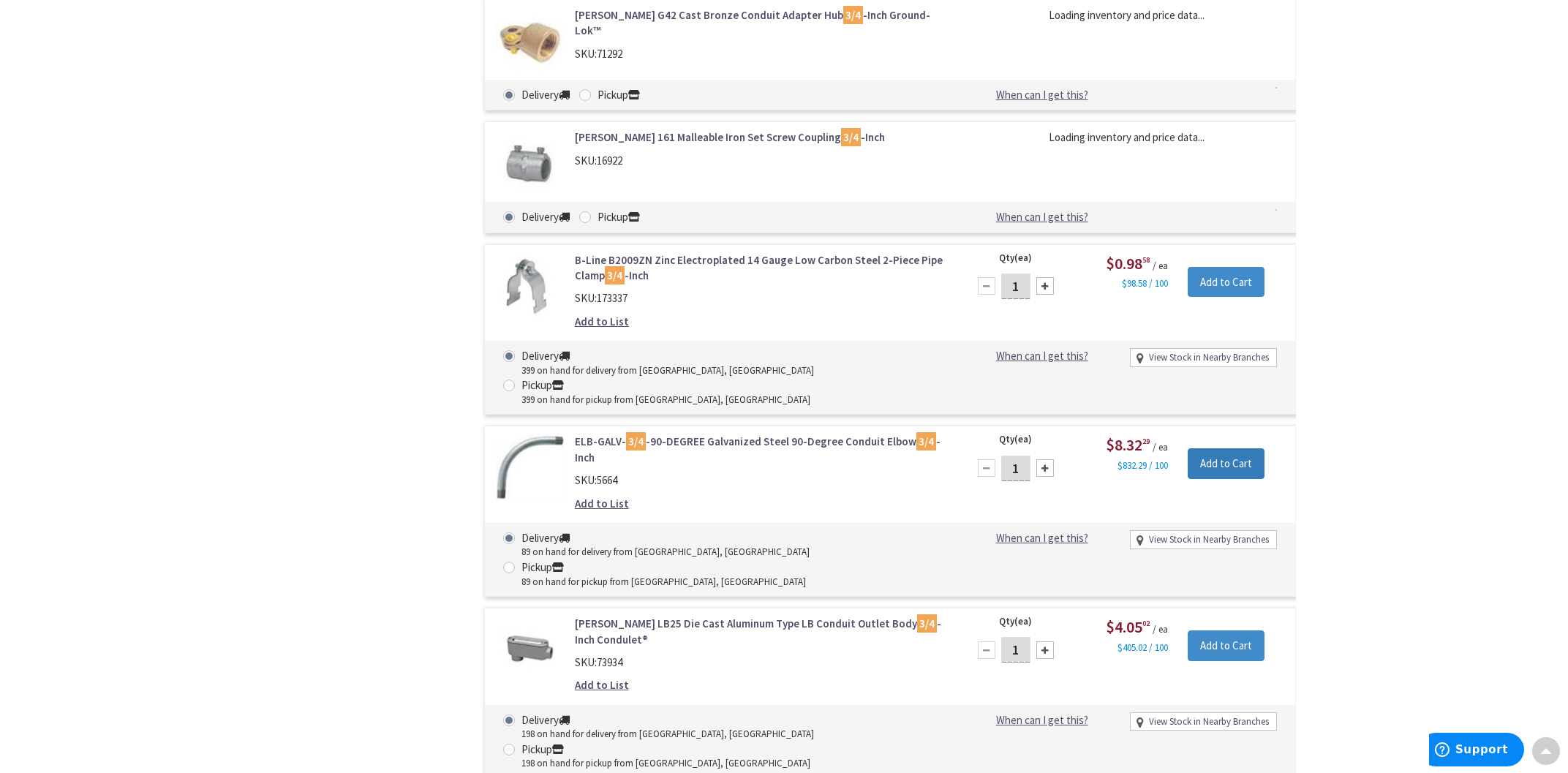
click at [1205, 449] on input "Add to Cart" at bounding box center [1225, 463] width 77 height 30
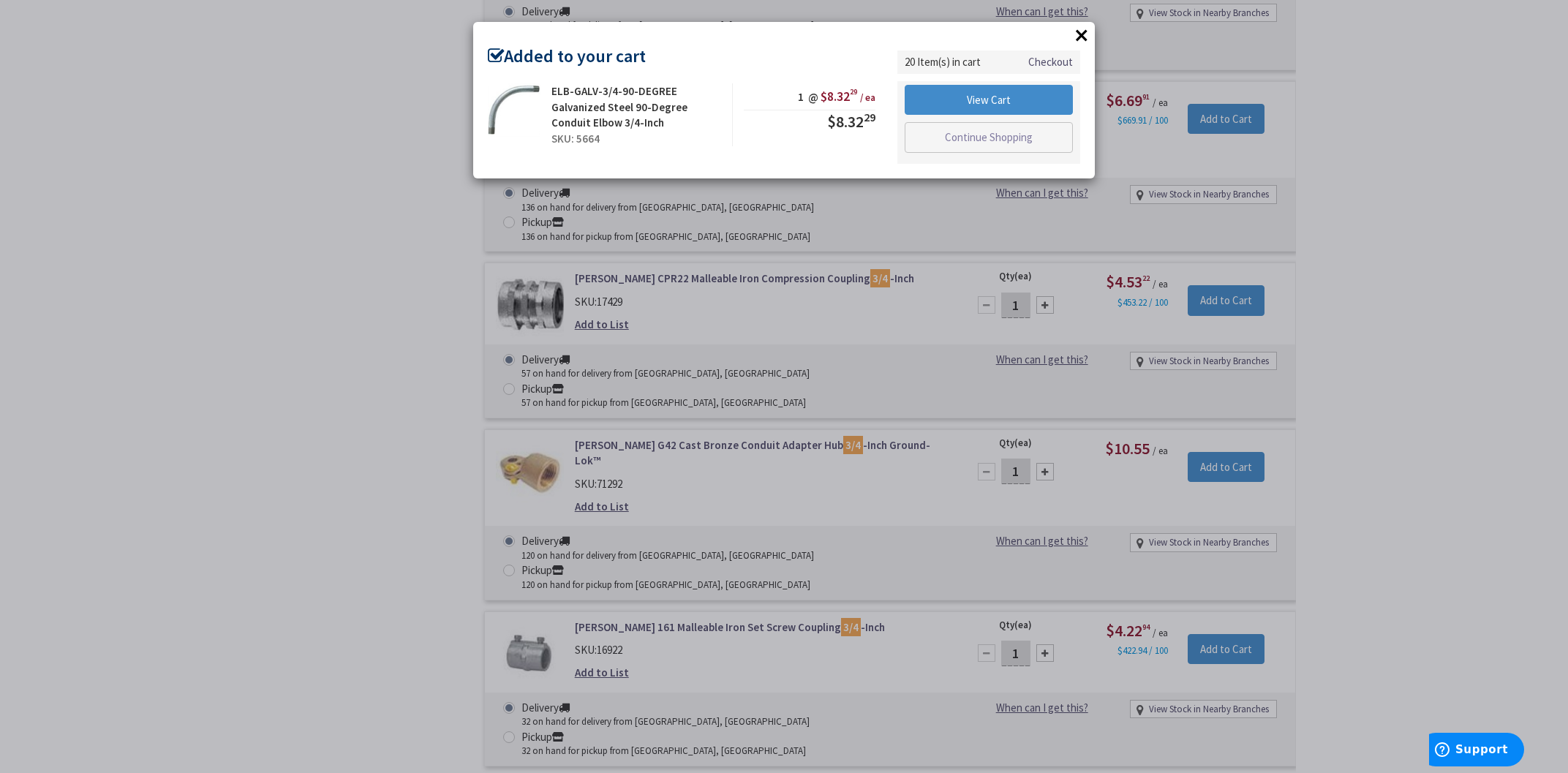
click at [1079, 40] on button "×" at bounding box center [1081, 35] width 22 height 22
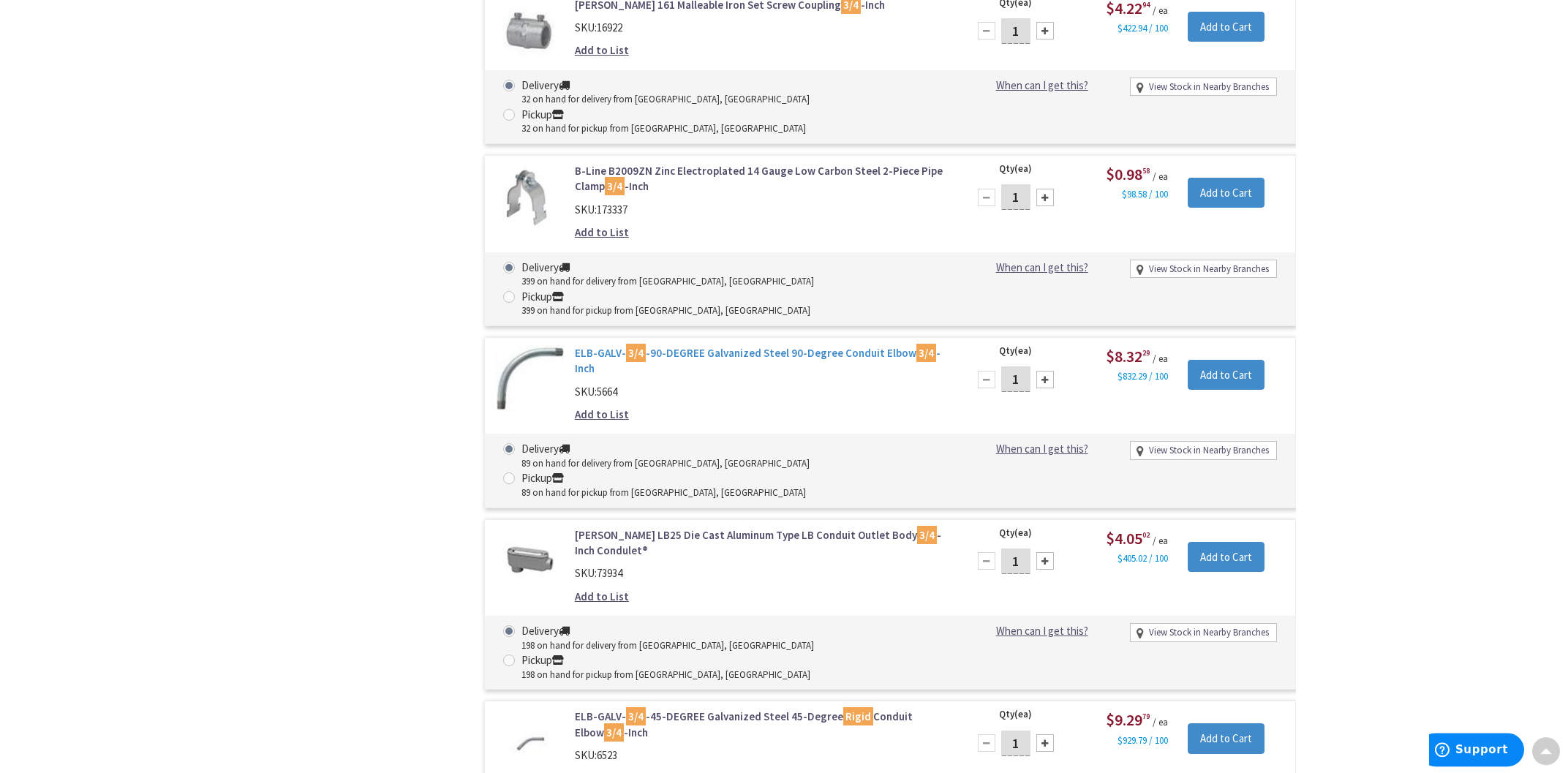
scroll to position [2104, 0]
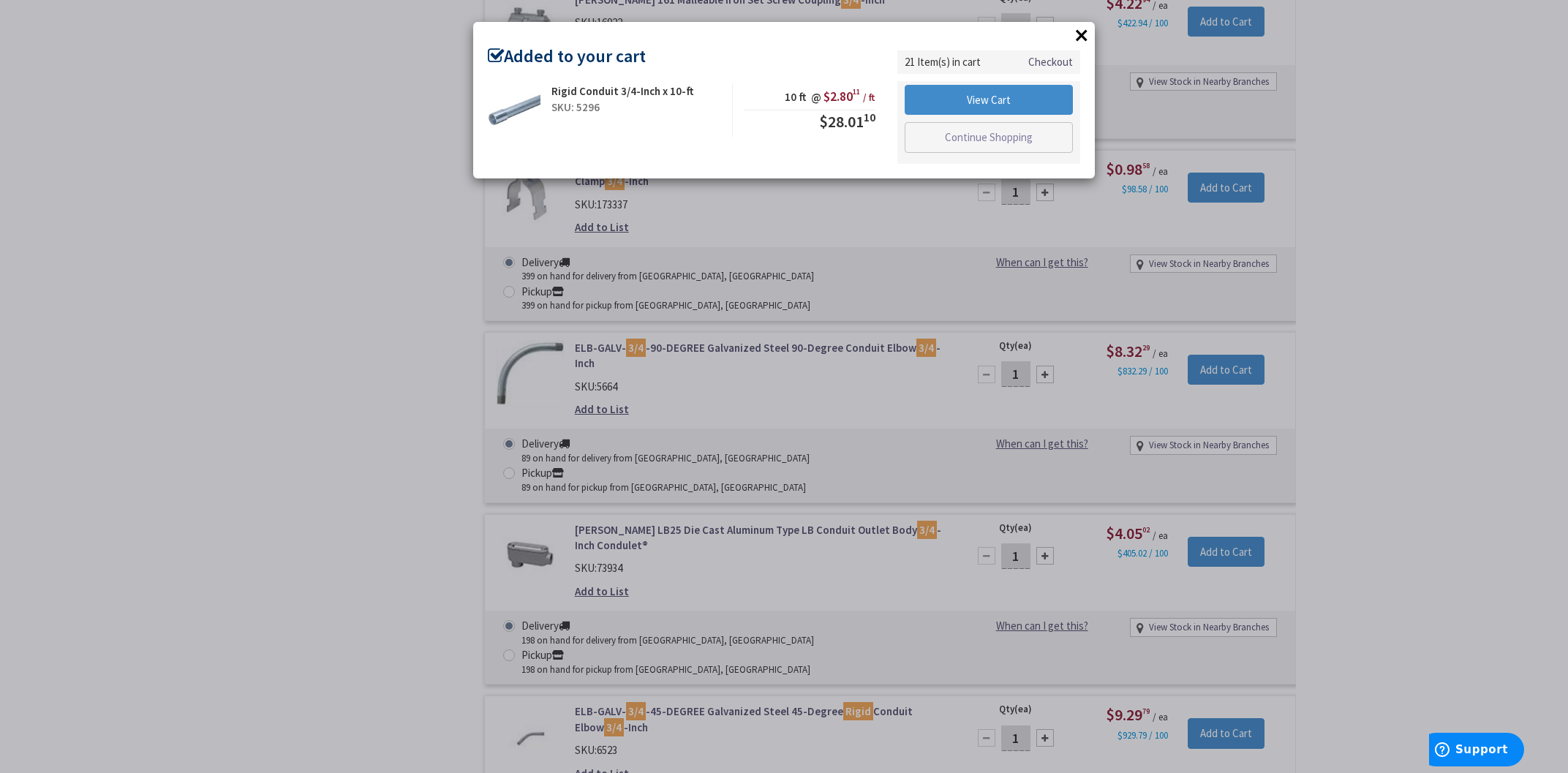
click at [1080, 35] on button "×" at bounding box center [1081, 35] width 22 height 22
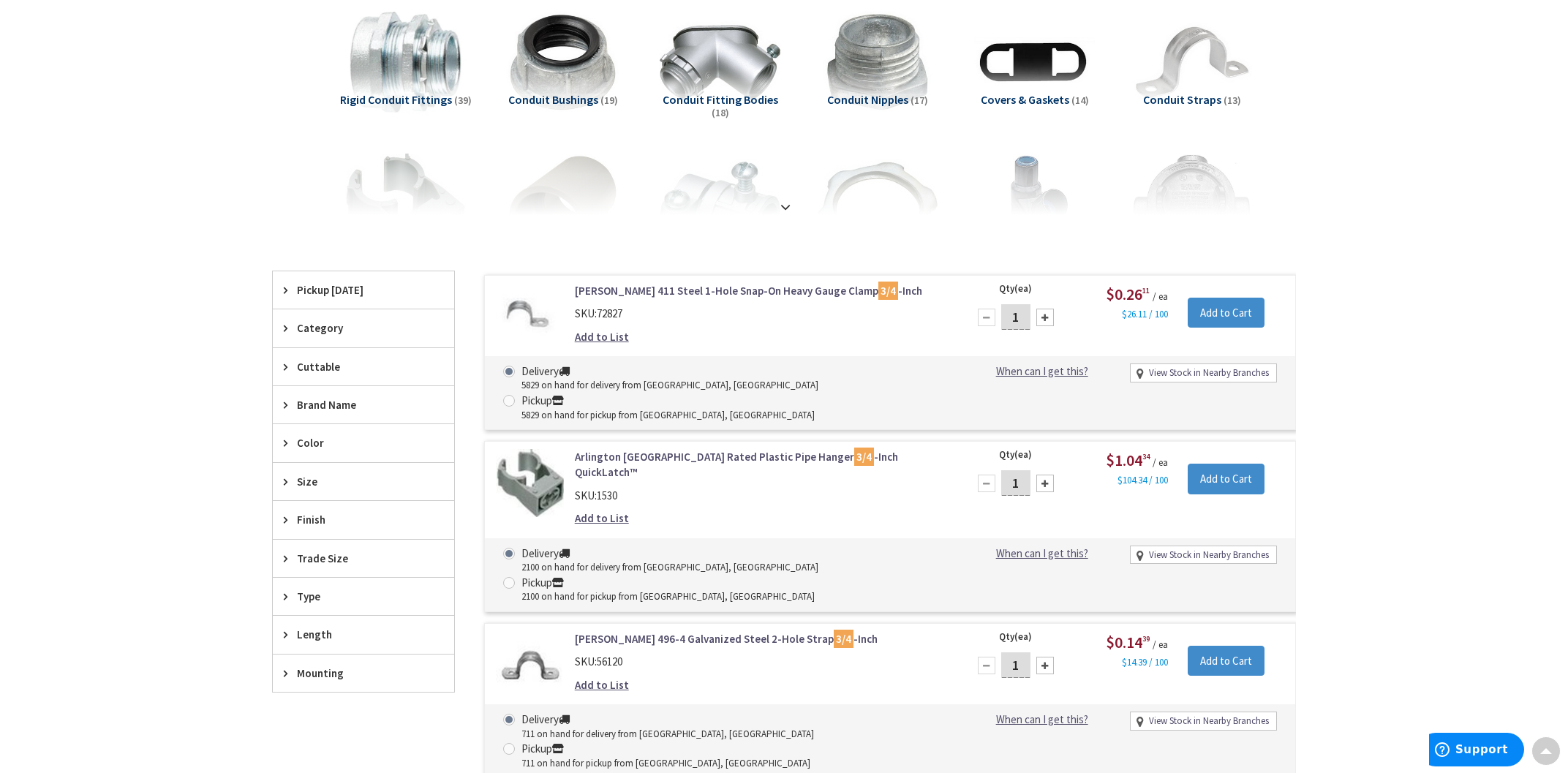
scroll to position [0, 0]
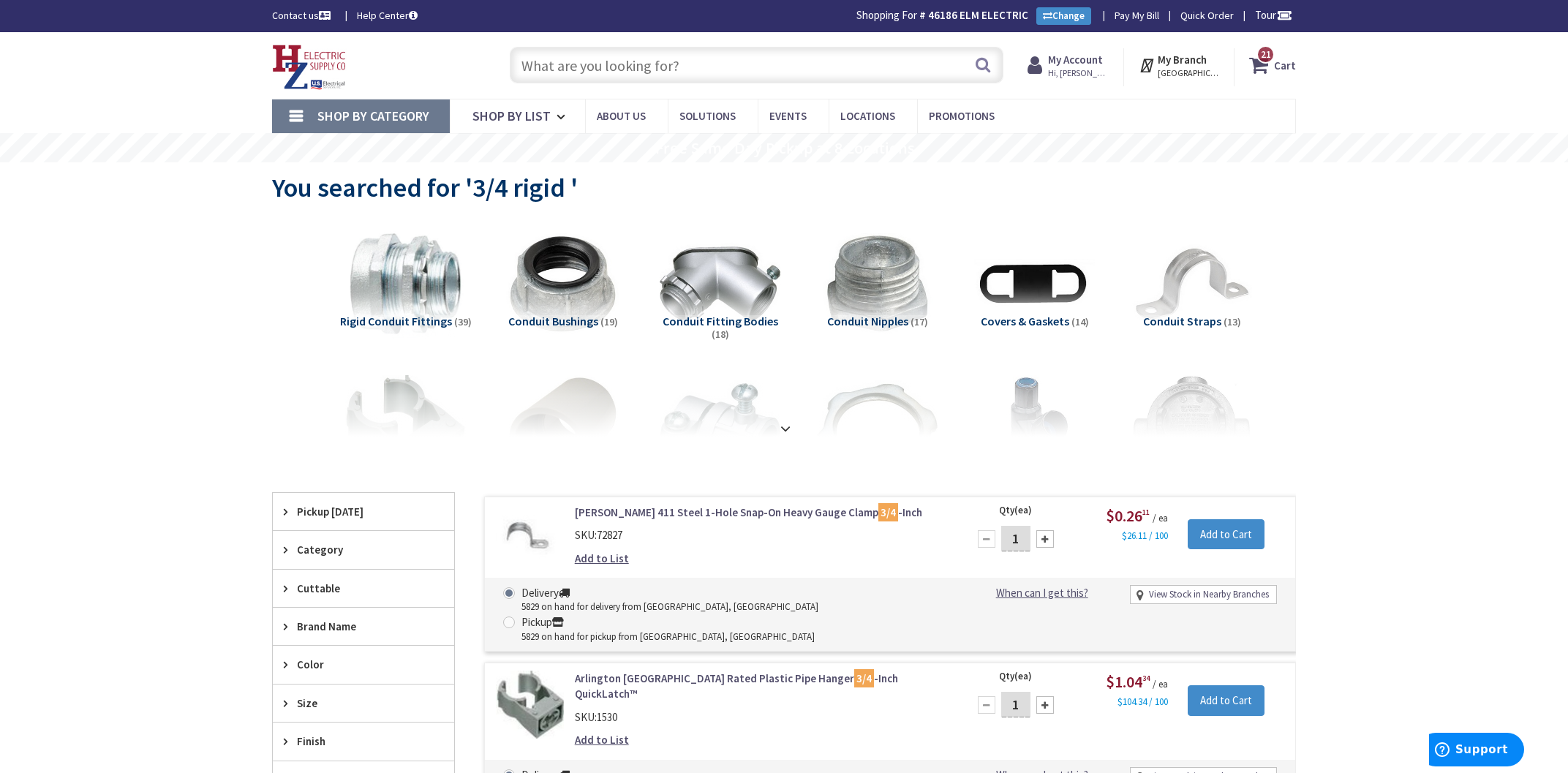
click at [574, 75] on input "text" at bounding box center [756, 65] width 493 height 36
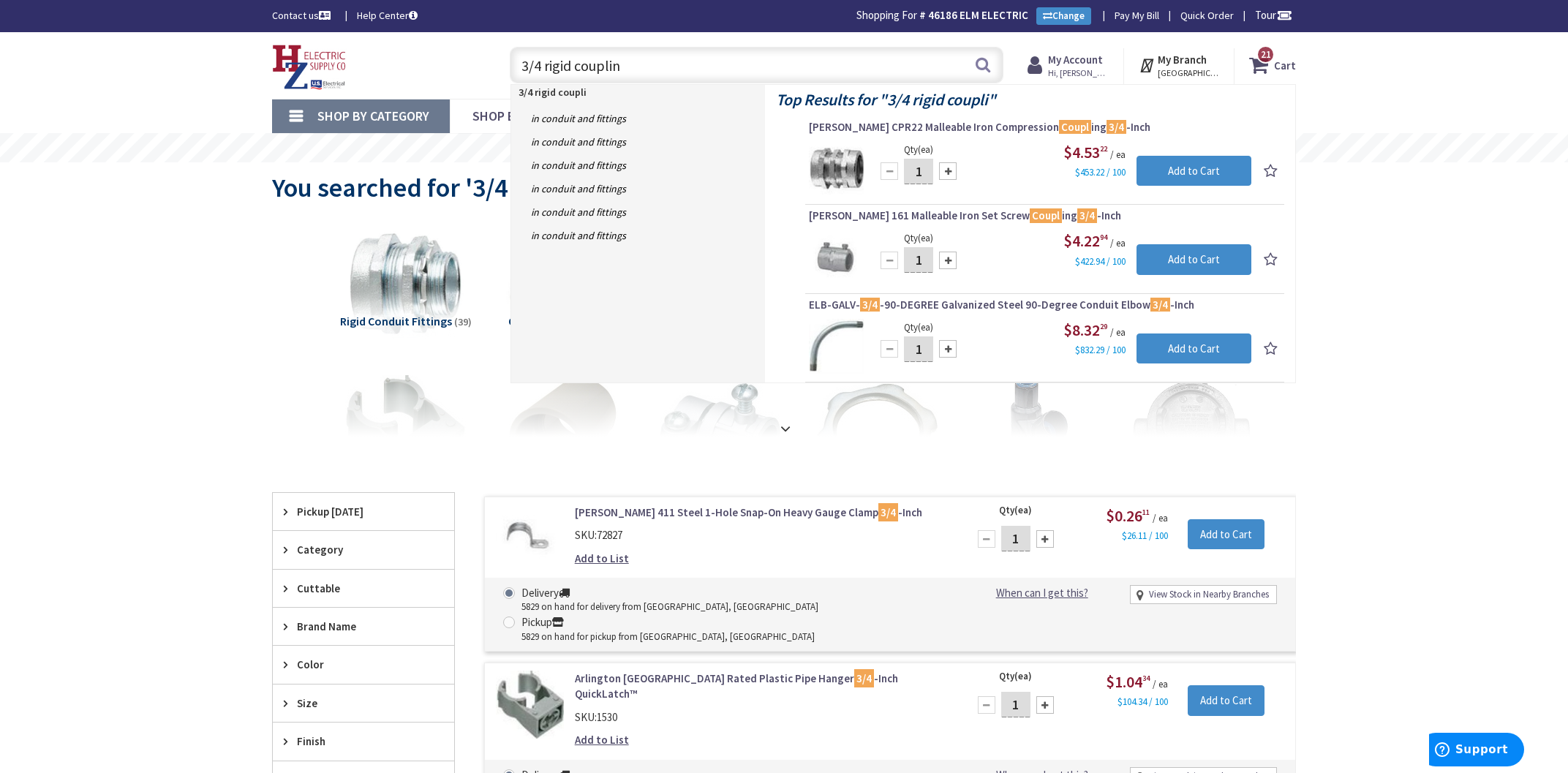
type input "3/4 rigid coupling"
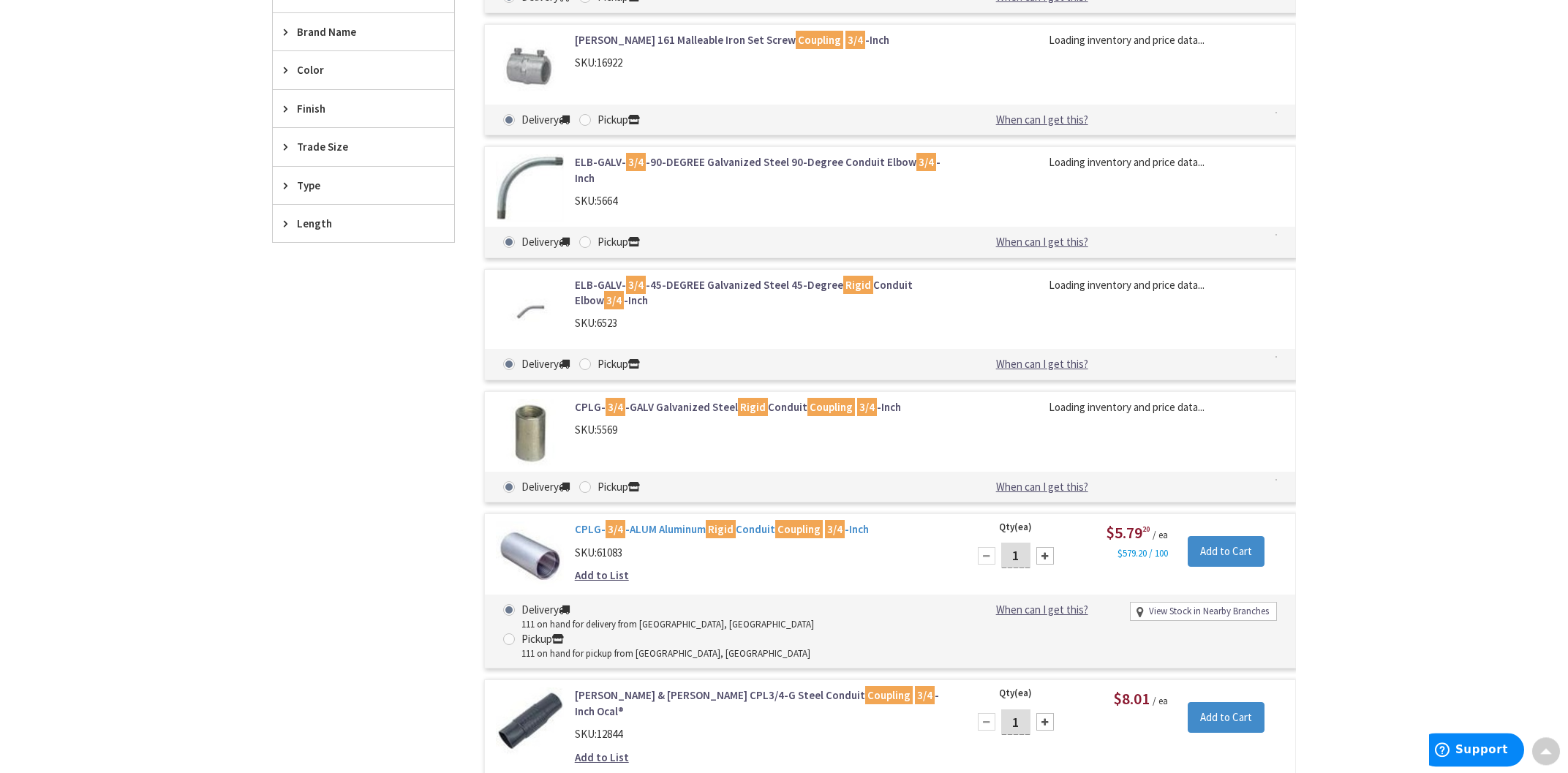
scroll to position [551, 0]
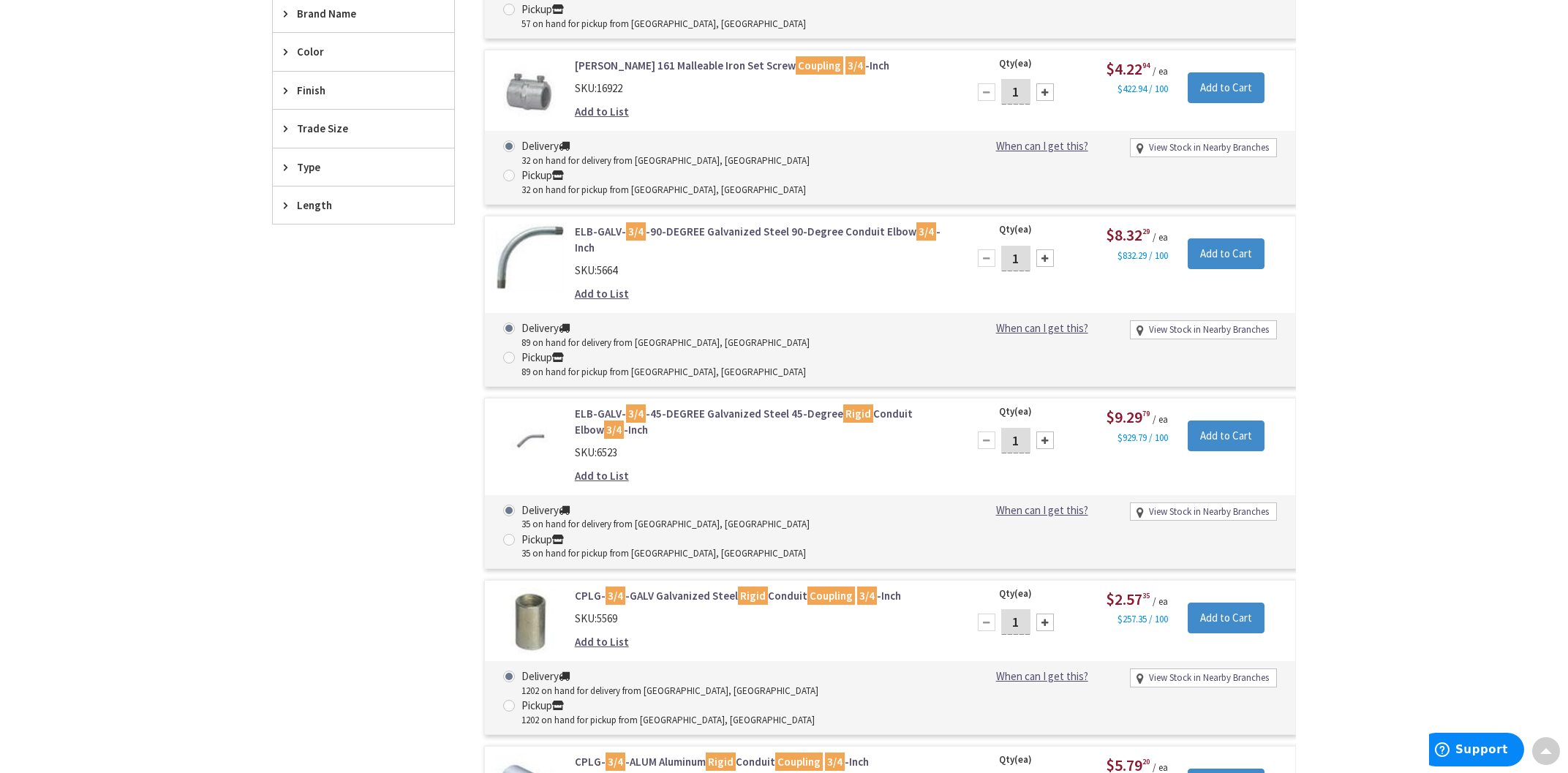
click at [1049, 613] on div at bounding box center [1045, 622] width 17 height 17
type input "2"
click at [1233, 603] on input "Add to Cart" at bounding box center [1225, 618] width 77 height 30
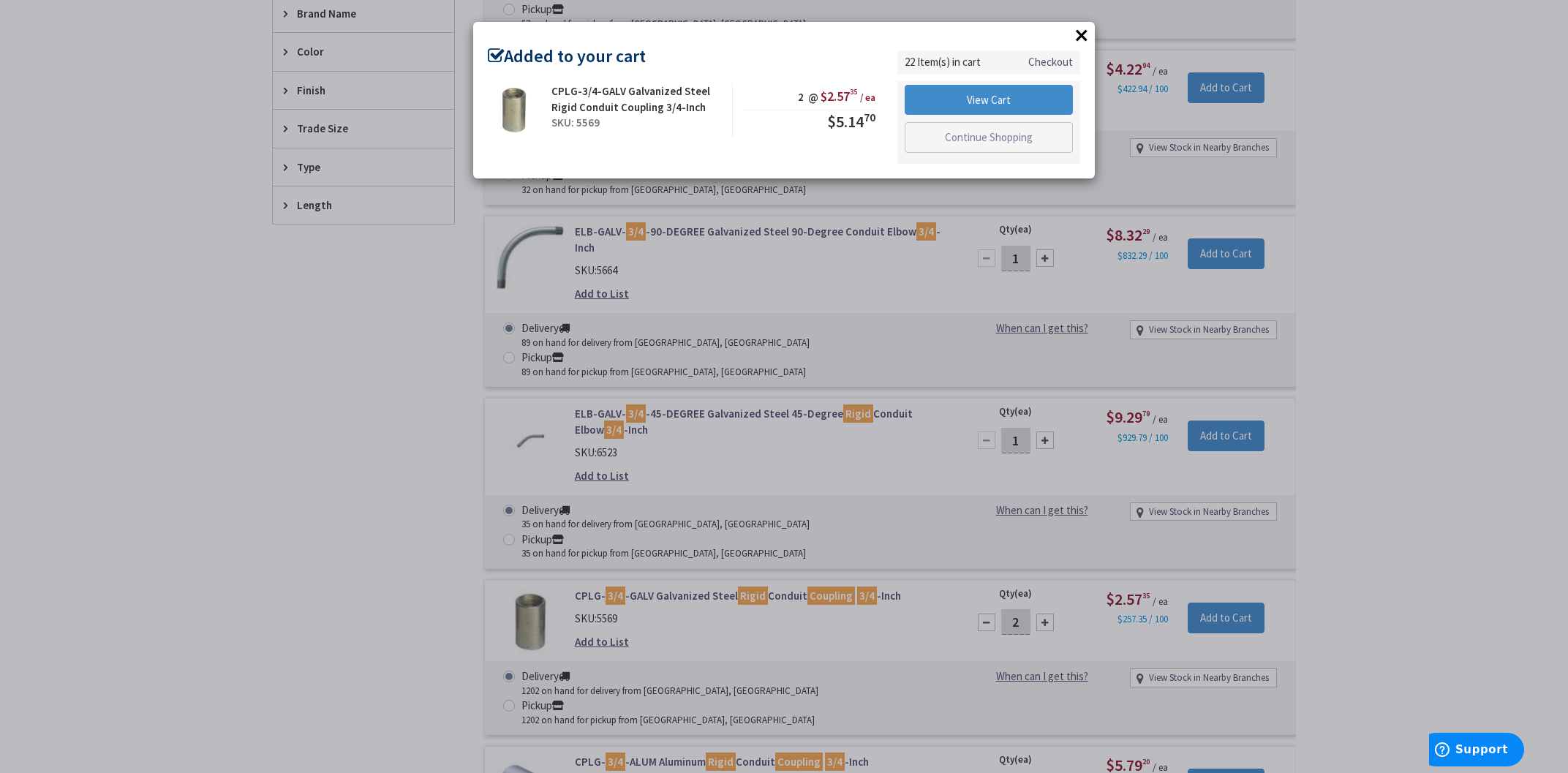
click at [1089, 40] on button "×" at bounding box center [1081, 35] width 22 height 22
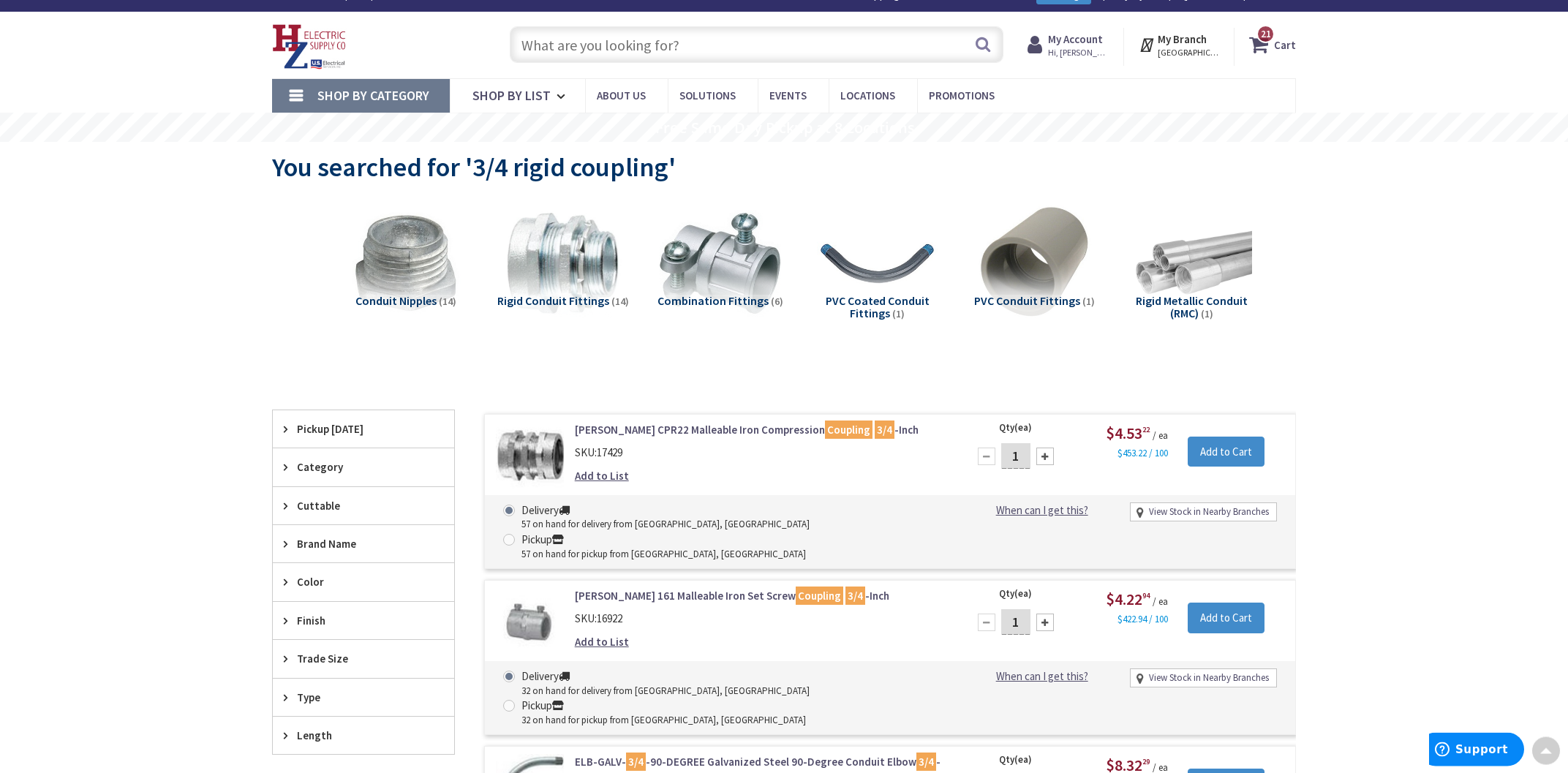
scroll to position [0, 0]
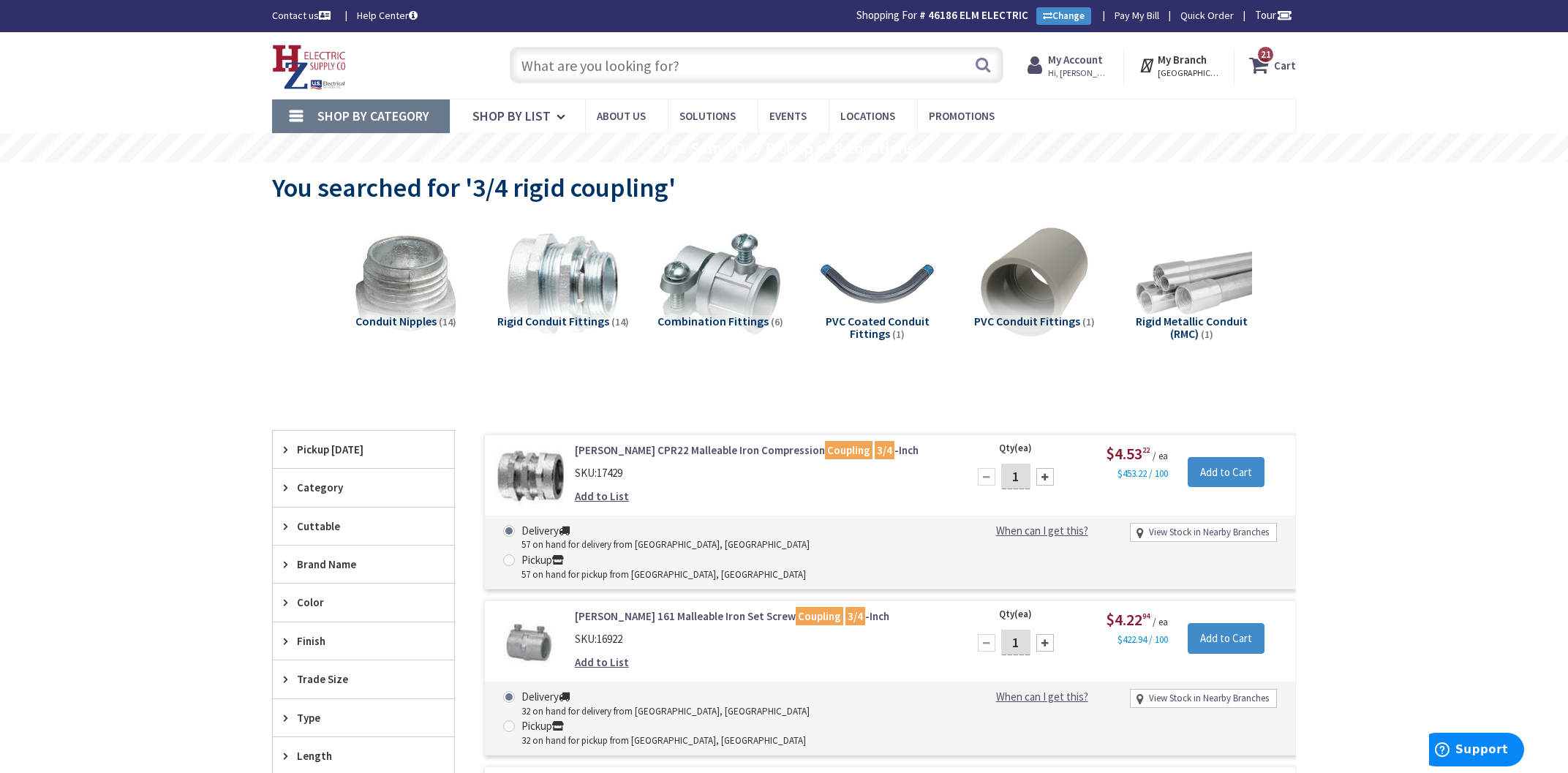
click at [732, 64] on input "text" at bounding box center [756, 65] width 493 height 36
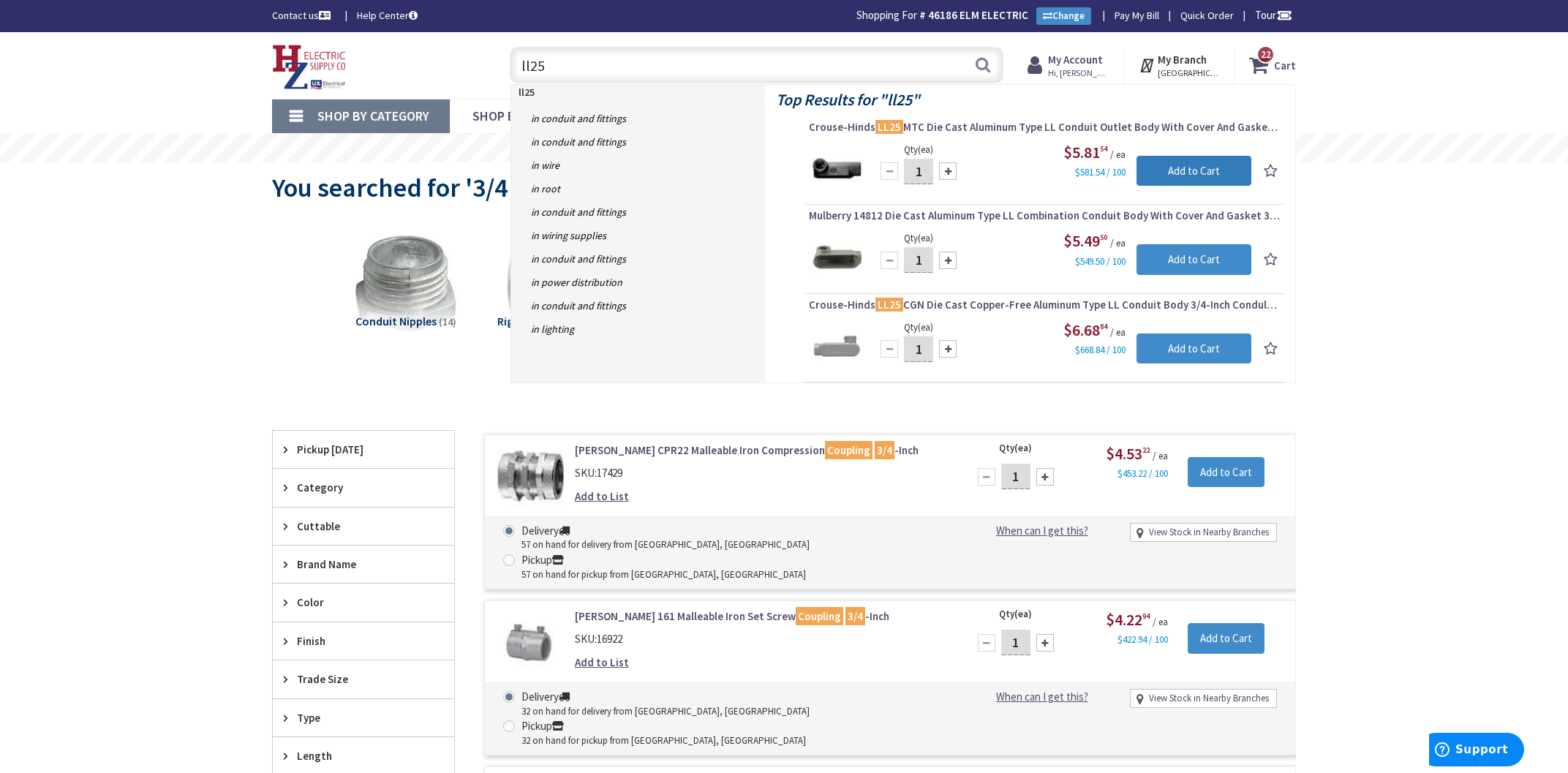
click at [1177, 164] on input "Add to Cart" at bounding box center [1193, 171] width 114 height 30
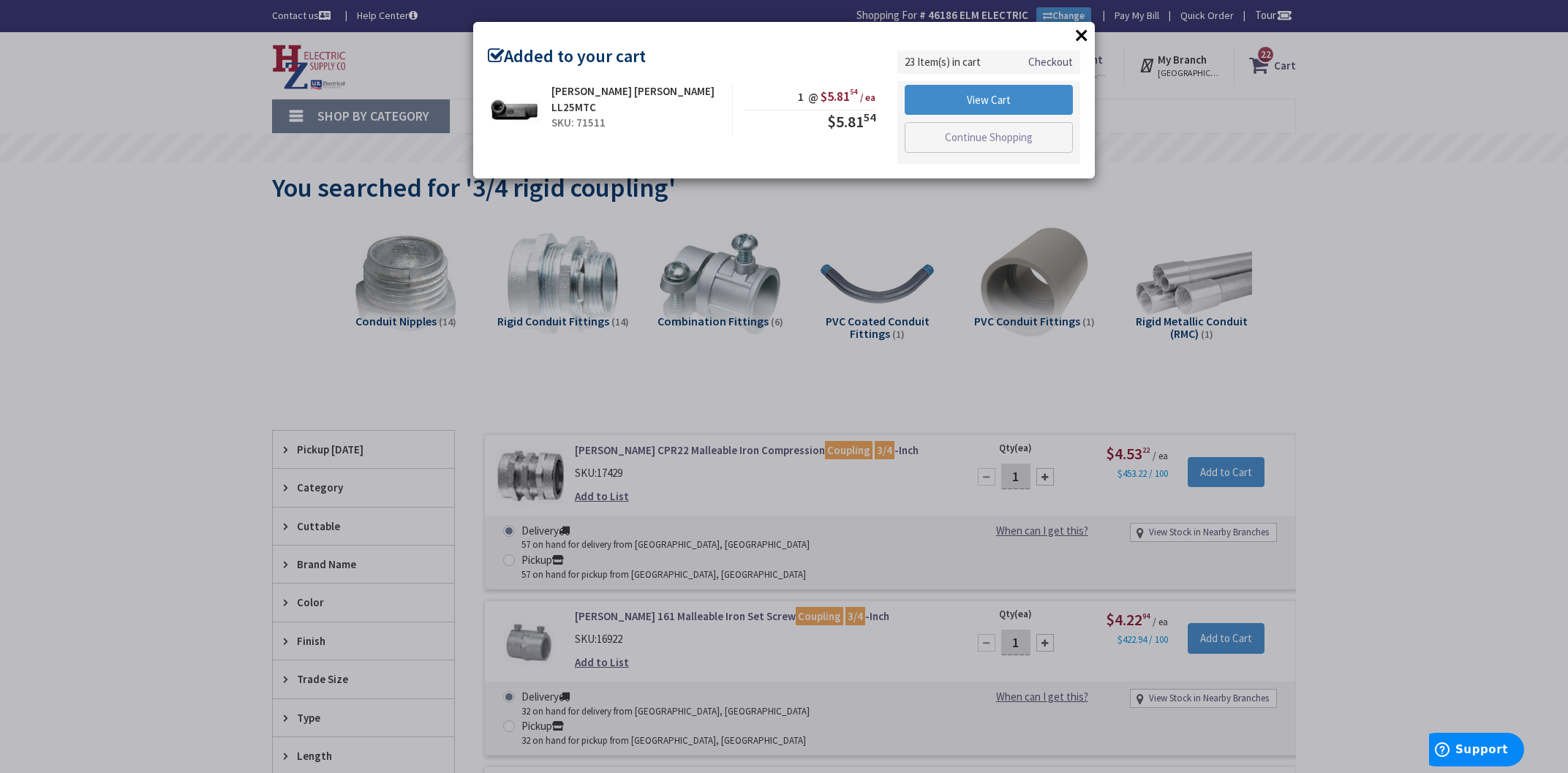
click at [1069, 35] on div "× Added to your cart Cooper Crouse-Hinds LL25MTC SKU: 71511 1 @ $5.81 54 / ea $…" at bounding box center [784, 100] width 622 height 156
click at [1075, 30] on button "×" at bounding box center [1081, 35] width 22 height 22
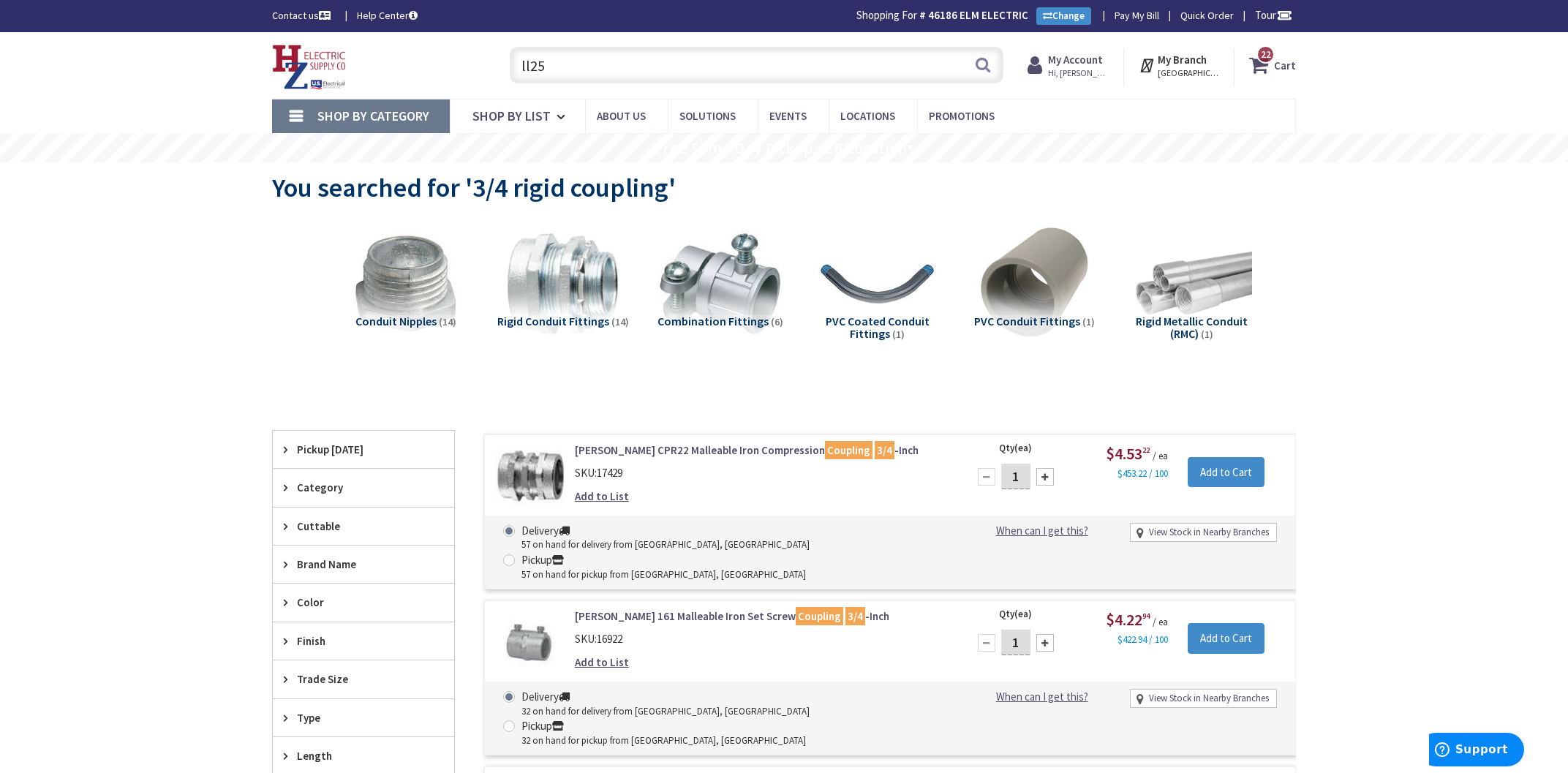
click at [645, 76] on input "ll25" at bounding box center [756, 65] width 493 height 36
click at [646, 75] on input "ll25" at bounding box center [756, 65] width 493 height 36
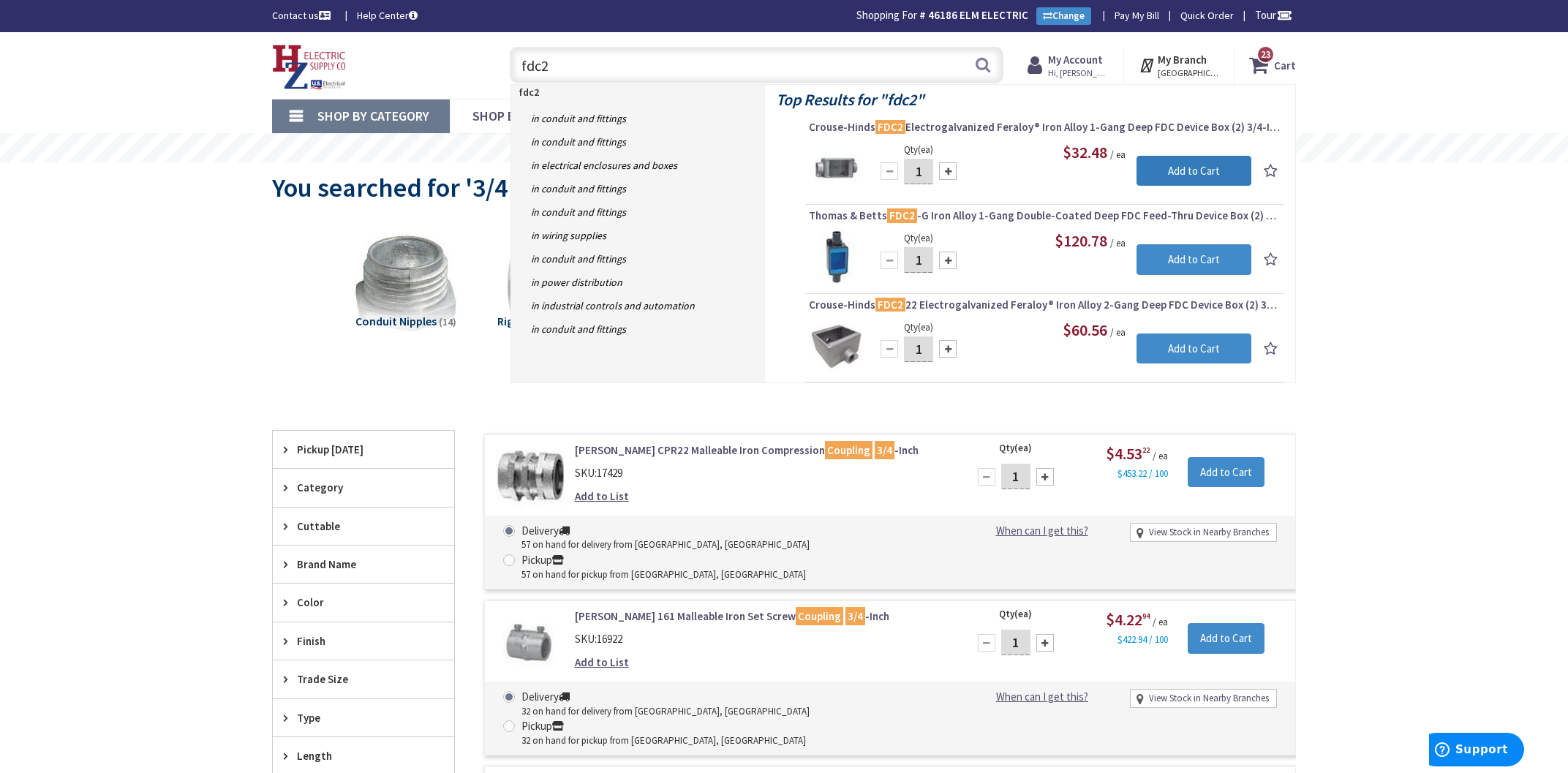
click at [1192, 173] on input "Add to Cart" at bounding box center [1193, 171] width 114 height 30
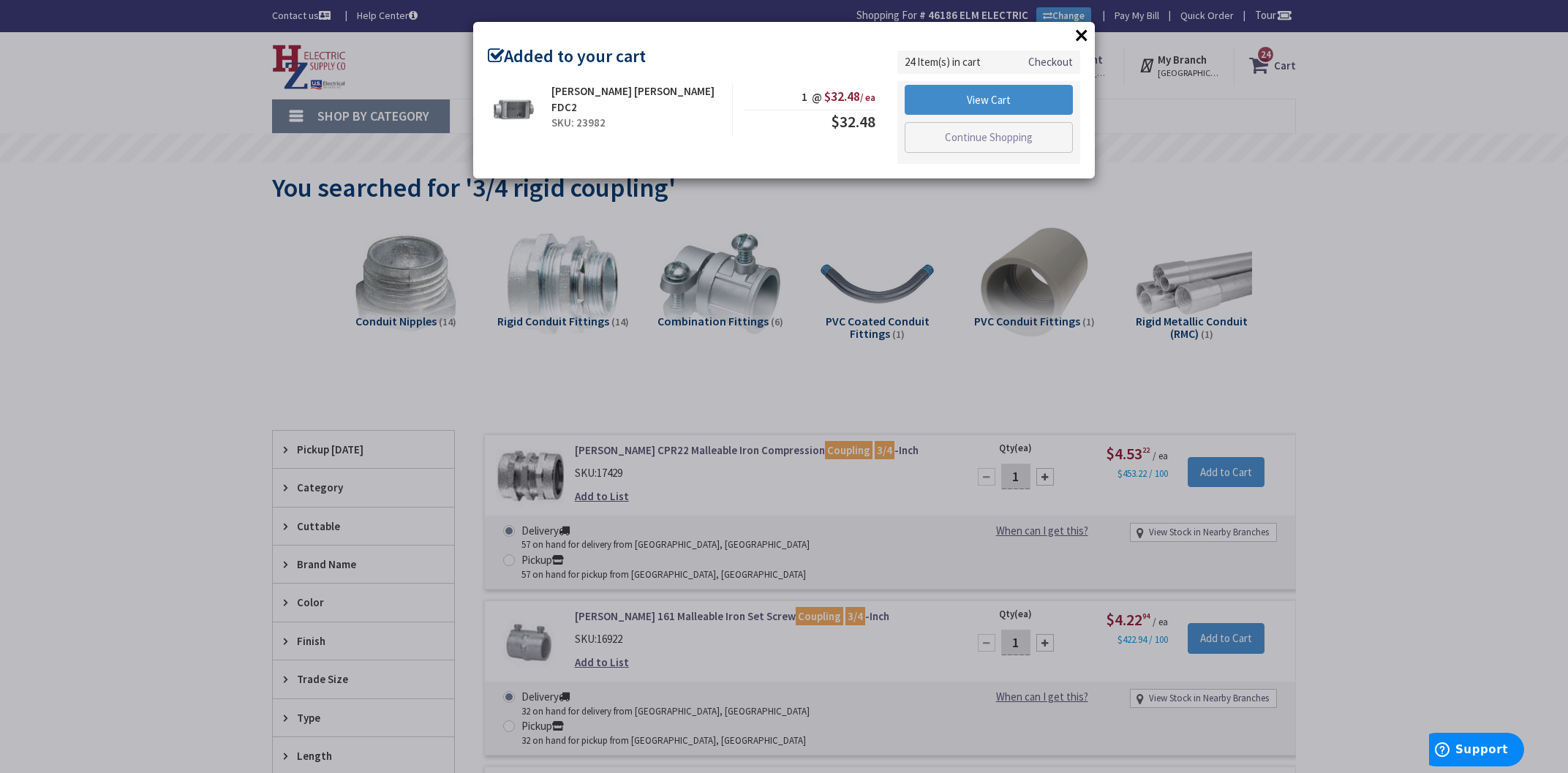
click at [1080, 42] on button "×" at bounding box center [1081, 35] width 22 height 22
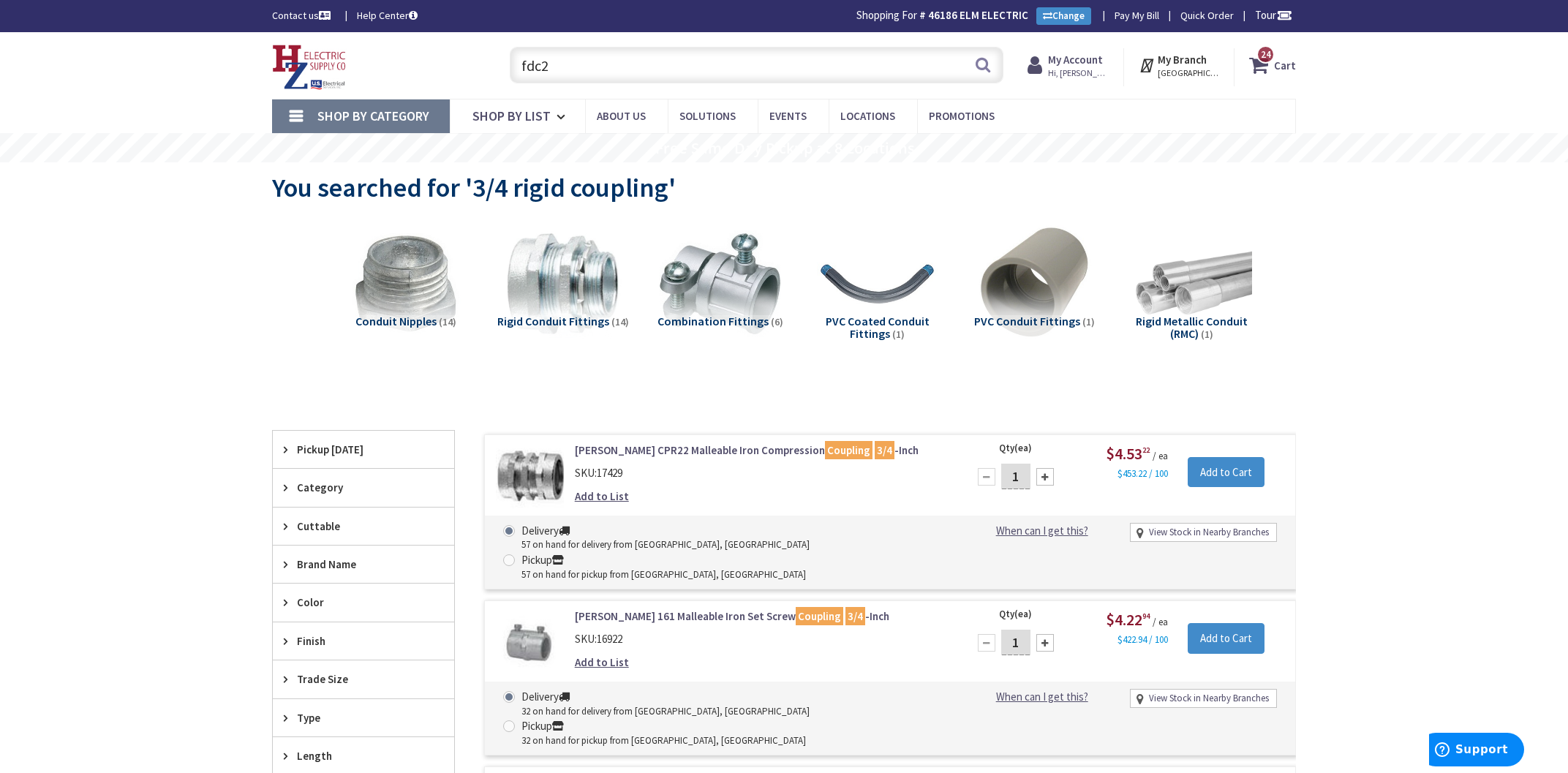
click at [747, 77] on input "fdc2" at bounding box center [756, 65] width 493 height 36
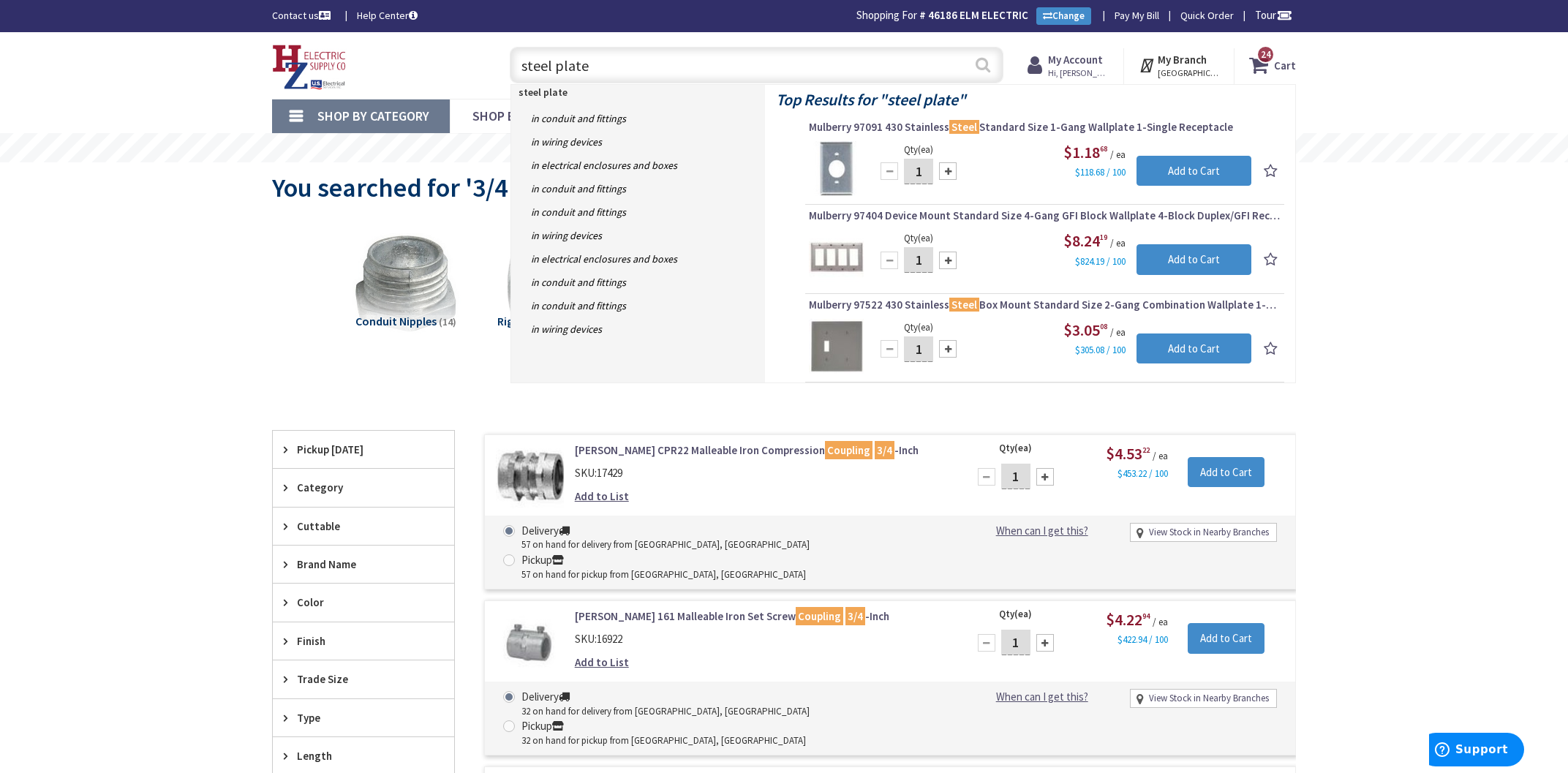
type input "steel plate"
click at [986, 62] on button "Search" at bounding box center [983, 65] width 19 height 33
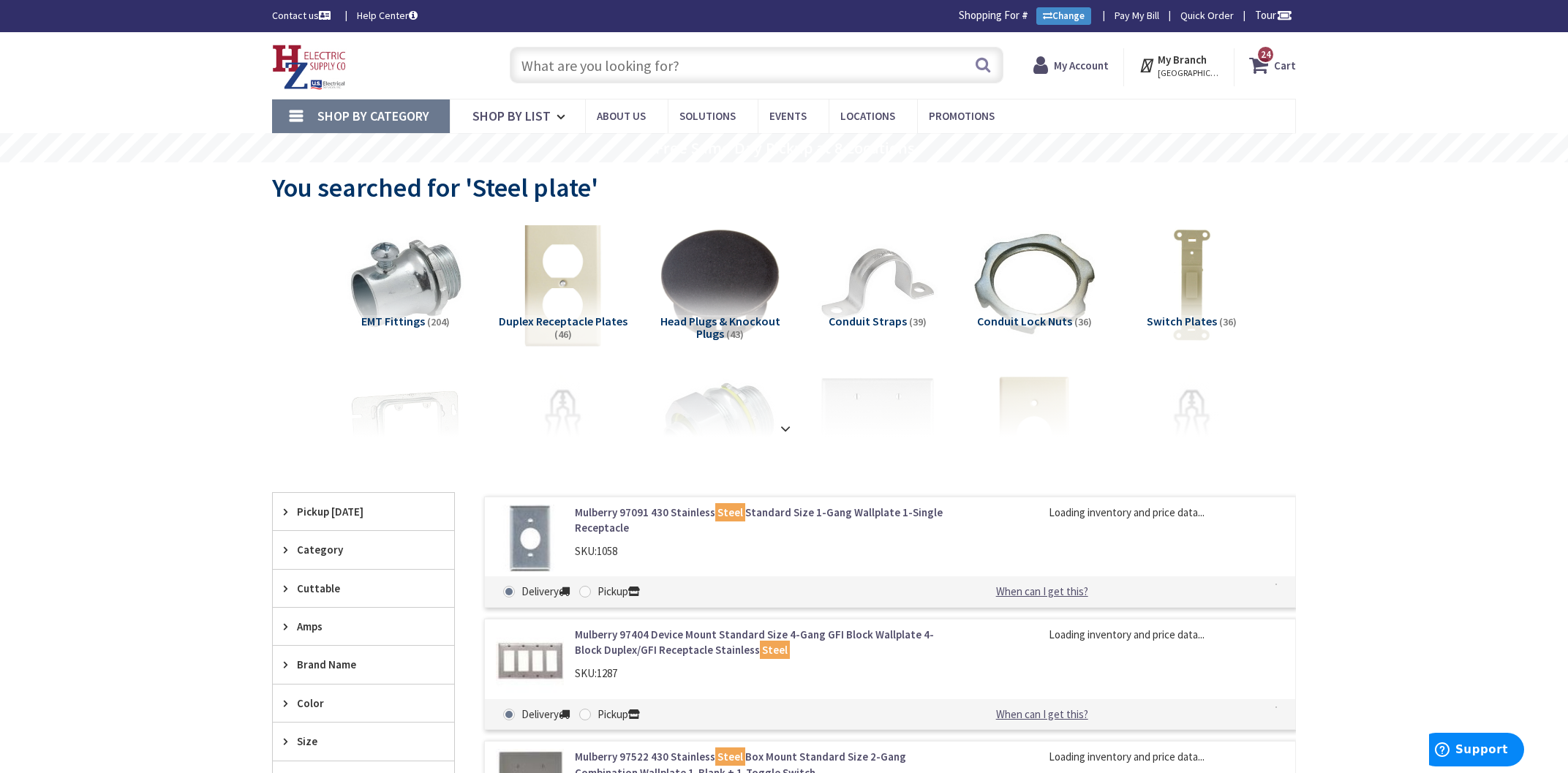
click at [558, 282] on img at bounding box center [563, 284] width 133 height 133
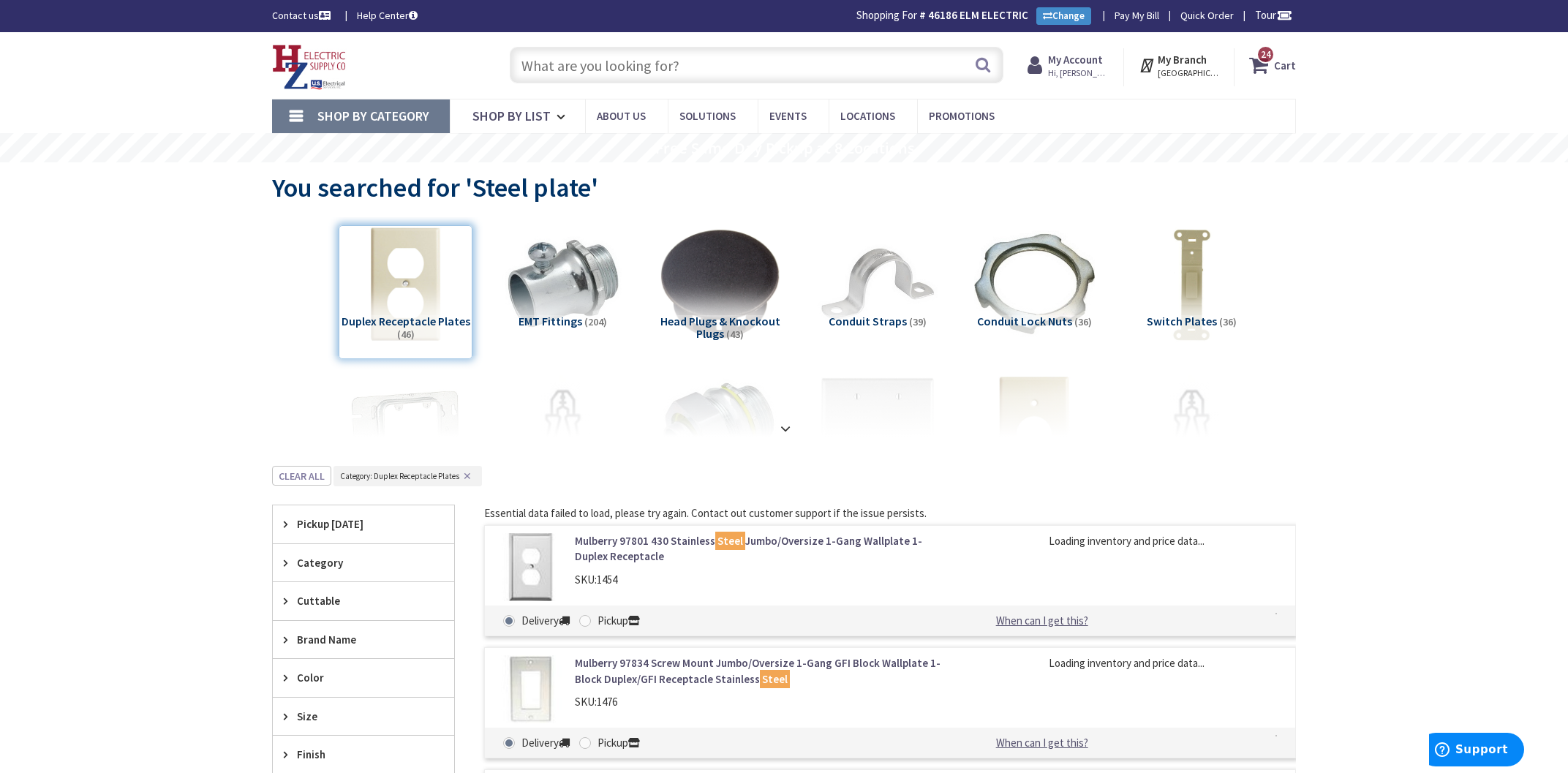
click at [786, 426] on strong at bounding box center [785, 429] width 17 height 16
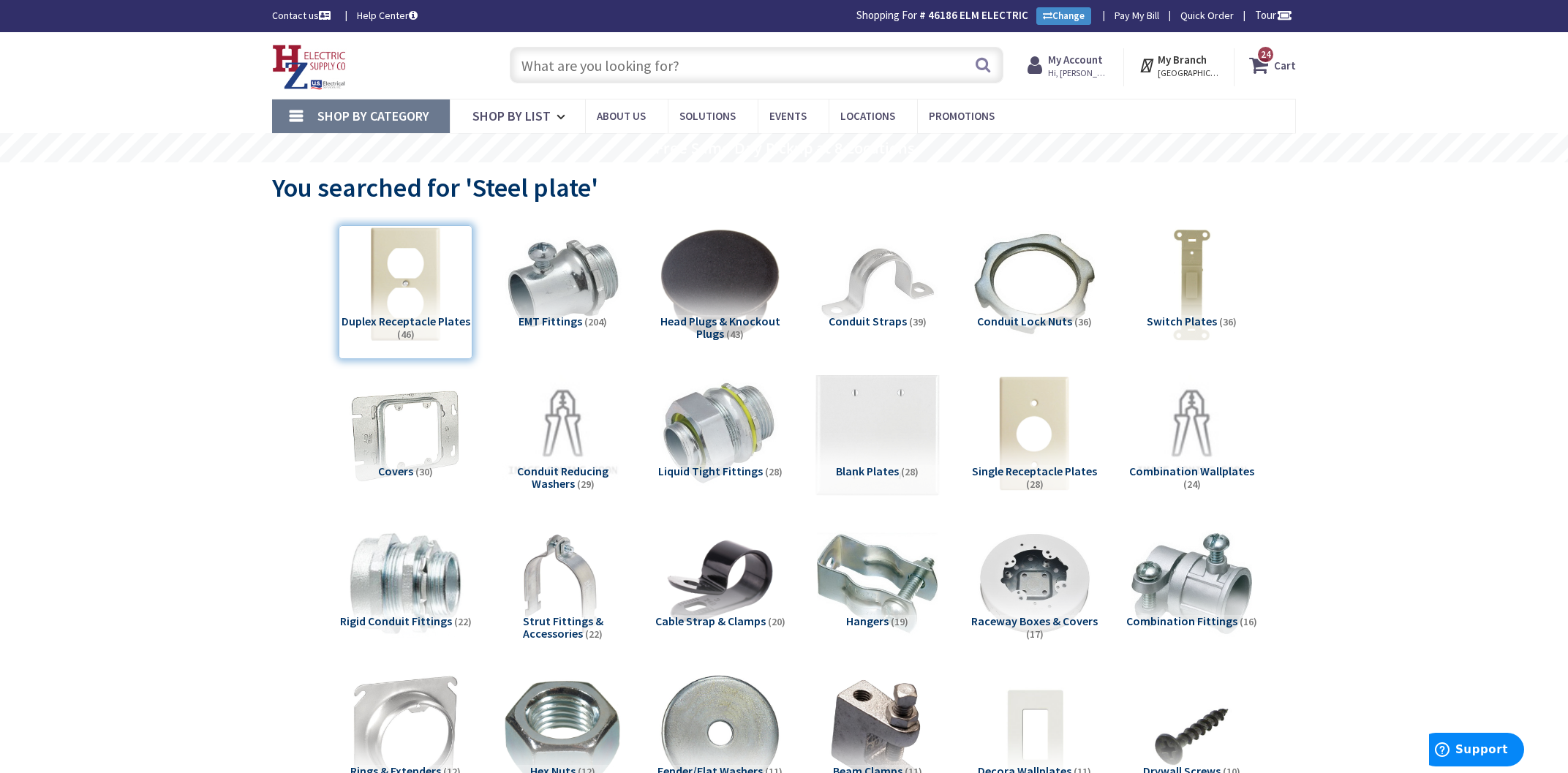
click at [908, 455] on img at bounding box center [877, 434] width 133 height 133
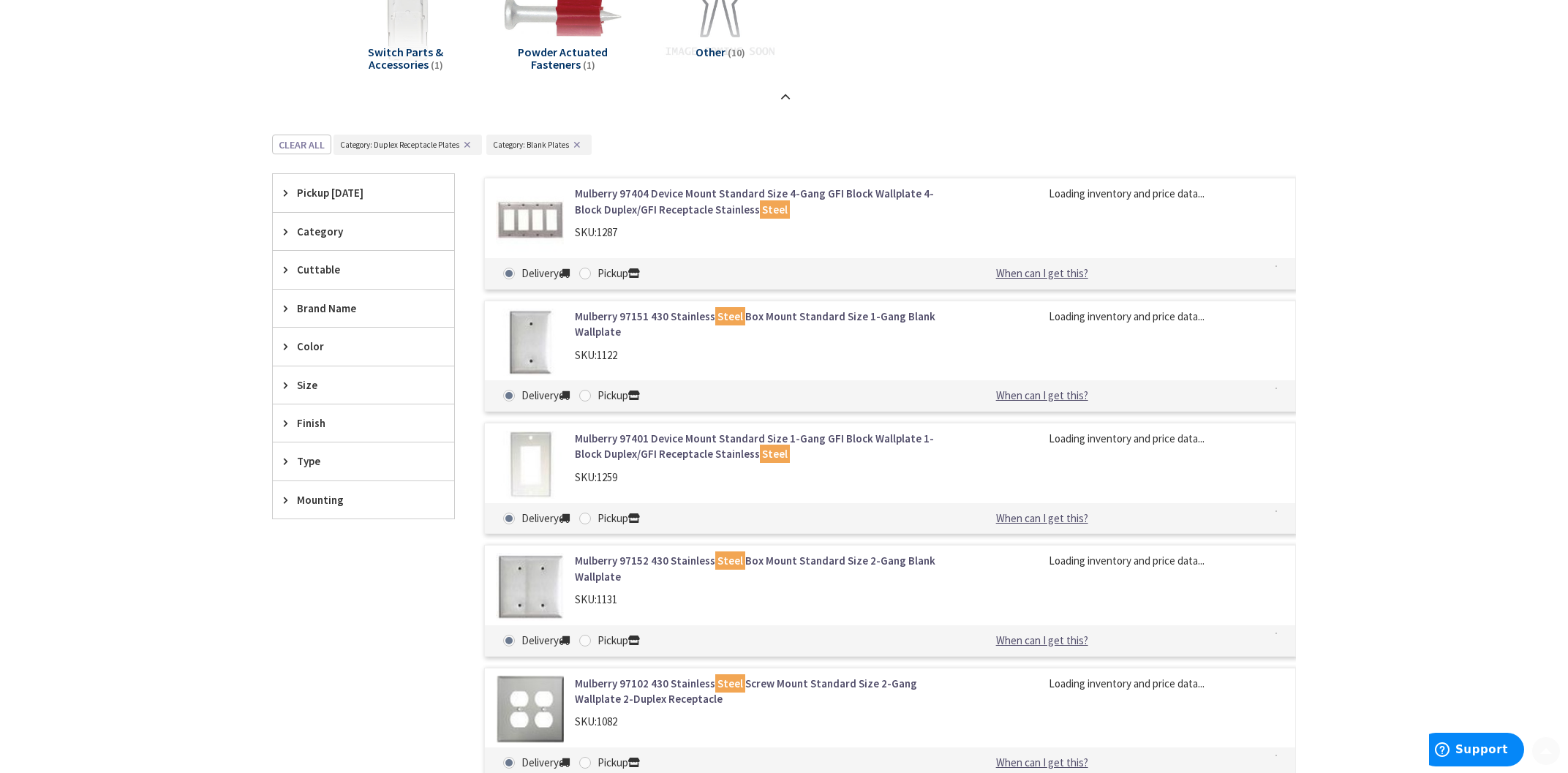
scroll to position [2354, 0]
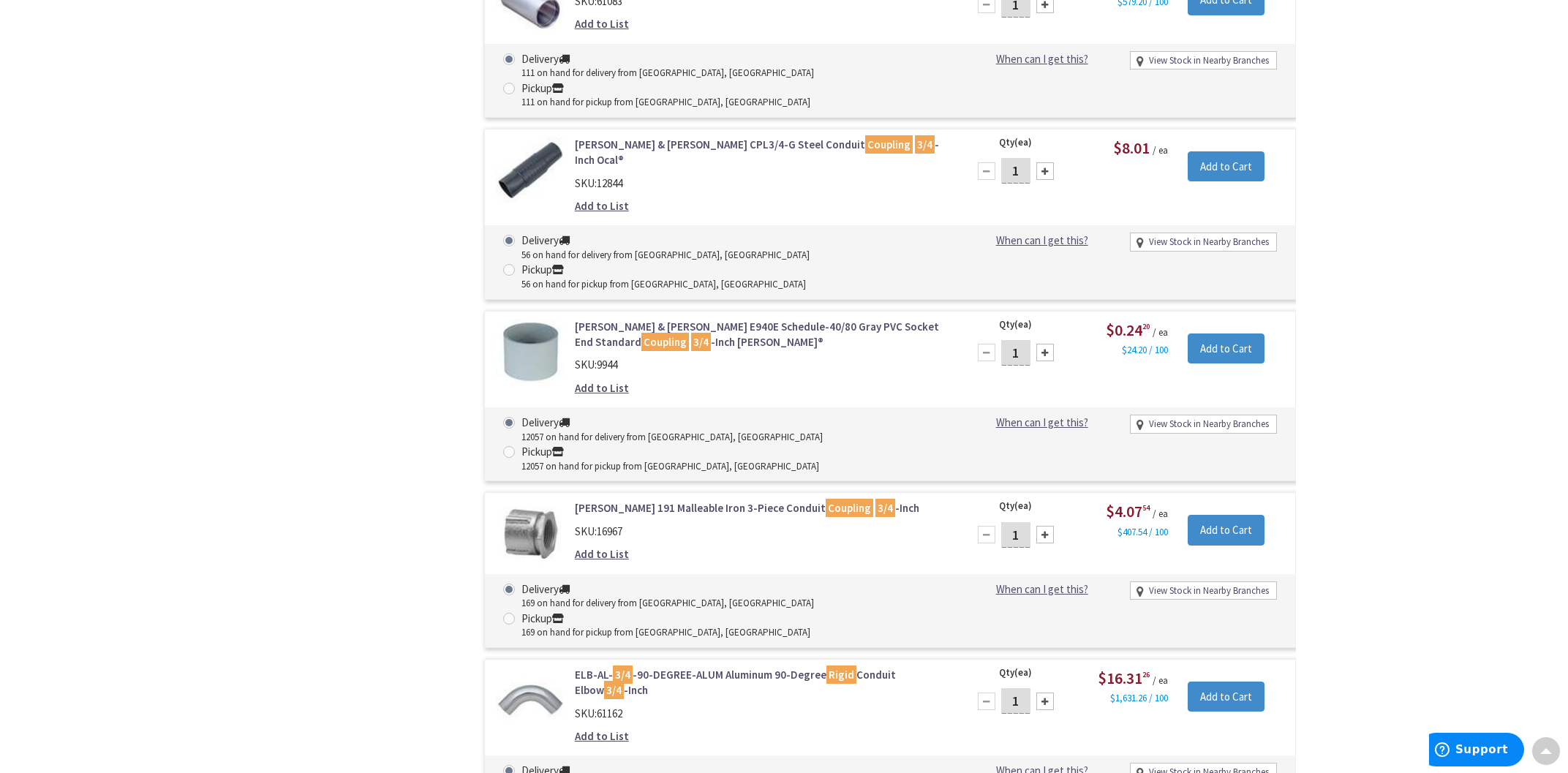
scroll to position [380, 0]
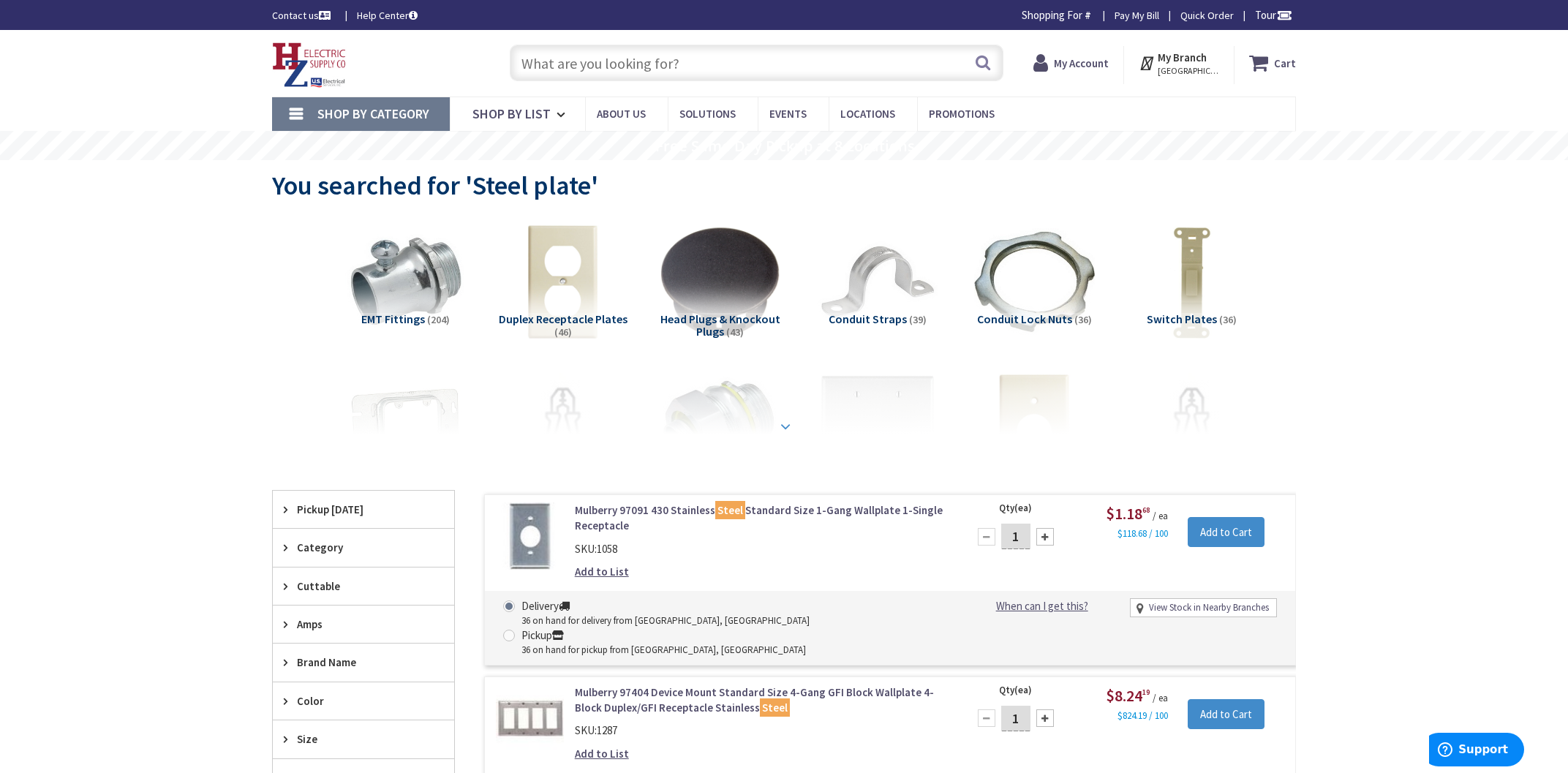
click at [781, 427] on strong at bounding box center [785, 426] width 17 height 16
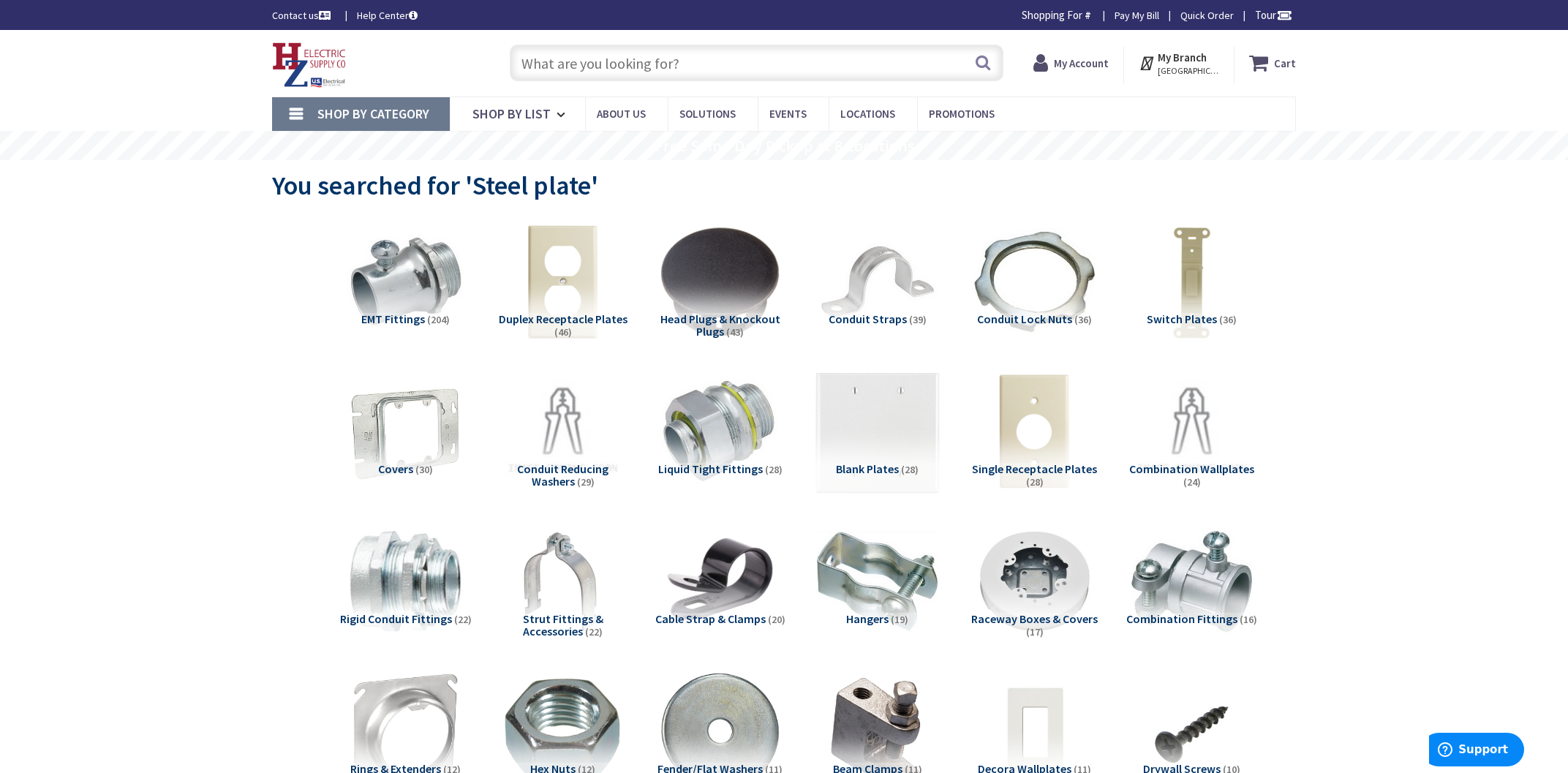
click at [890, 435] on img at bounding box center [877, 432] width 133 height 133
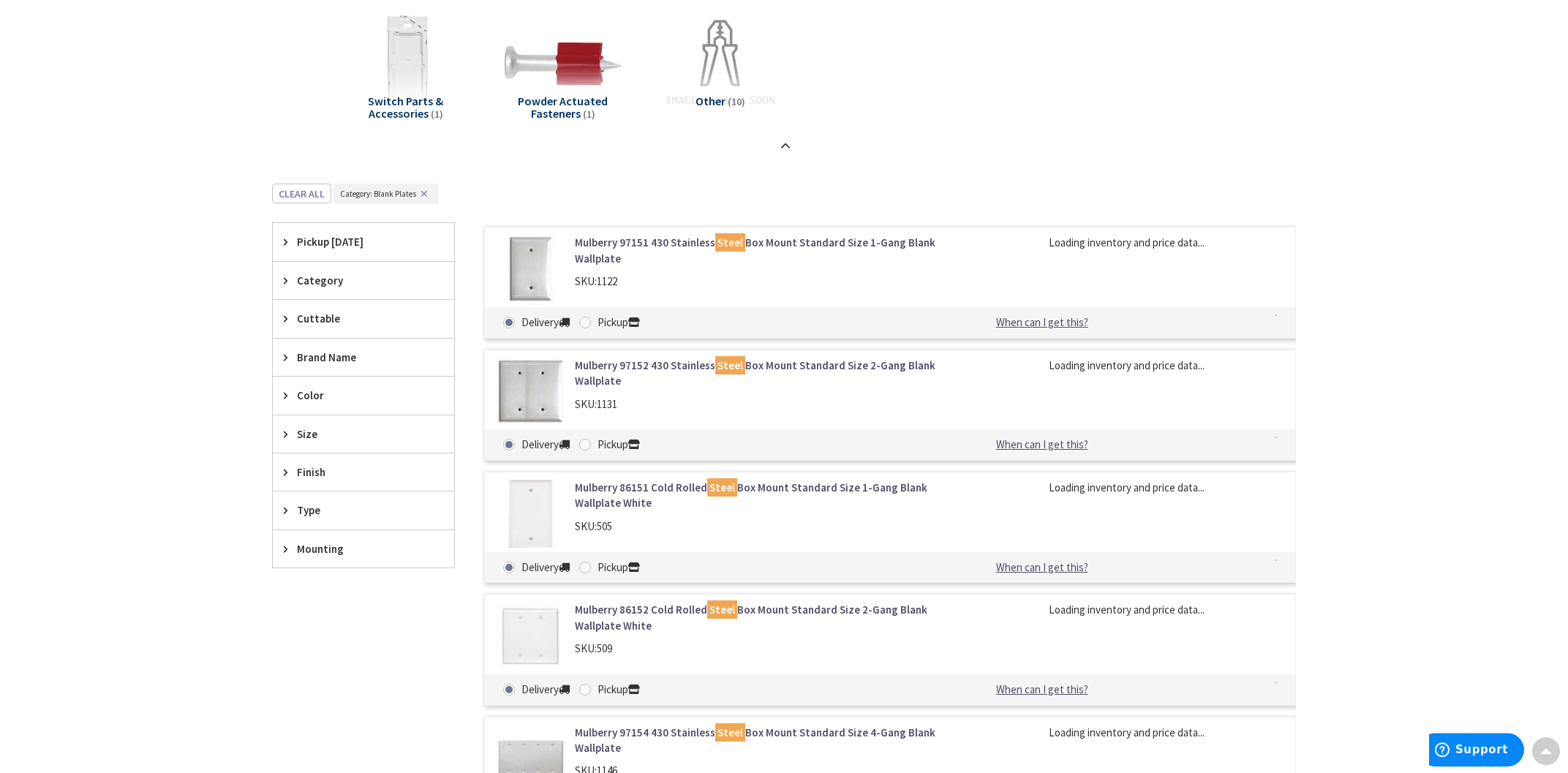
scroll to position [2044, 0]
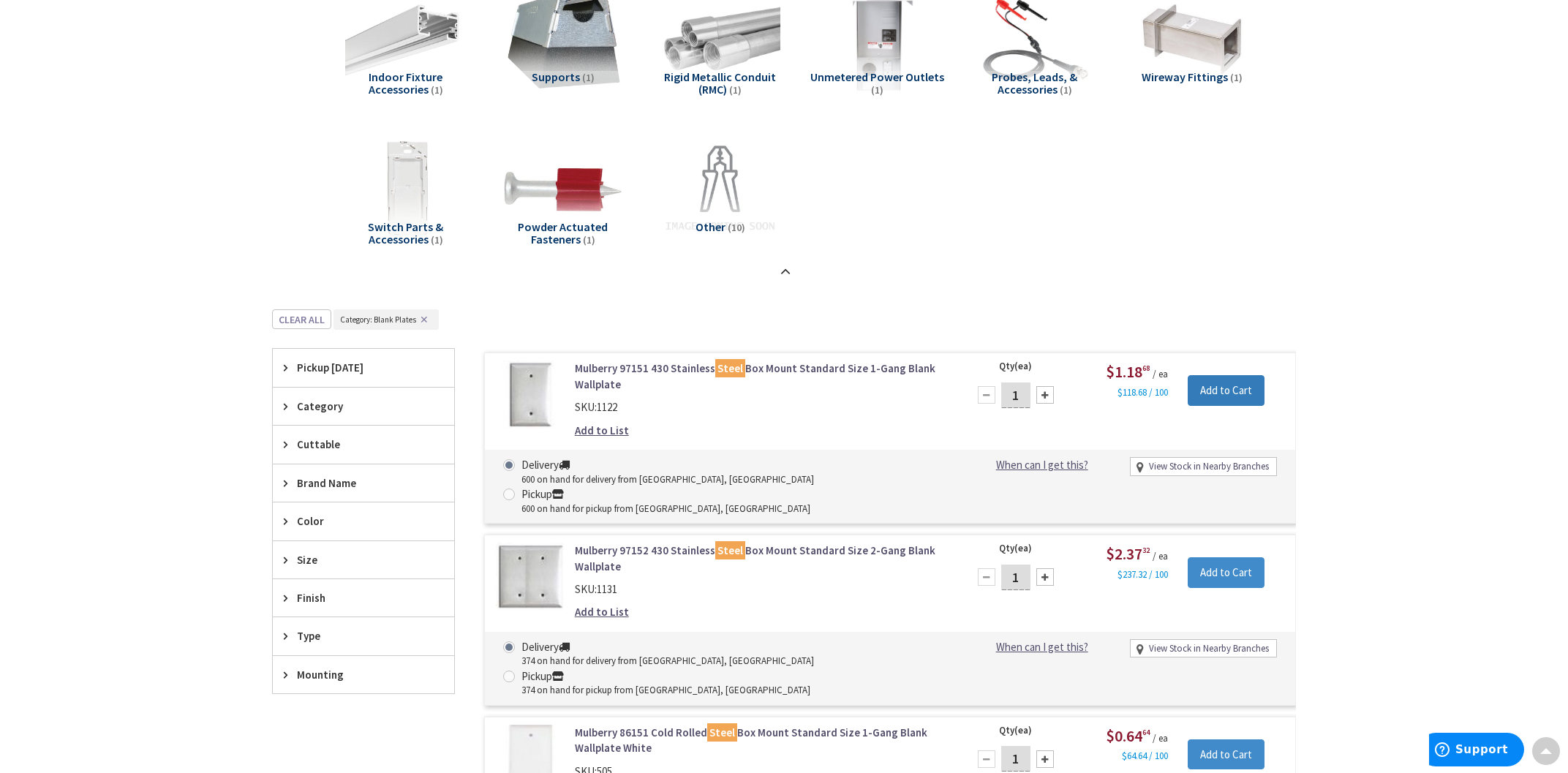
click at [1231, 399] on input "Add to Cart" at bounding box center [1225, 390] width 77 height 30
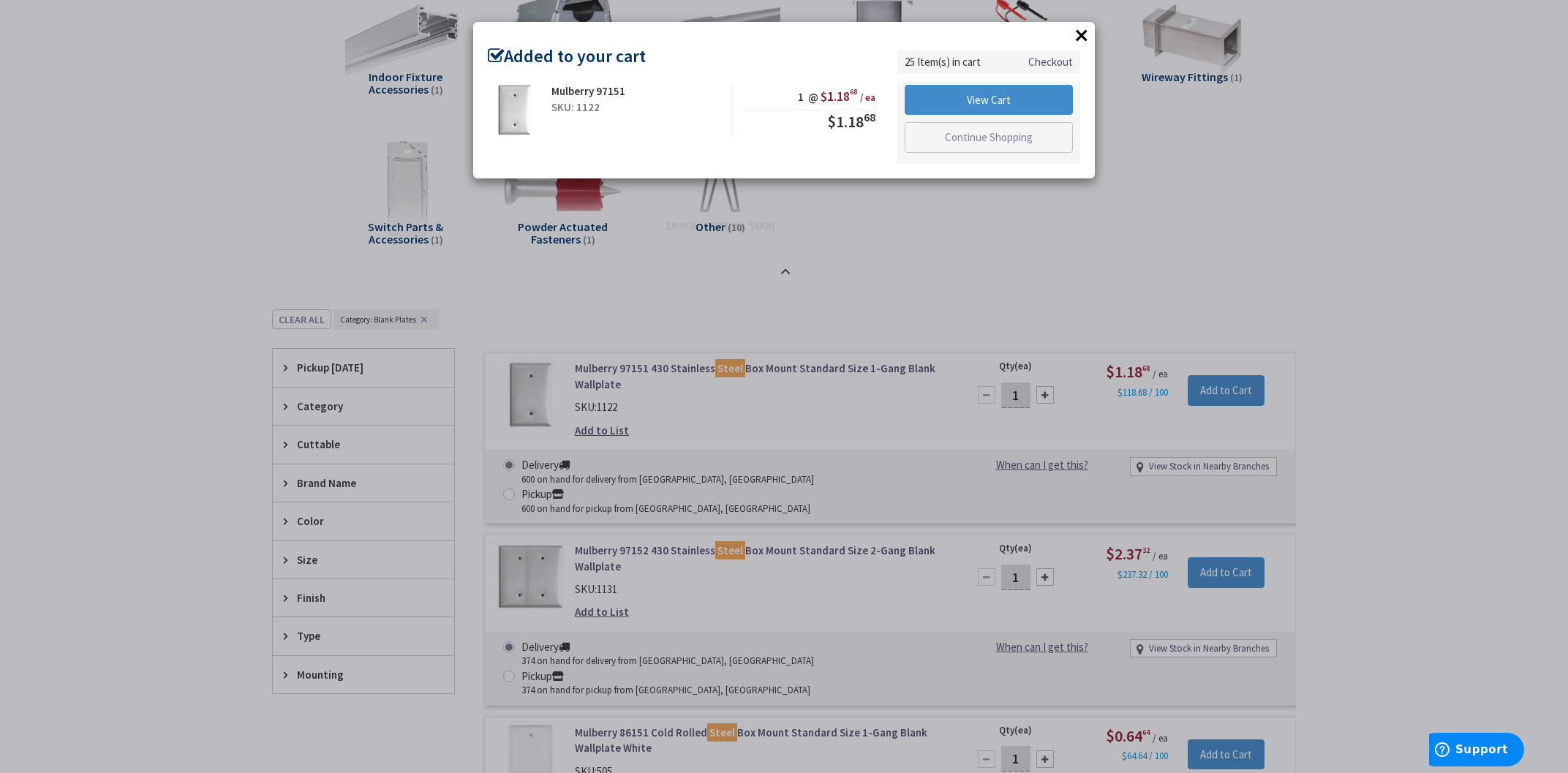
click at [1078, 38] on button "×" at bounding box center [1081, 35] width 22 height 22
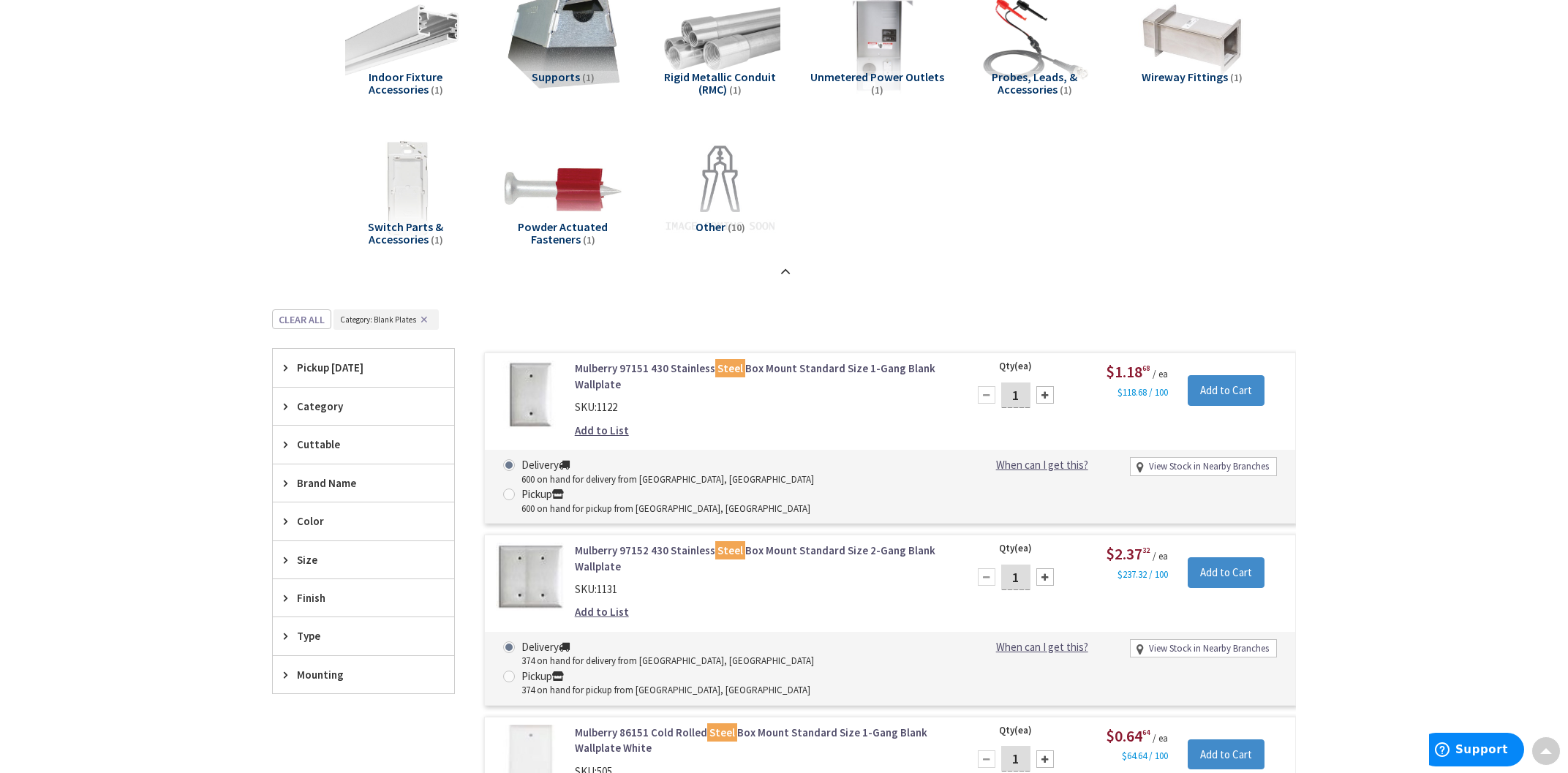
scroll to position [1730, 0]
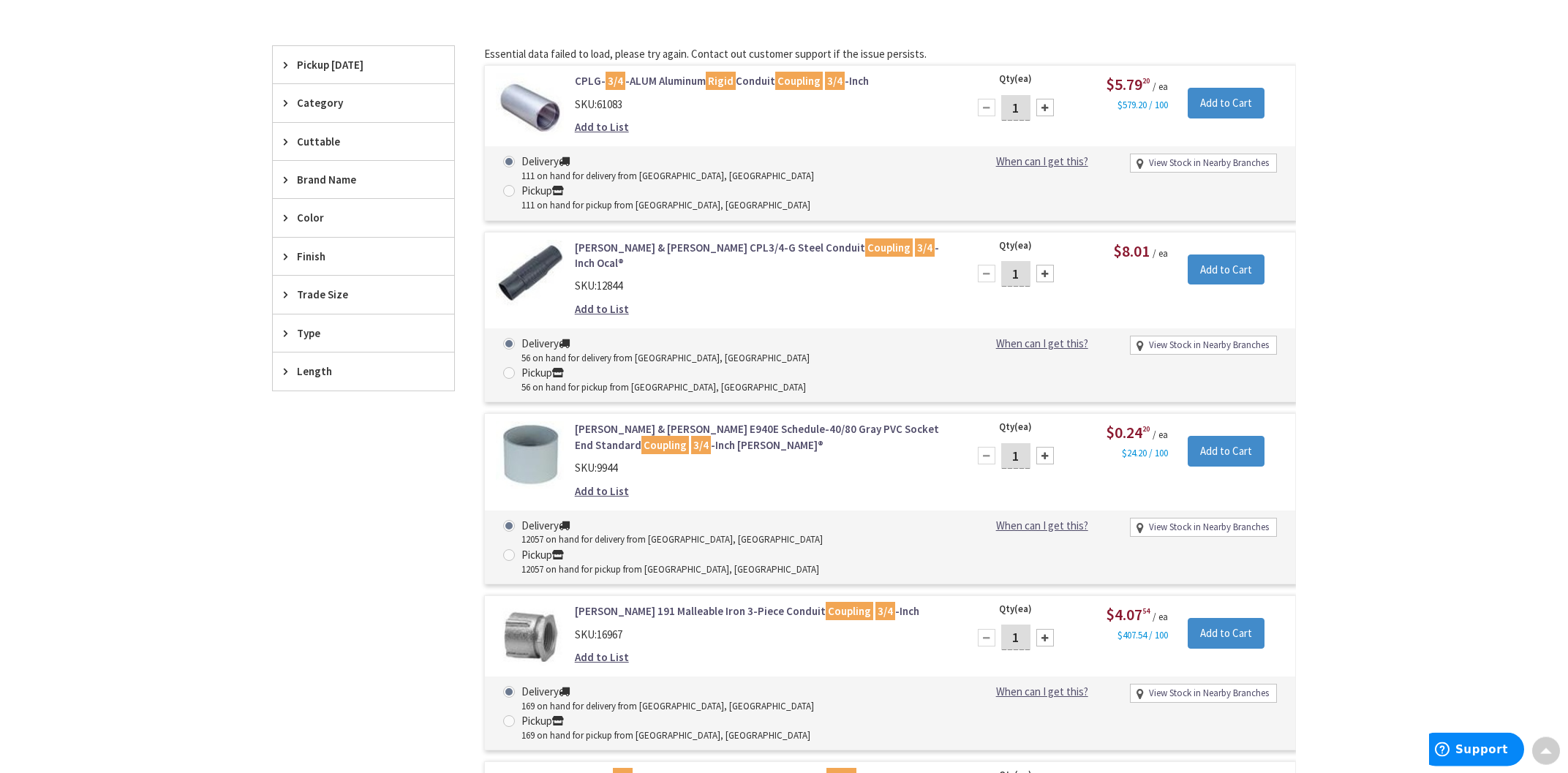
scroll to position [44, 0]
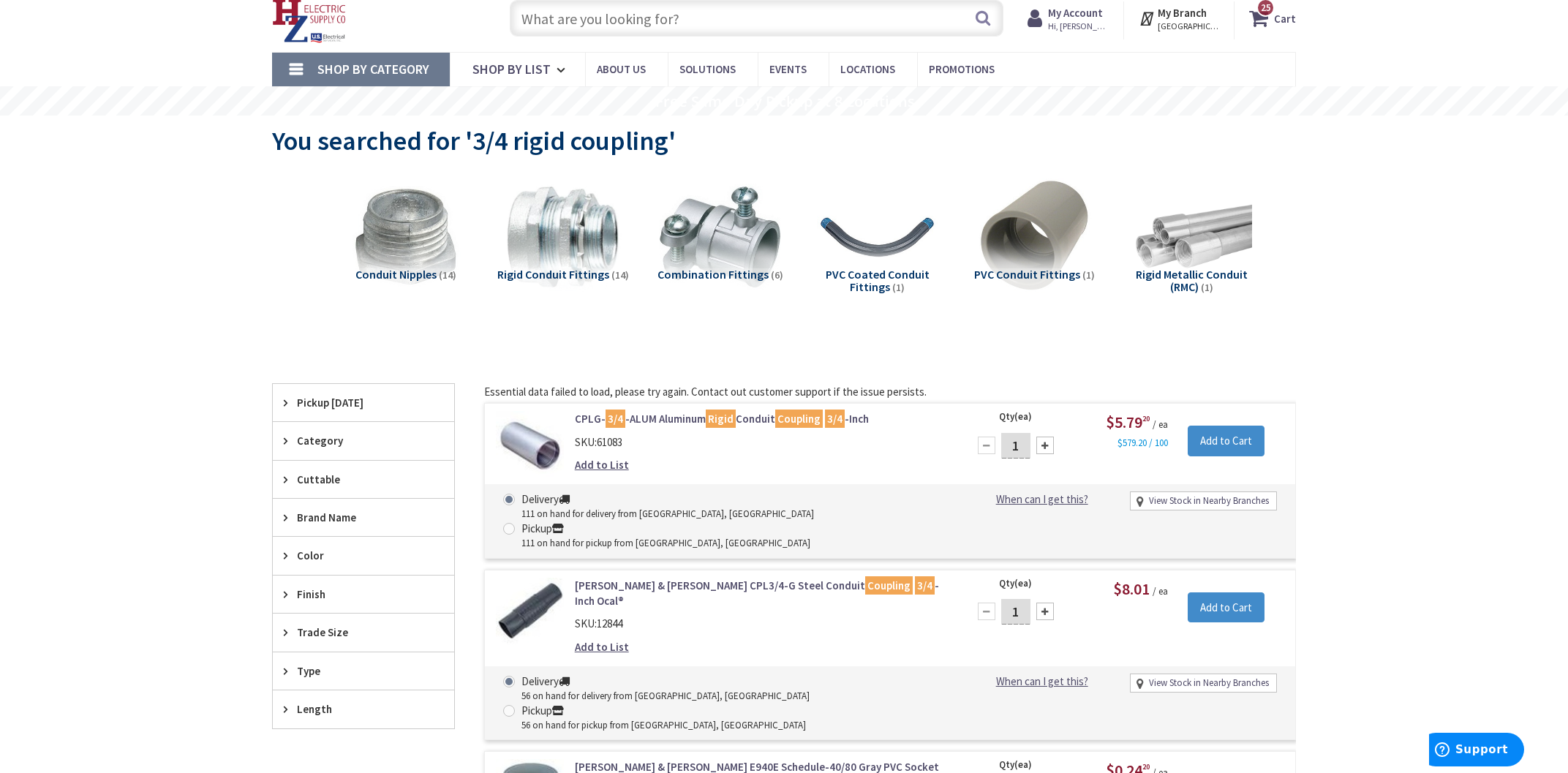
click at [629, 27] on input "text" at bounding box center [756, 18] width 493 height 36
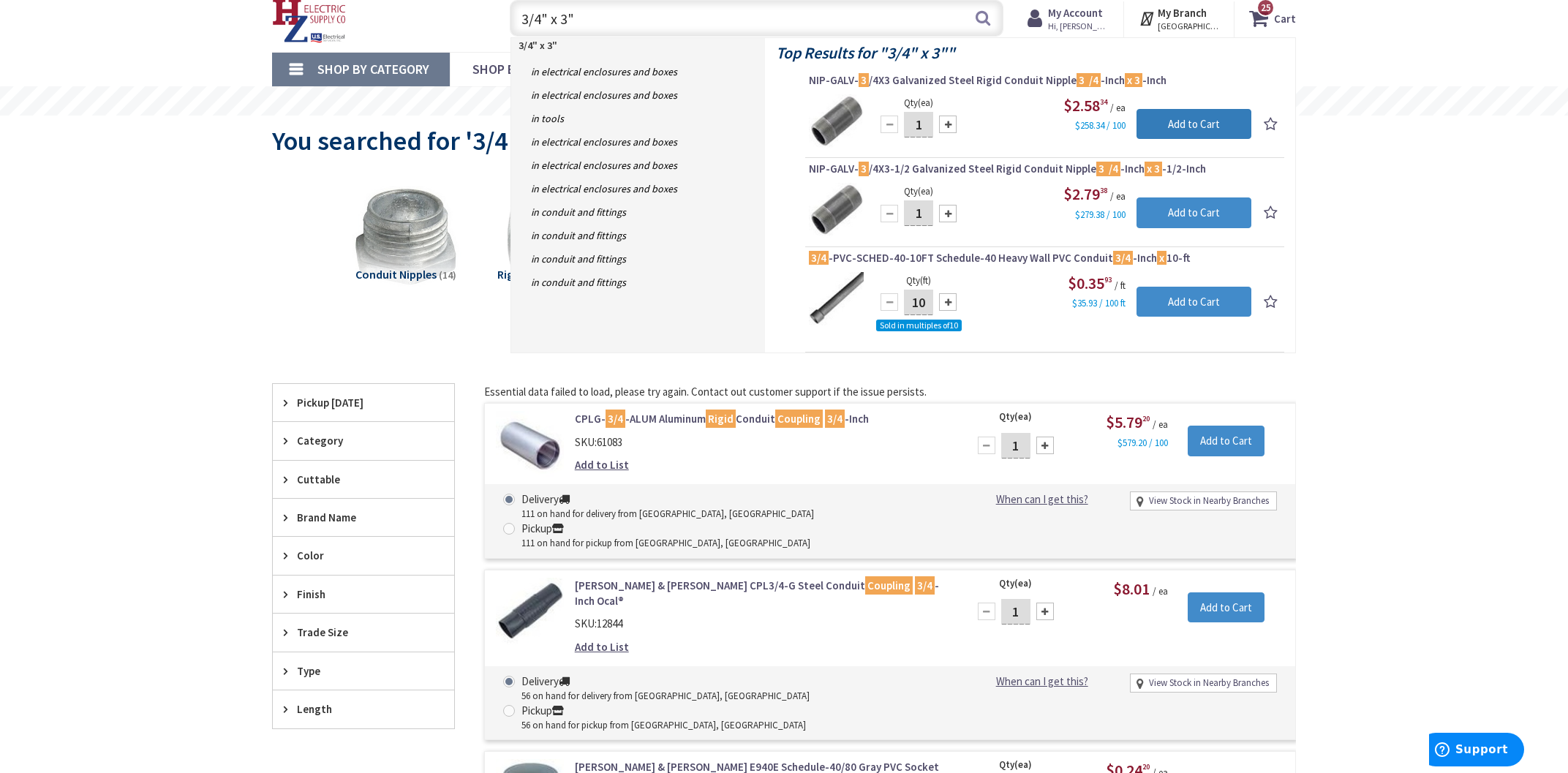
click at [1163, 121] on input "Add to Cart" at bounding box center [1193, 124] width 114 height 30
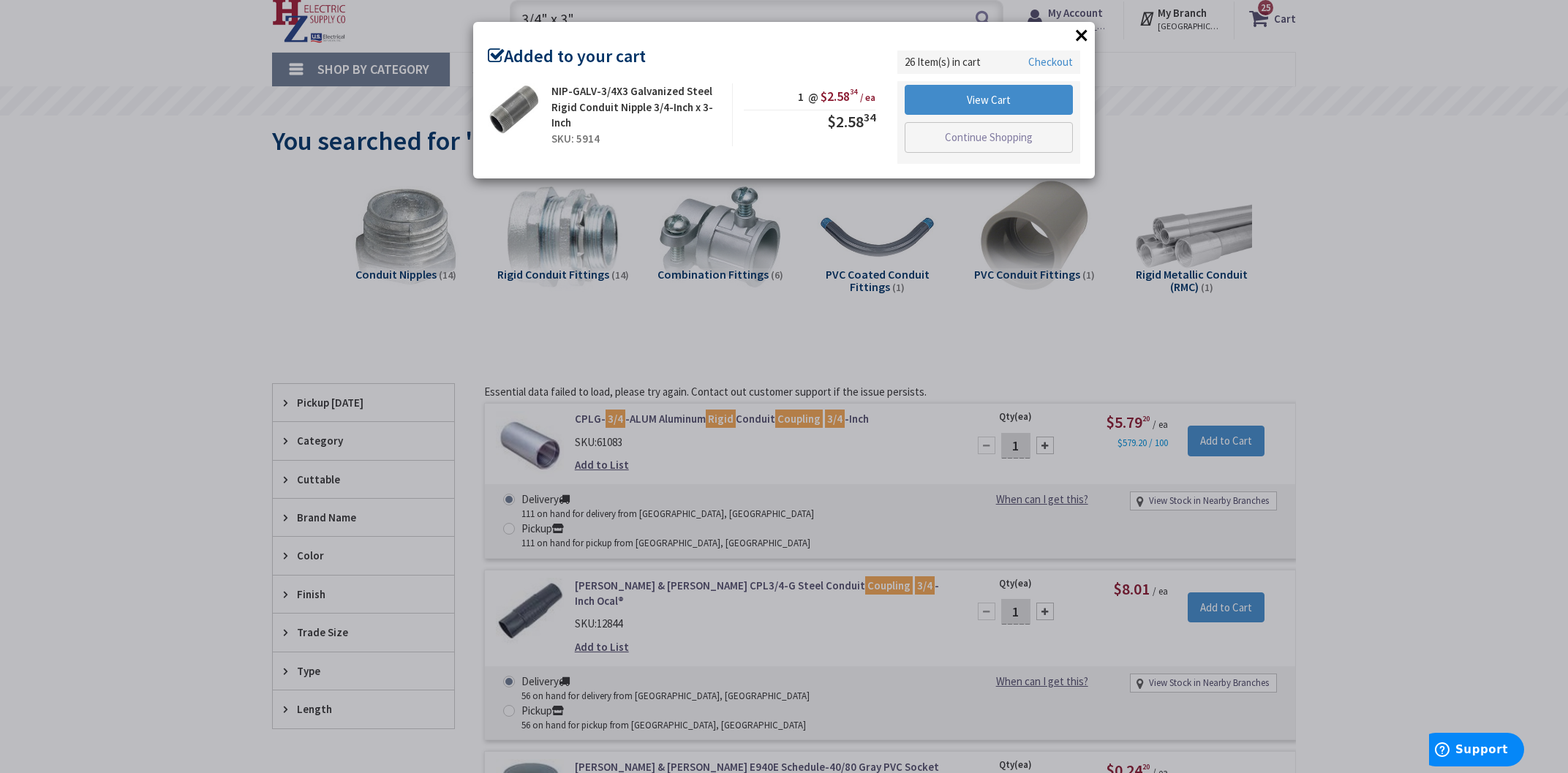
drag, startPoint x: 1084, startPoint y: 41, endPoint x: 1066, endPoint y: 41, distance: 18.0
click at [1082, 40] on button "×" at bounding box center [1081, 35] width 22 height 22
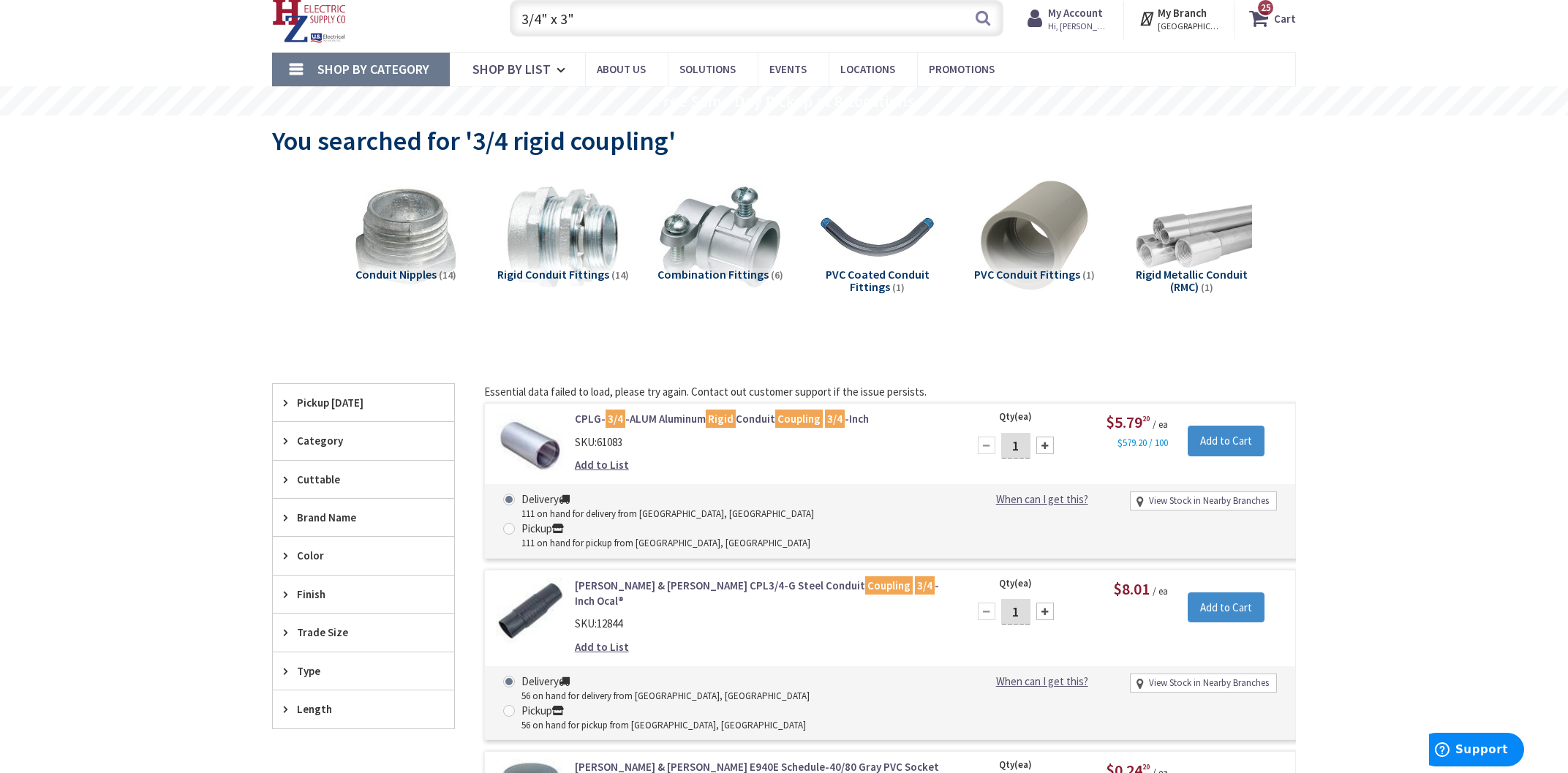
click at [734, 23] on input "3/4" x 3"" at bounding box center [756, 18] width 493 height 36
click at [734, 22] on input "3/4" x 3"" at bounding box center [756, 18] width 493 height 36
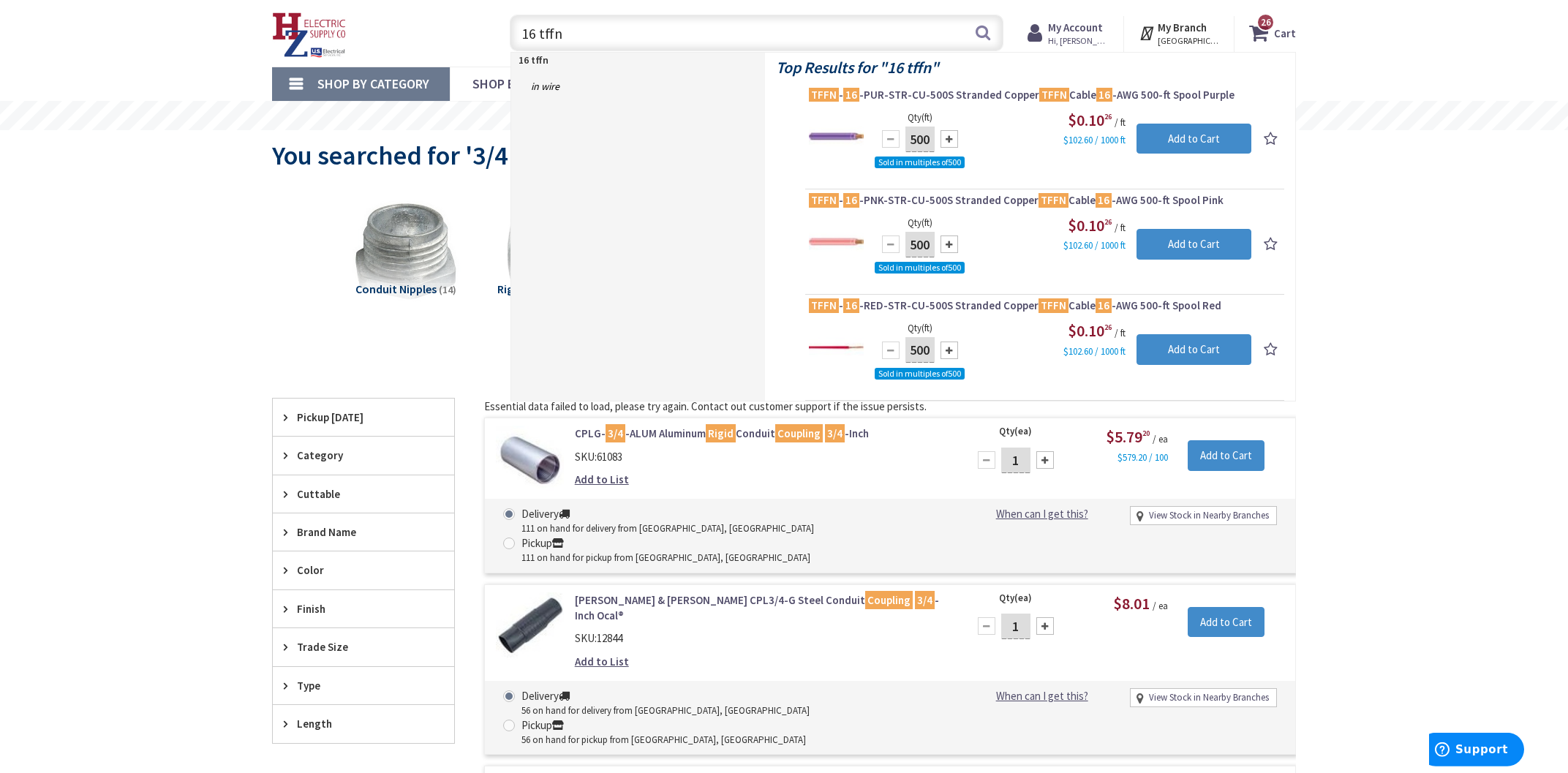
scroll to position [0, 0]
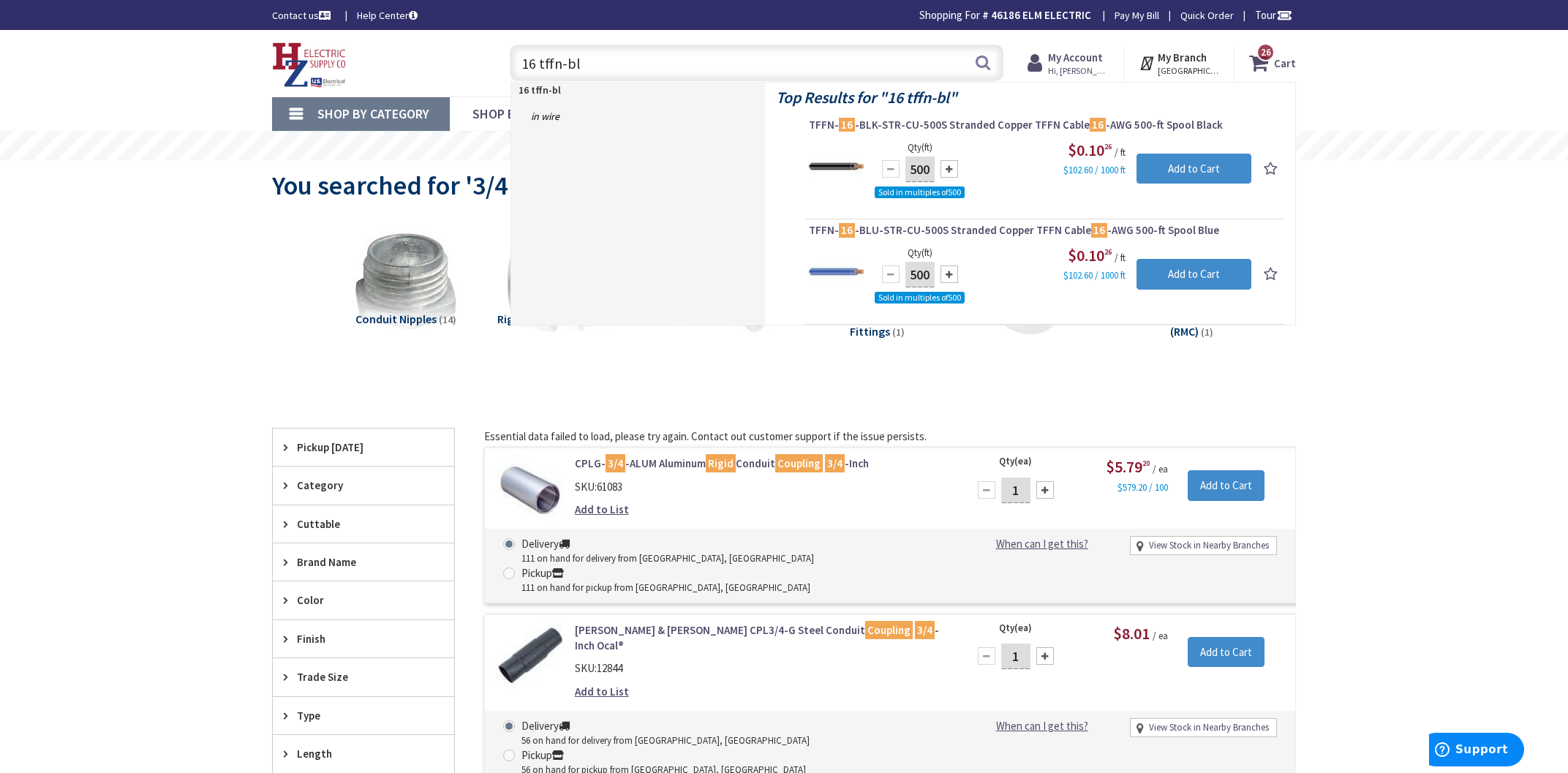
type input "16 tffn-bl"
click at [945, 272] on div at bounding box center [949, 274] width 17 height 17
type input "1000"
click at [1163, 281] on input "Add to Cart" at bounding box center [1193, 273] width 114 height 30
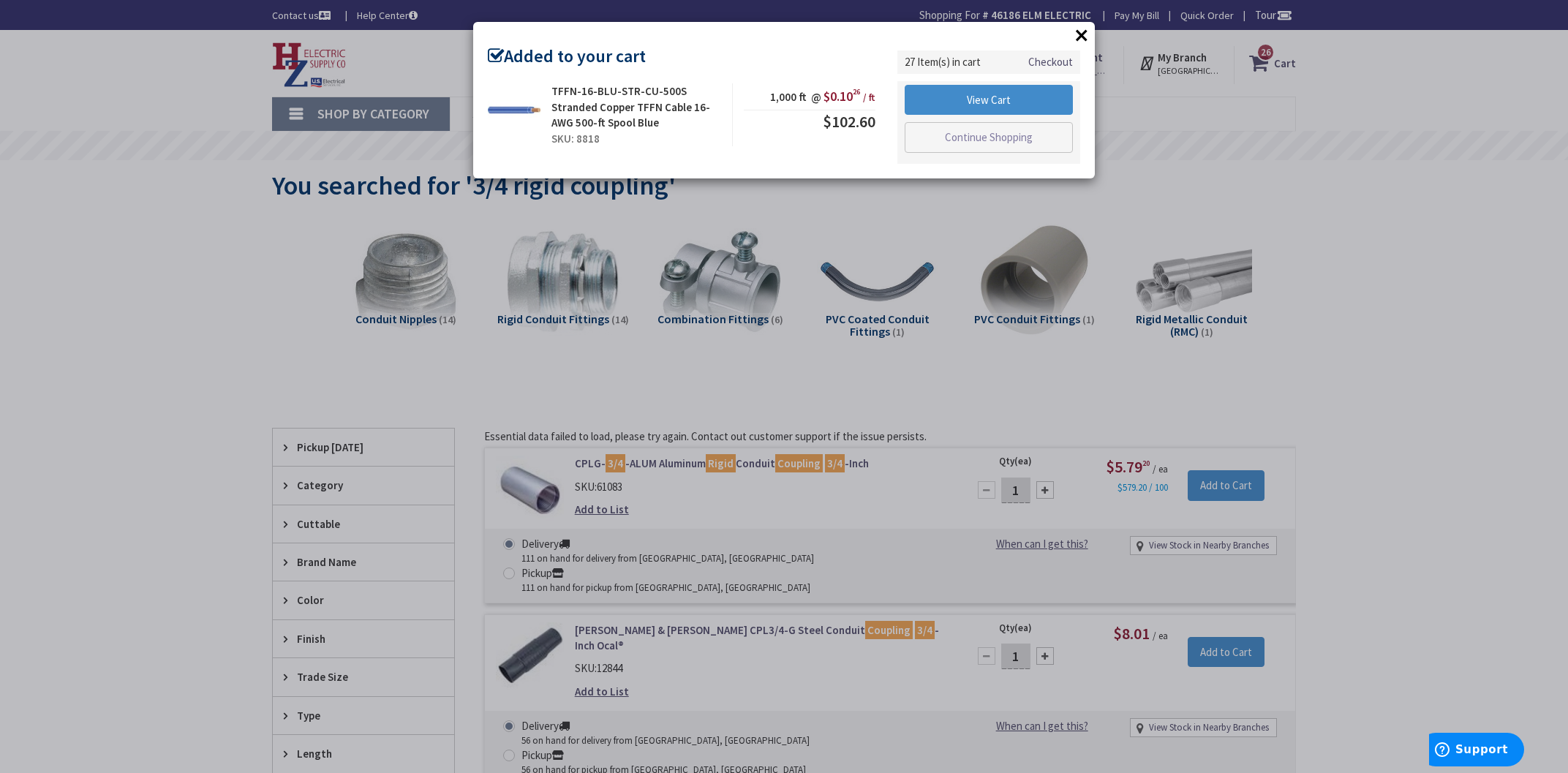
click at [1081, 29] on button "×" at bounding box center [1081, 35] width 22 height 22
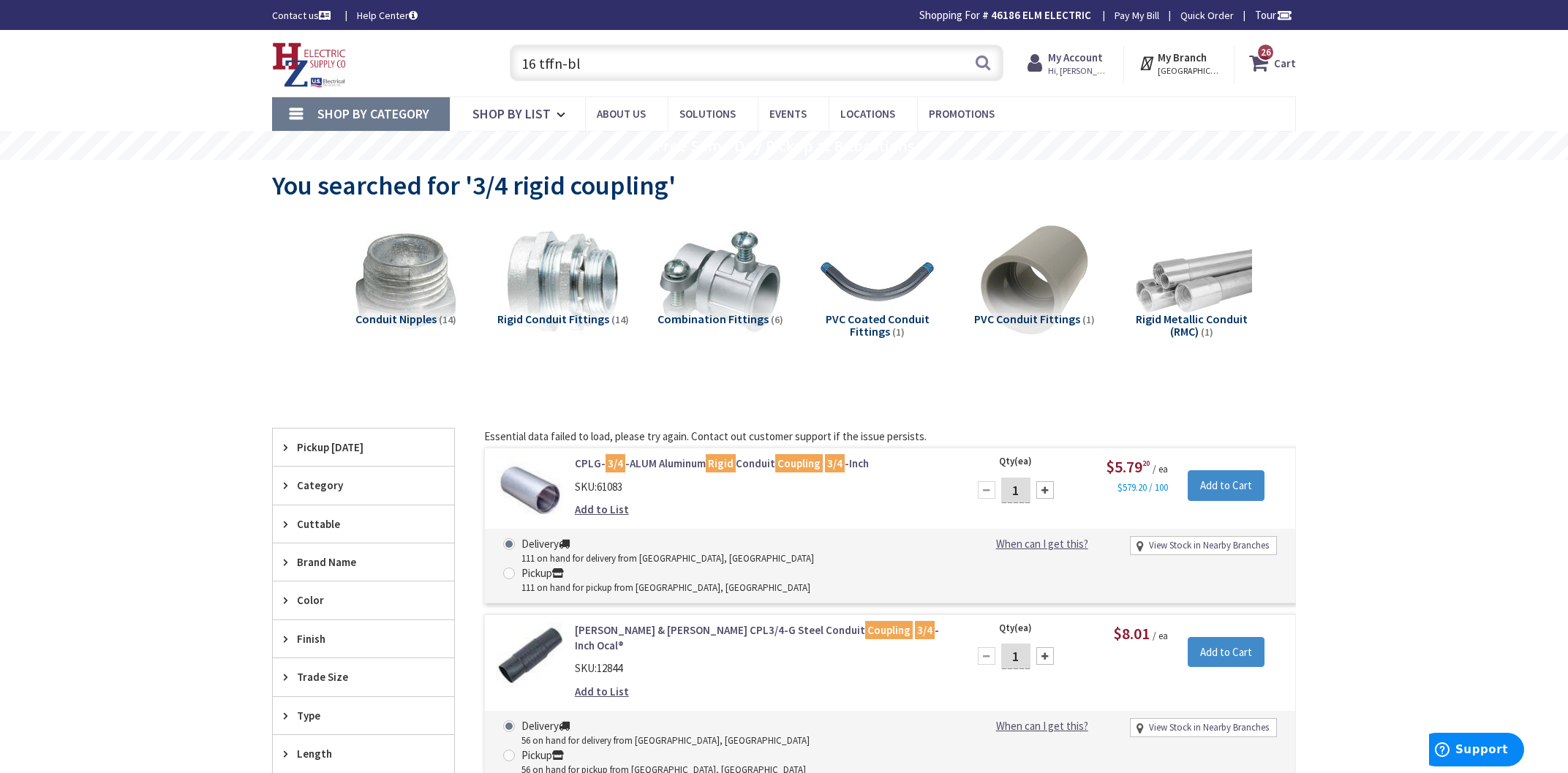
click at [1259, 60] on icon at bounding box center [1261, 62] width 25 height 26
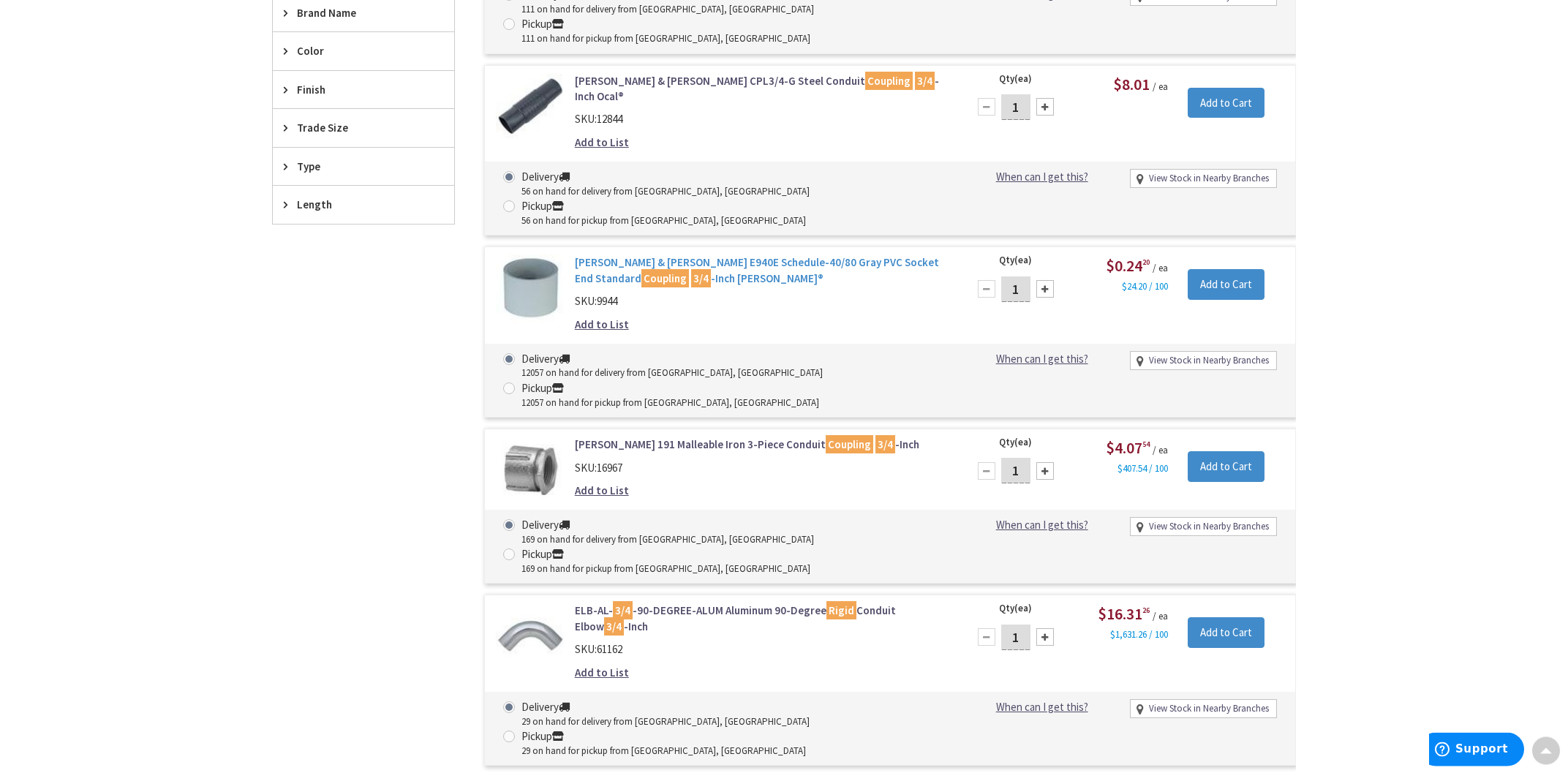
scroll to position [627, 0]
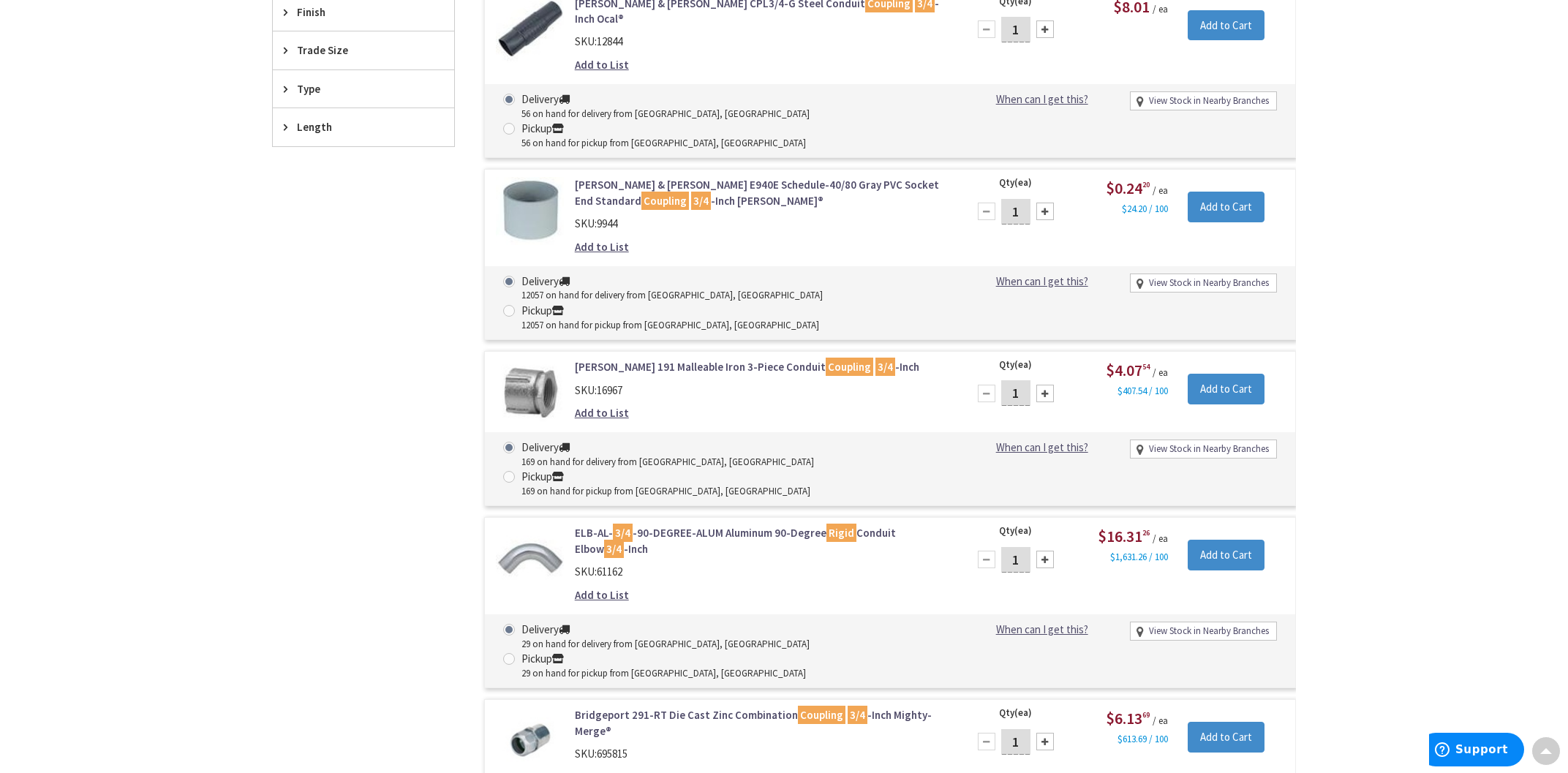
click at [665, 525] on link "ELB-AL- 3/4 -90-DEGREE-ALUM Aluminum 90-Degree Rigid Conduit Elbow 3/4 -Inch" at bounding box center [761, 540] width 372 height 31
